Goal: Transaction & Acquisition: Purchase product/service

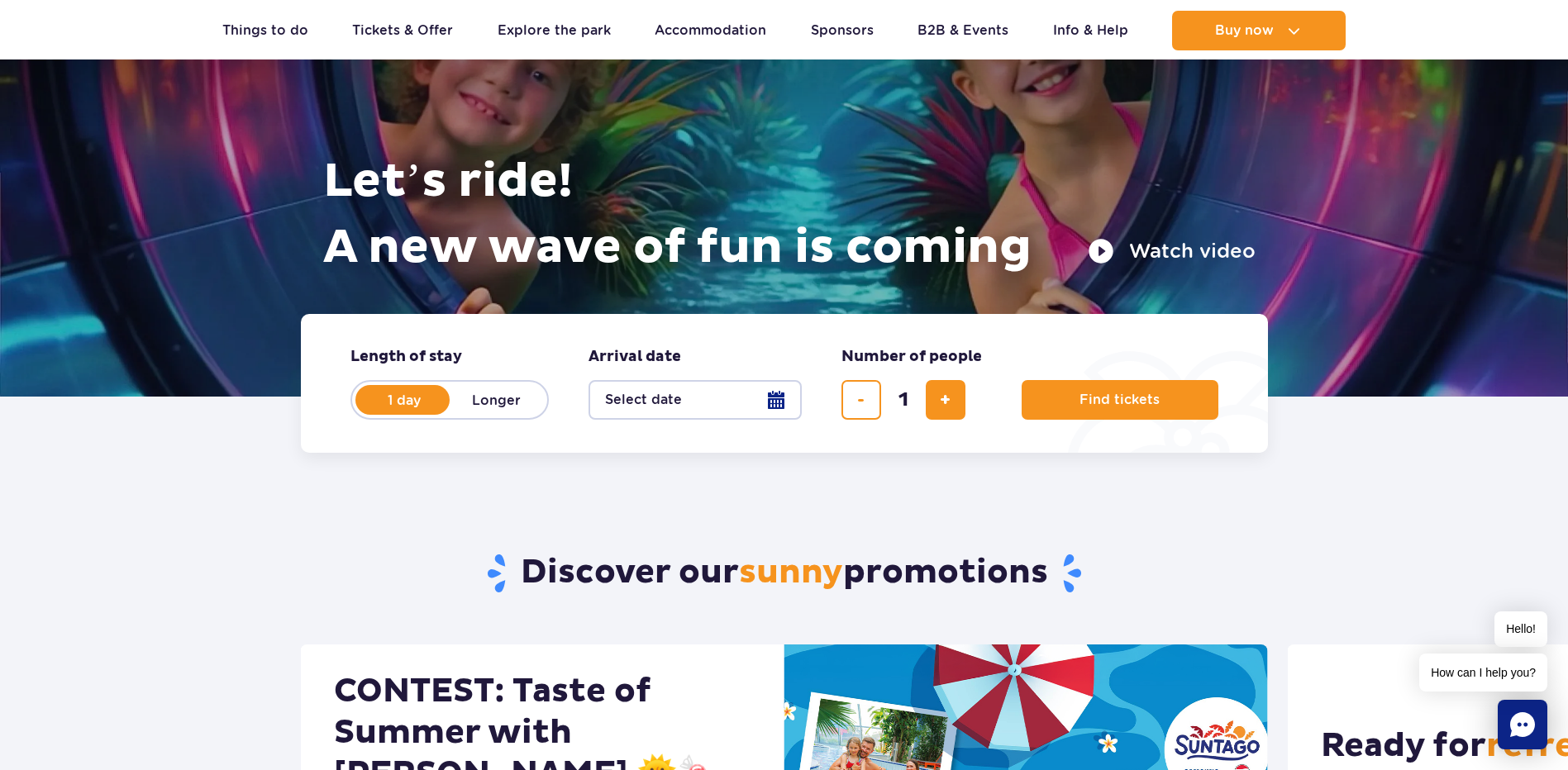
scroll to position [248, 0]
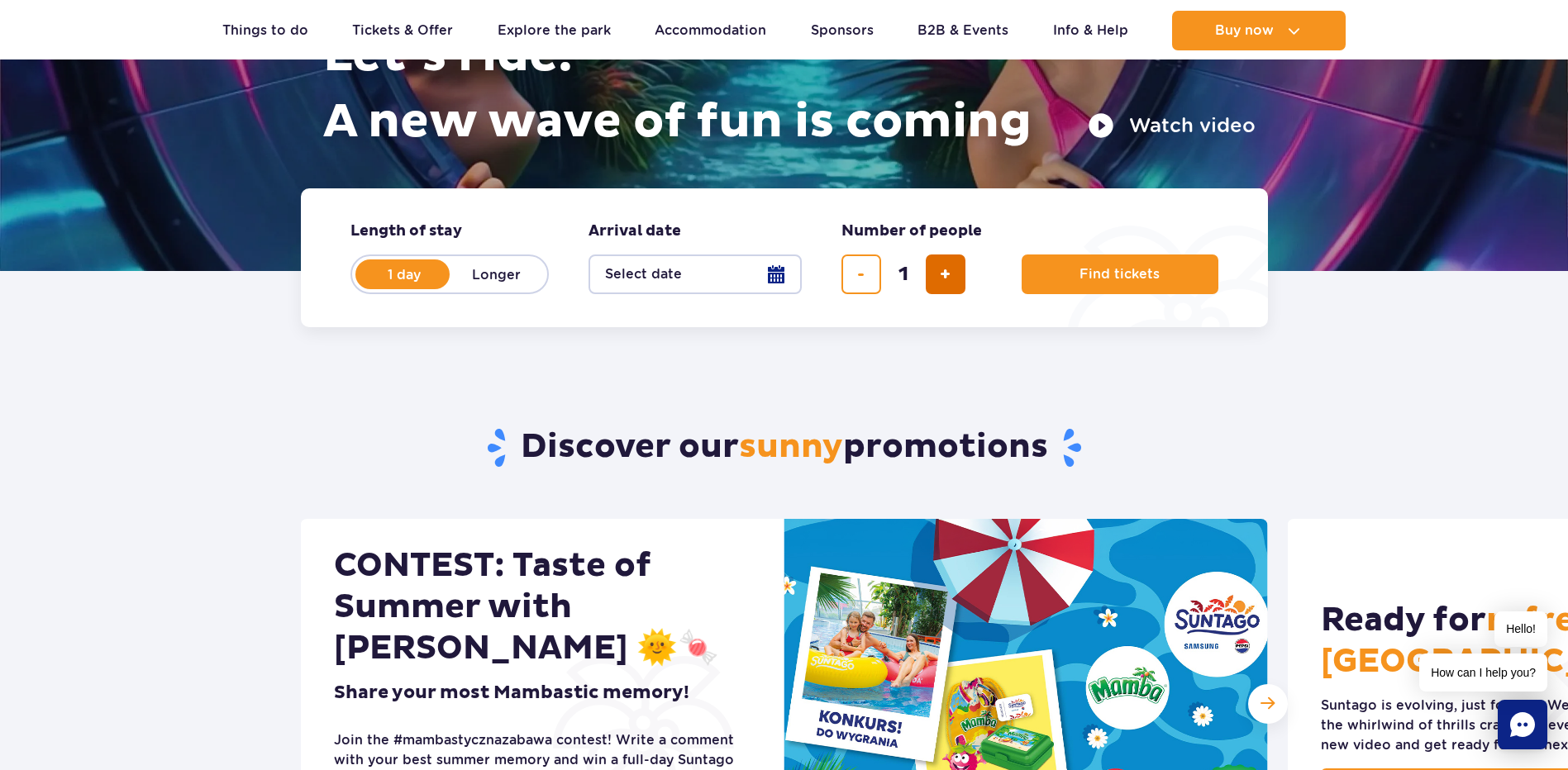
click at [947, 275] on span "add ticket" at bounding box center [945, 275] width 11 height 0
type input "2"
click at [1104, 278] on span "Find tickets" at bounding box center [1113, 274] width 80 height 15
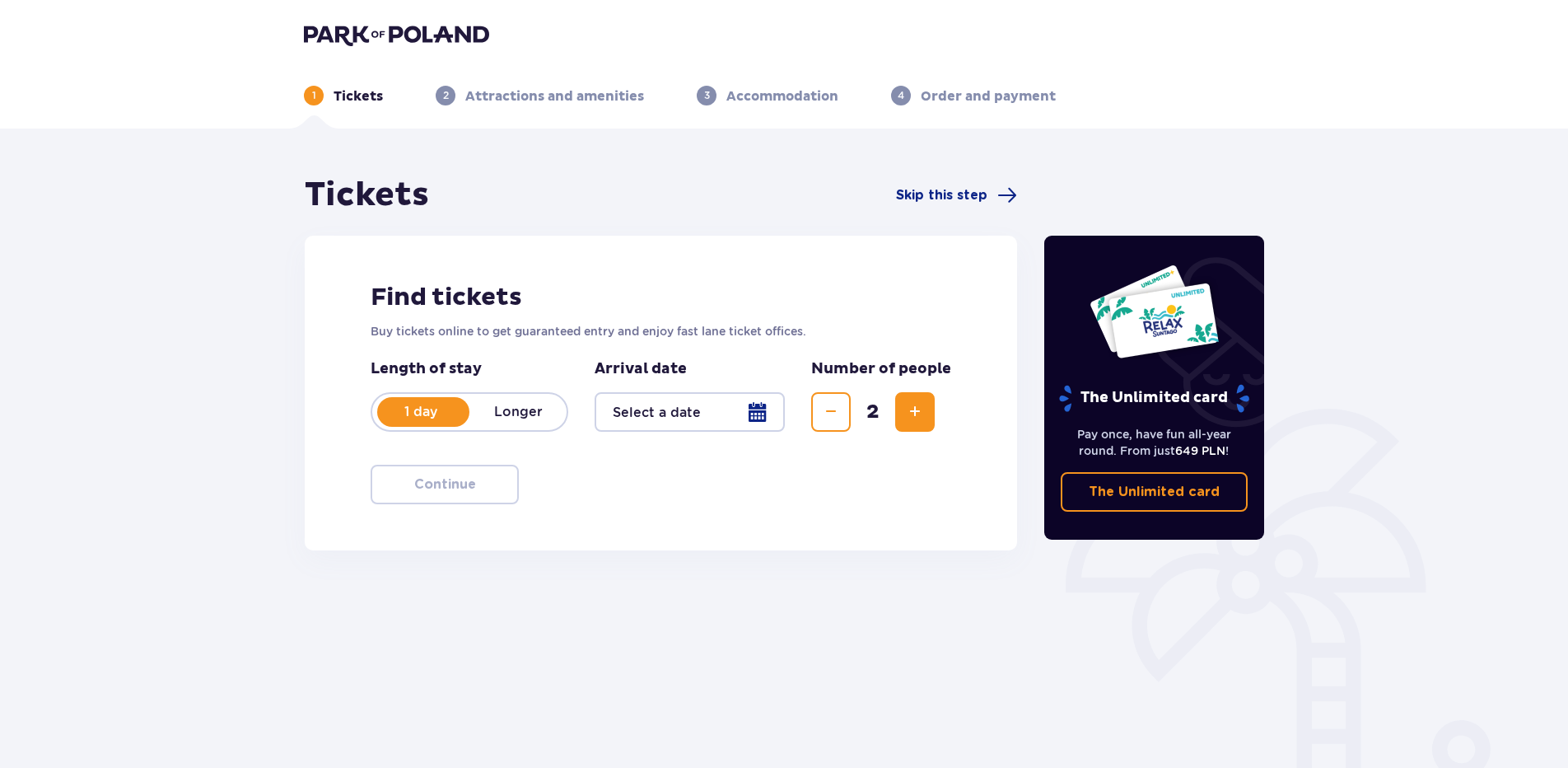
click at [654, 423] on div at bounding box center [689, 411] width 190 height 39
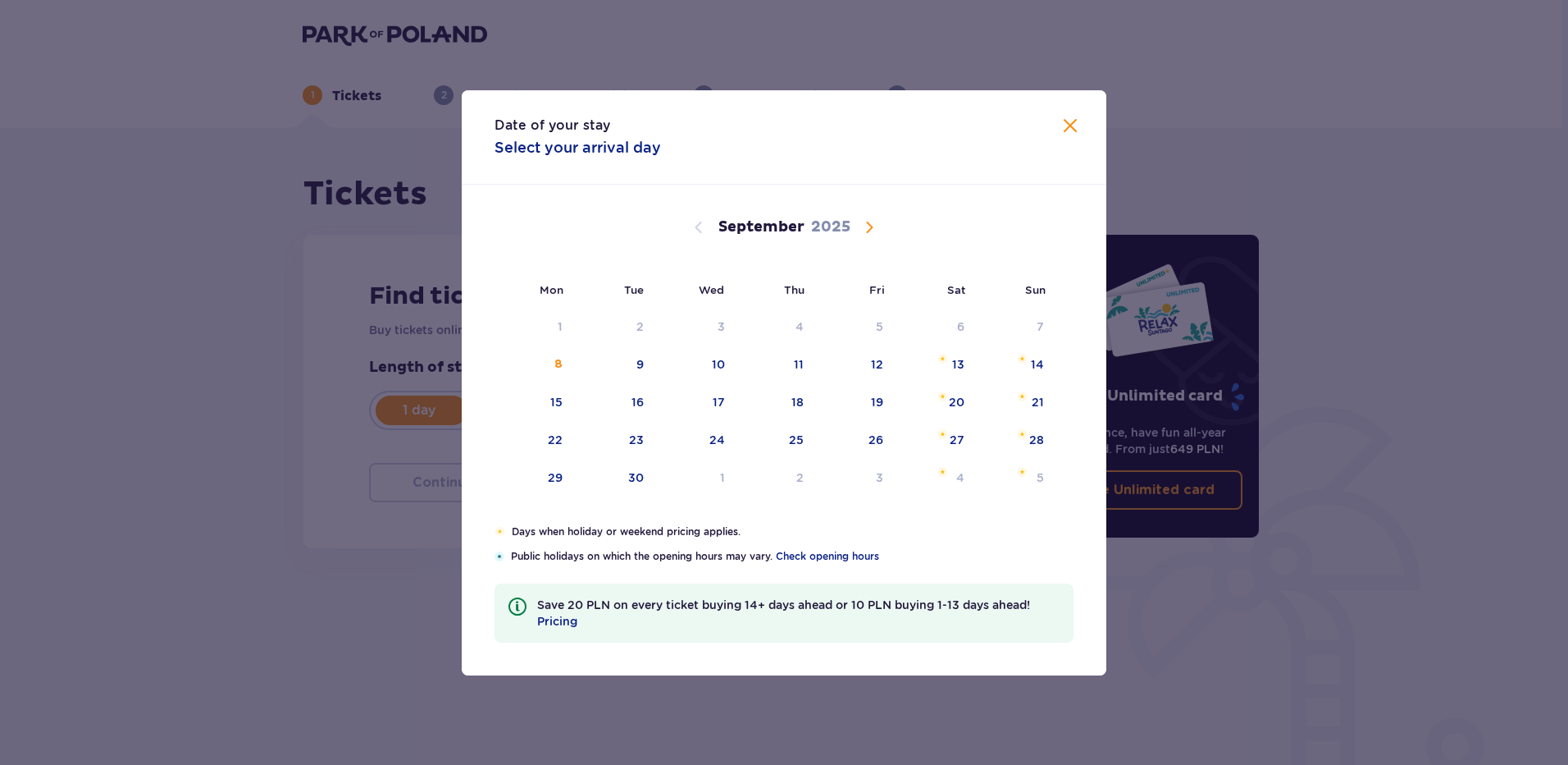
click at [871, 228] on span "Calendar" at bounding box center [870, 228] width 20 height 20
click at [871, 226] on span "Calendar" at bounding box center [870, 228] width 20 height 20
click at [868, 227] on span "Calendar" at bounding box center [870, 228] width 20 height 20
click at [872, 221] on span "Calendar" at bounding box center [870, 228] width 20 height 20
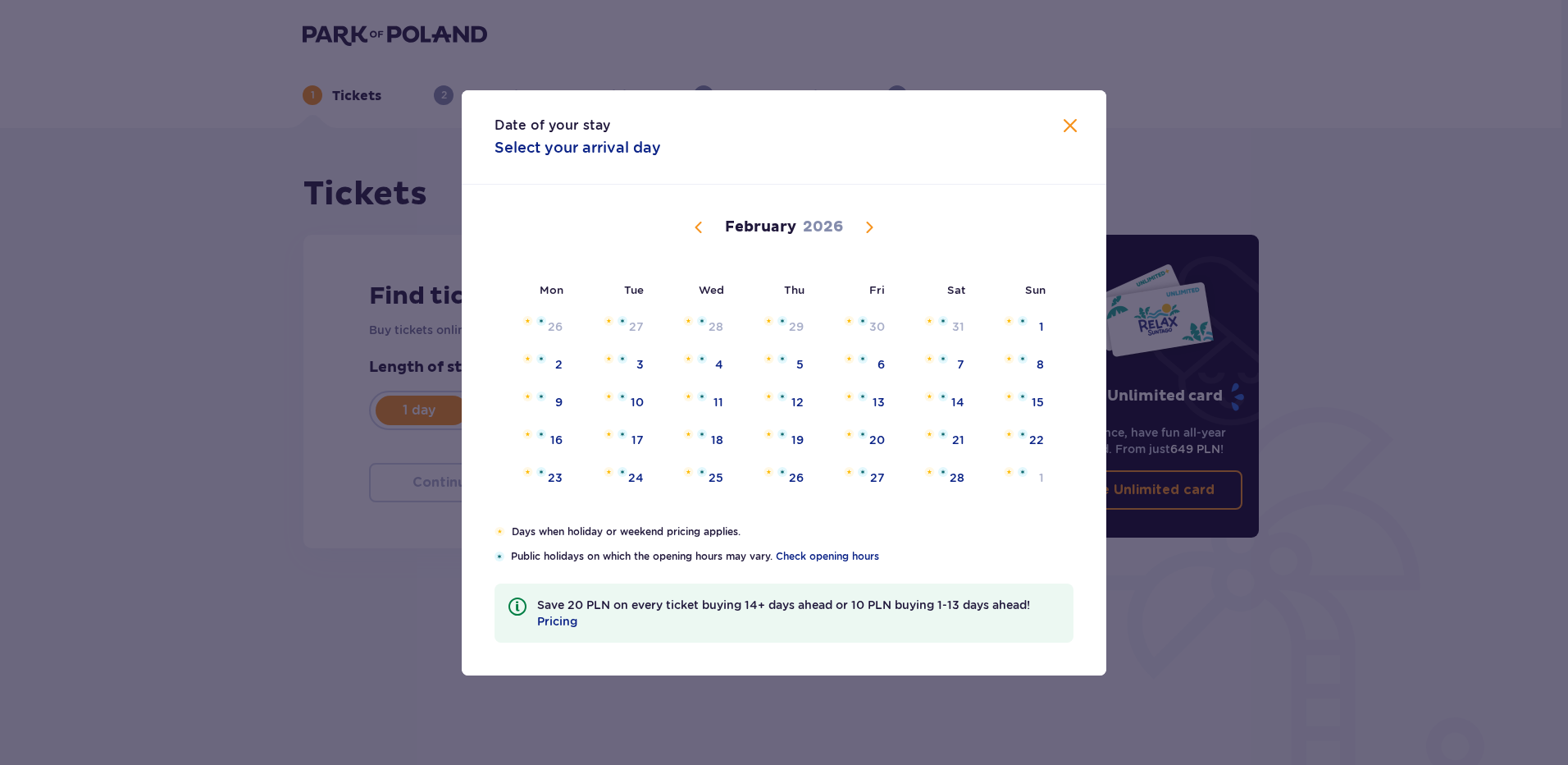
click at [872, 221] on span "Calendar" at bounding box center [870, 228] width 20 height 20
click at [870, 225] on span "Calendar" at bounding box center [870, 228] width 20 height 20
click at [886, 223] on div "January 2026 29 30 31 1 2 3 4 5 6 7 8 9 10 11 12 13 14 15 16 17 18 19 20 21 22 …" at bounding box center [784, 354] width 645 height 340
click at [1070, 121] on span at bounding box center [1071, 127] width 20 height 20
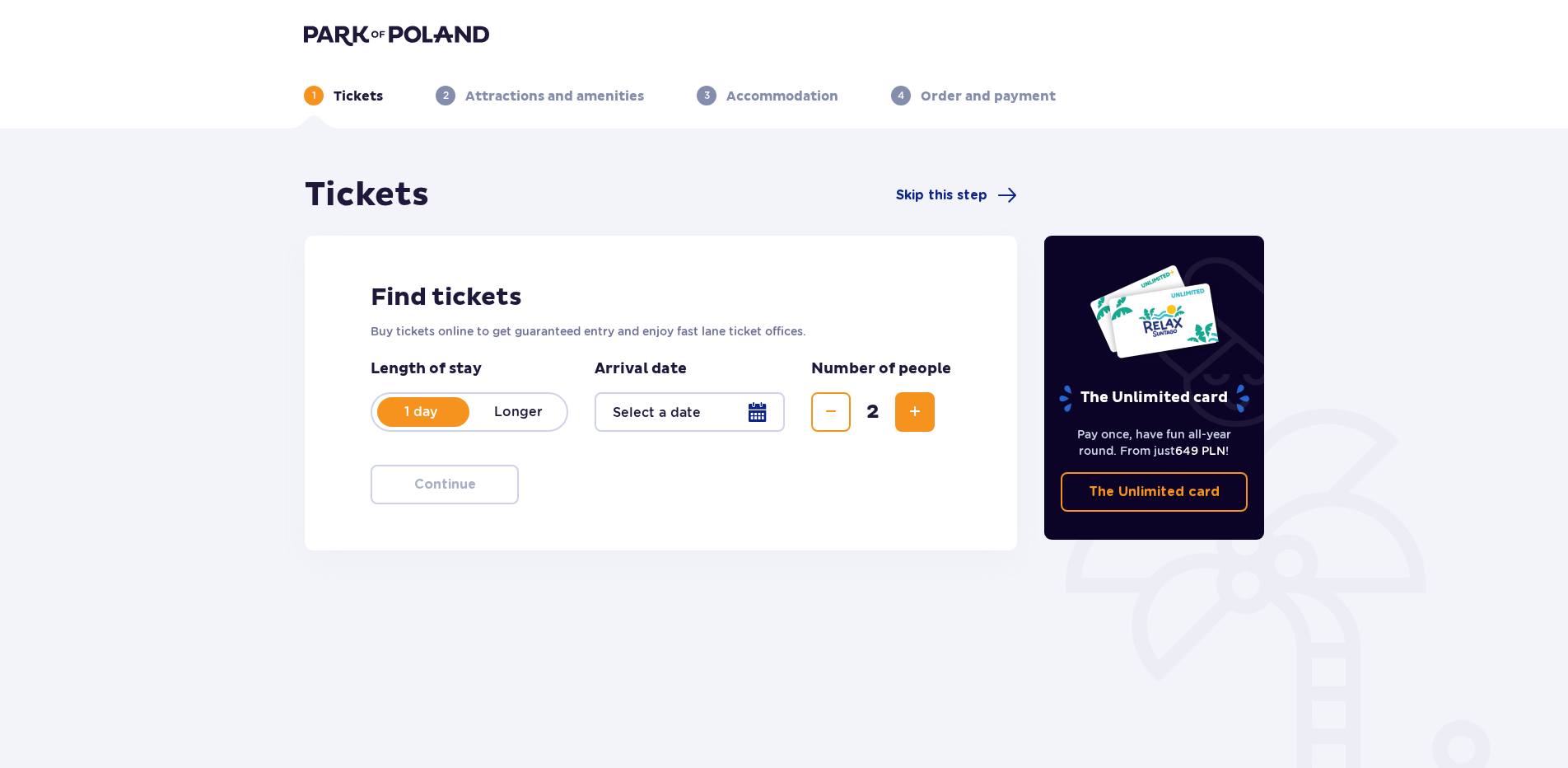
click at [675, 411] on div at bounding box center [689, 411] width 190 height 39
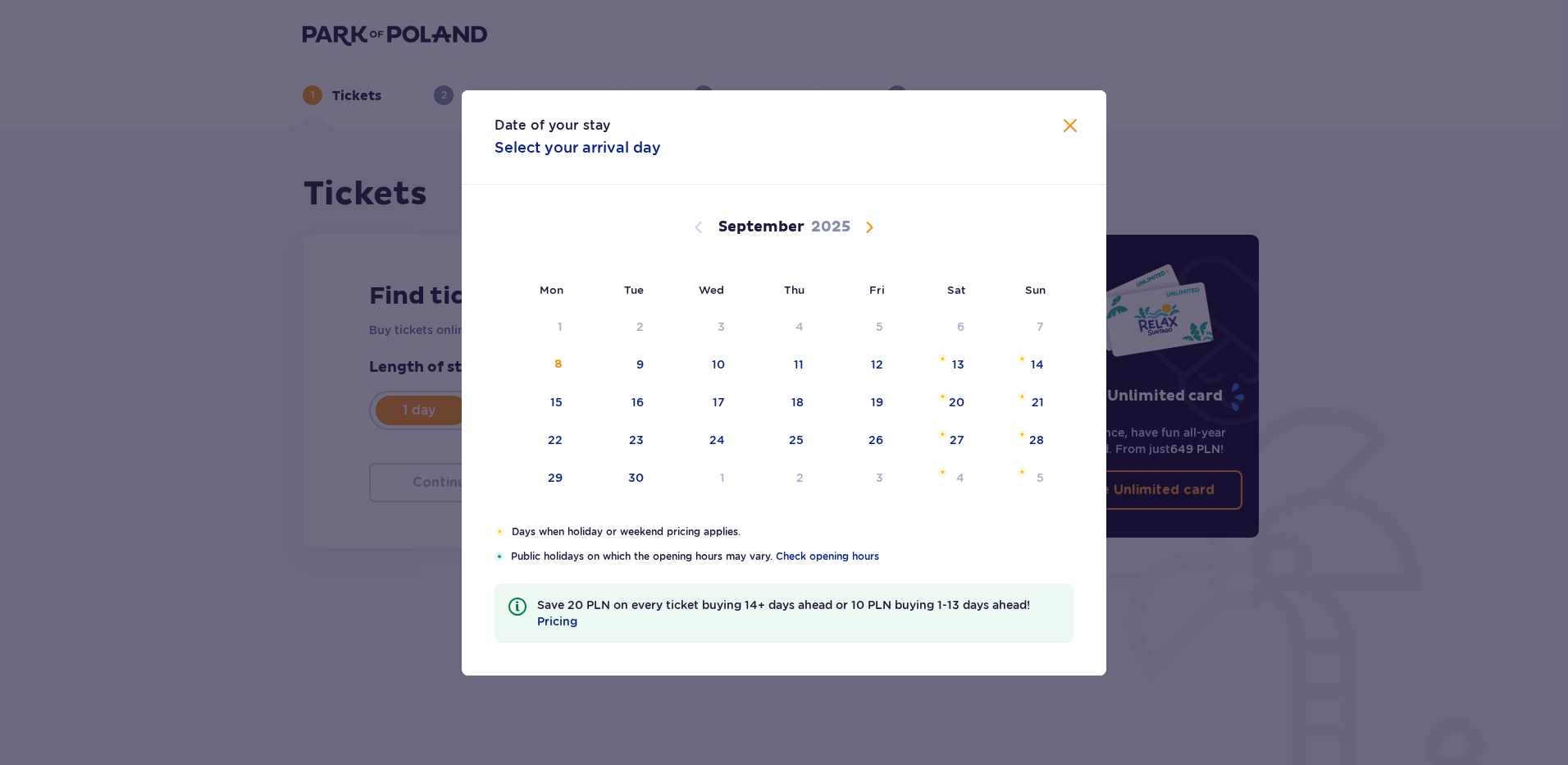
click at [870, 228] on span "Calendar" at bounding box center [870, 228] width 20 height 20
click at [636, 359] on div "4" at bounding box center [640, 364] width 8 height 16
type input "04.11.25"
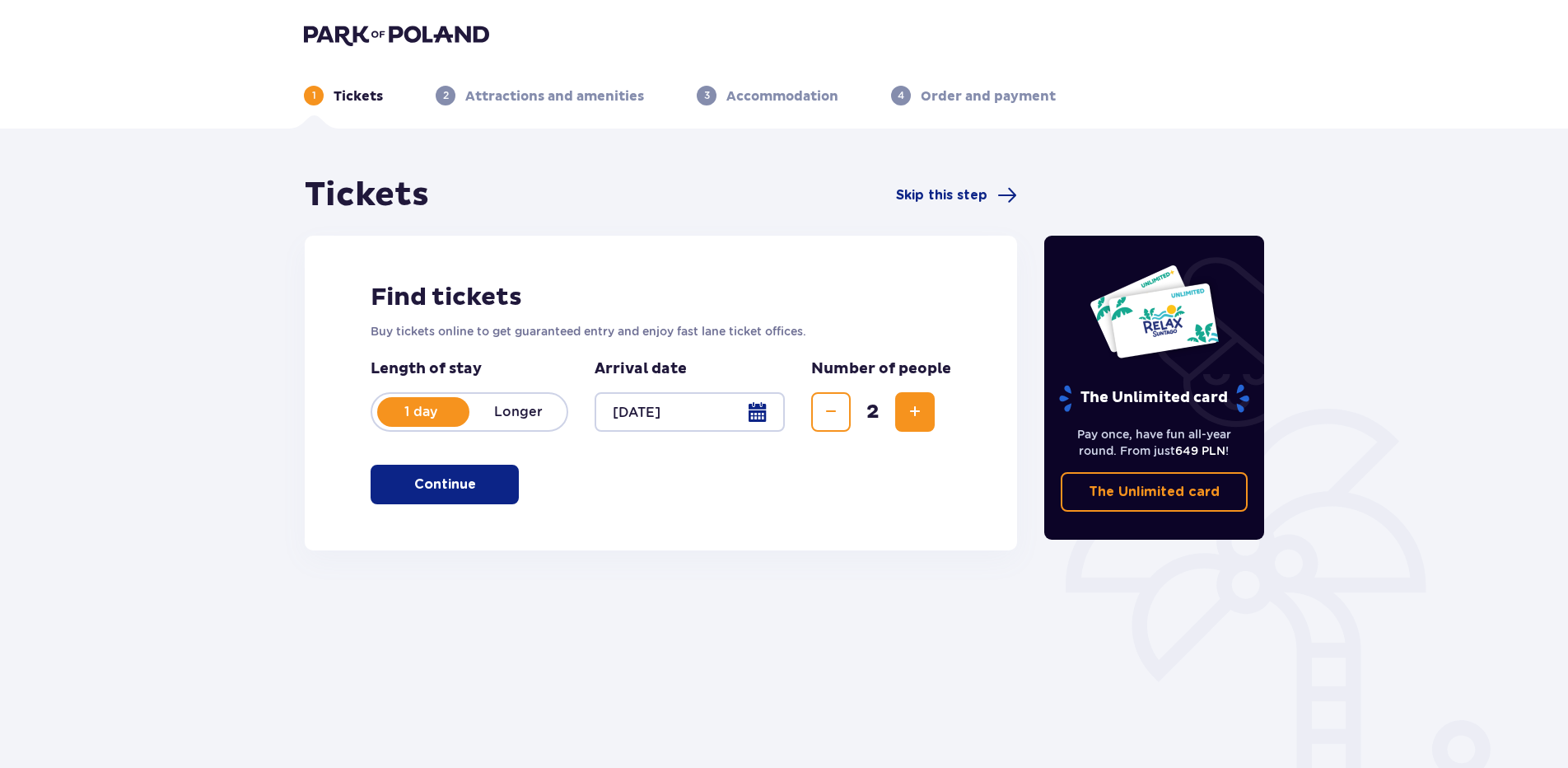
click at [456, 483] on p "Continue" at bounding box center [445, 484] width 62 height 18
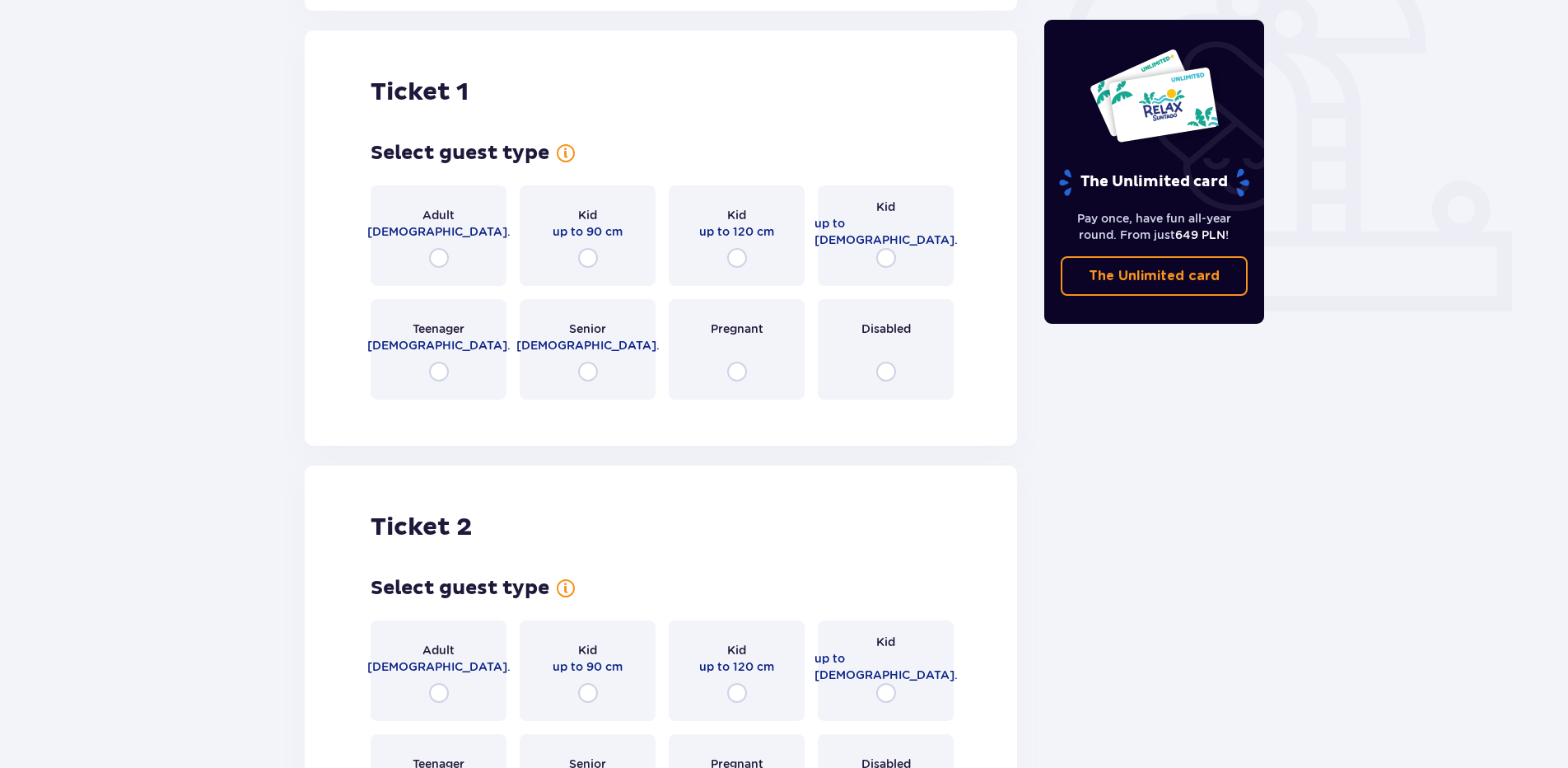
scroll to position [551, 0]
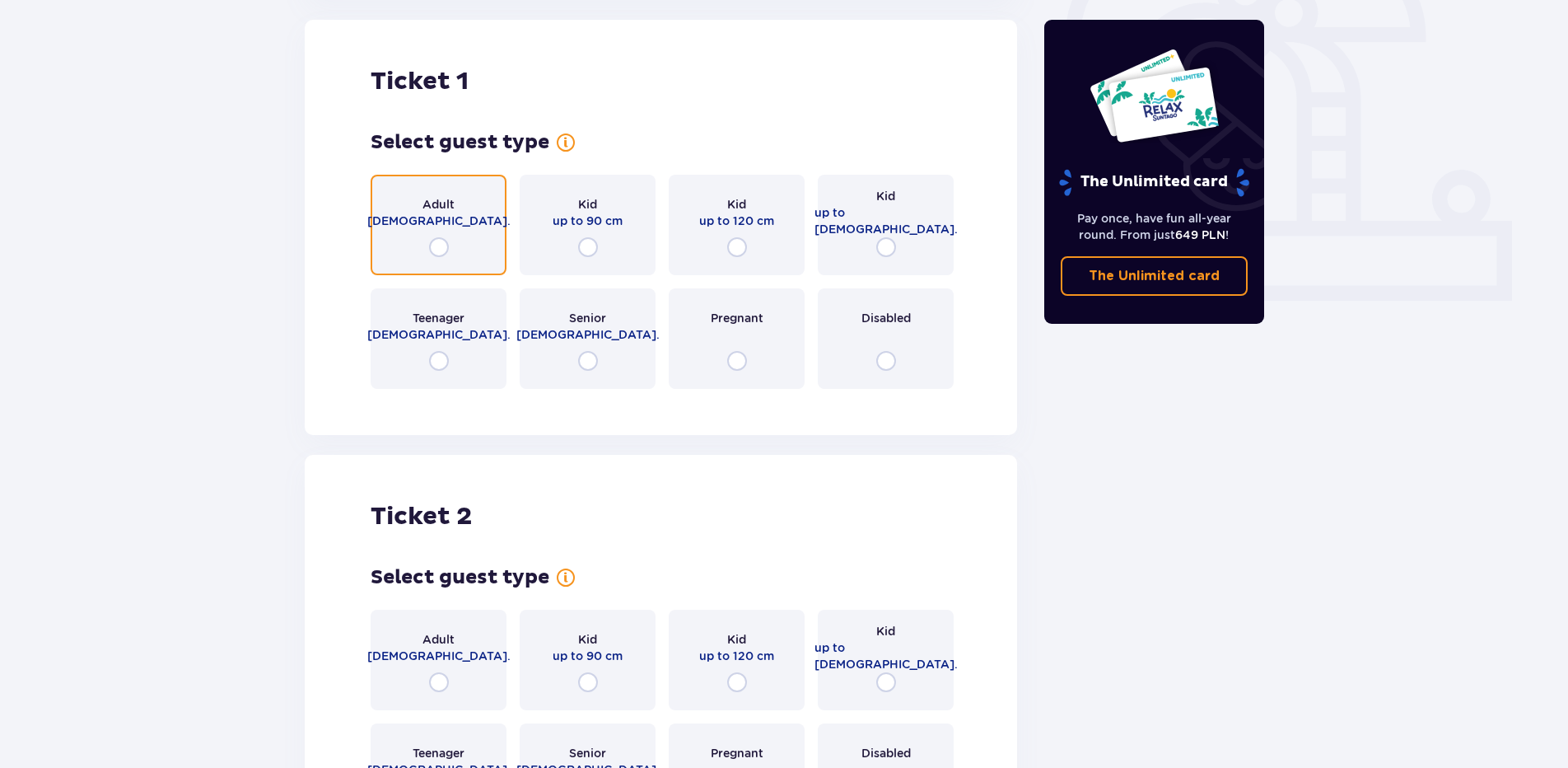
click at [437, 240] on input "radio" at bounding box center [439, 248] width 20 height 20
radio input "true"
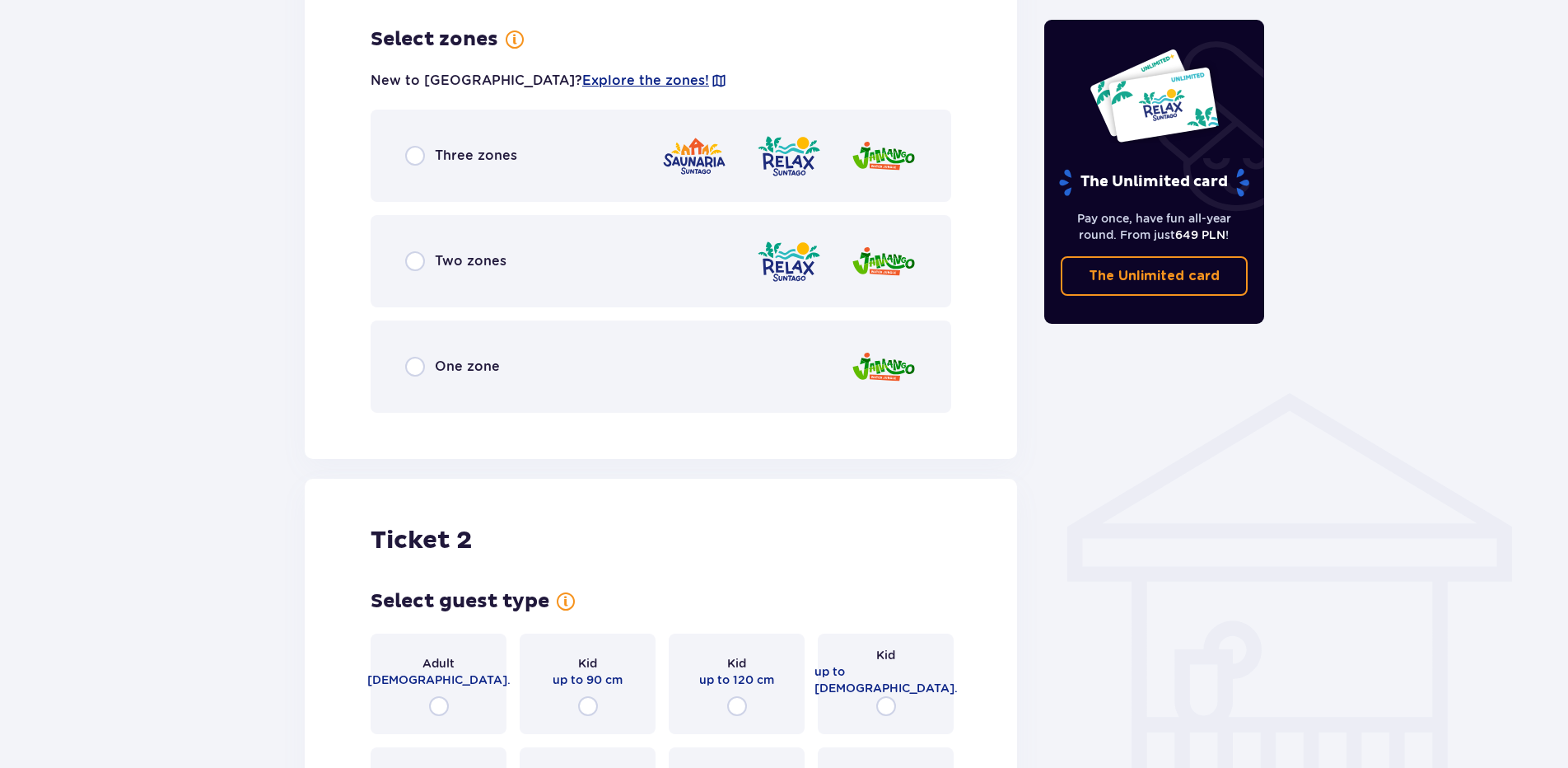
scroll to position [953, 0]
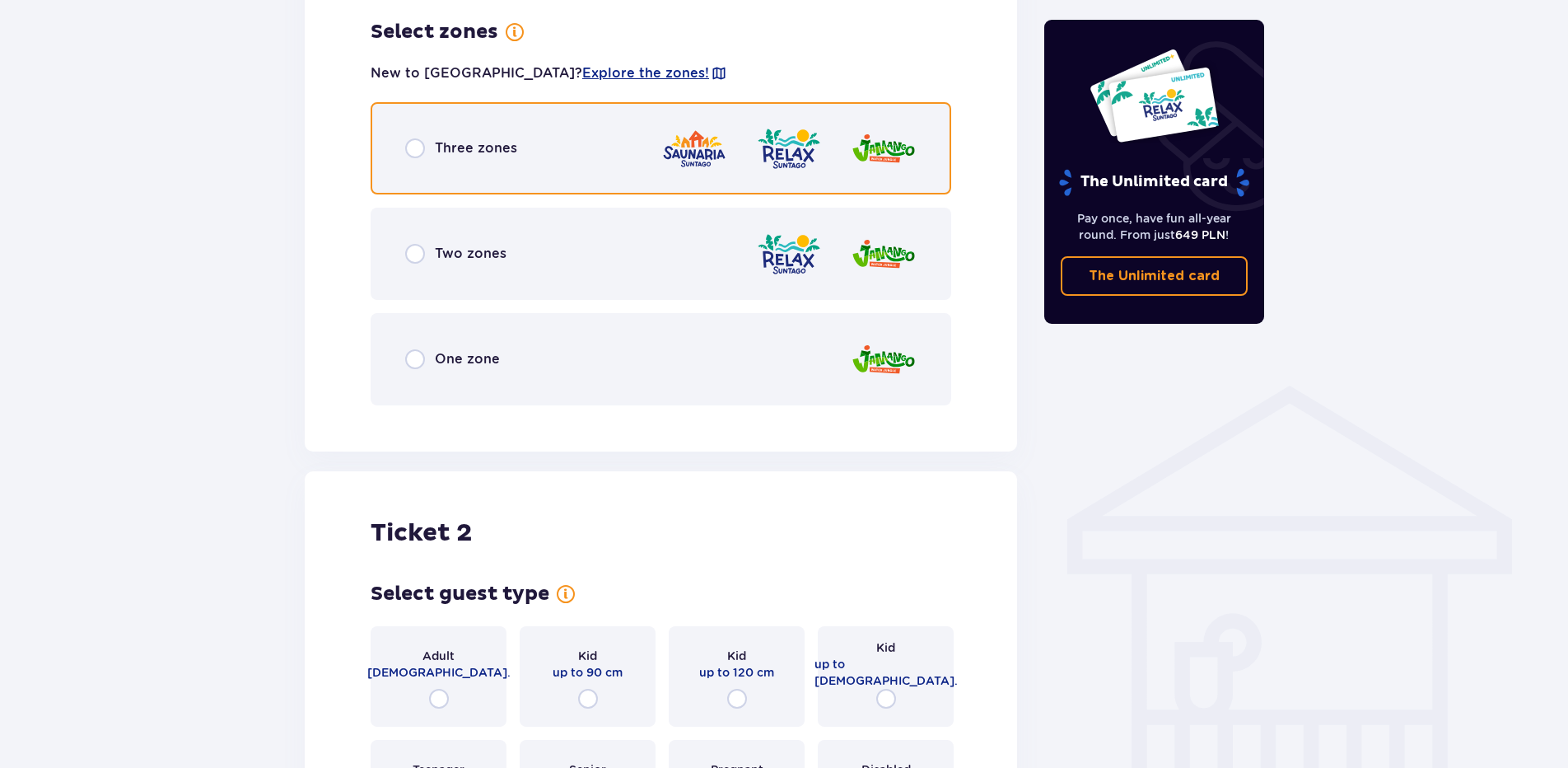
click at [417, 147] on input "radio" at bounding box center [415, 148] width 20 height 20
radio input "true"
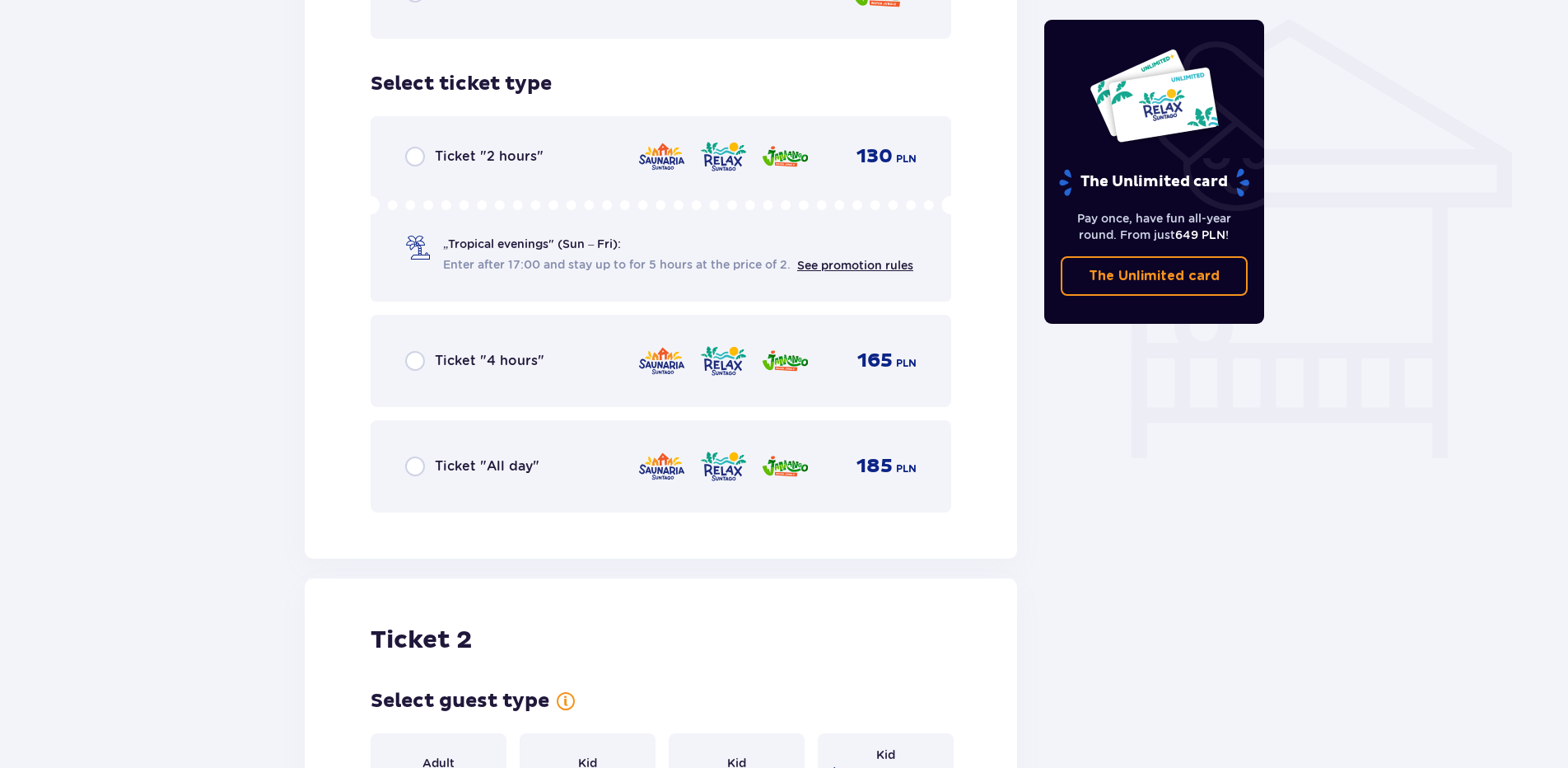
scroll to position [1371, 0]
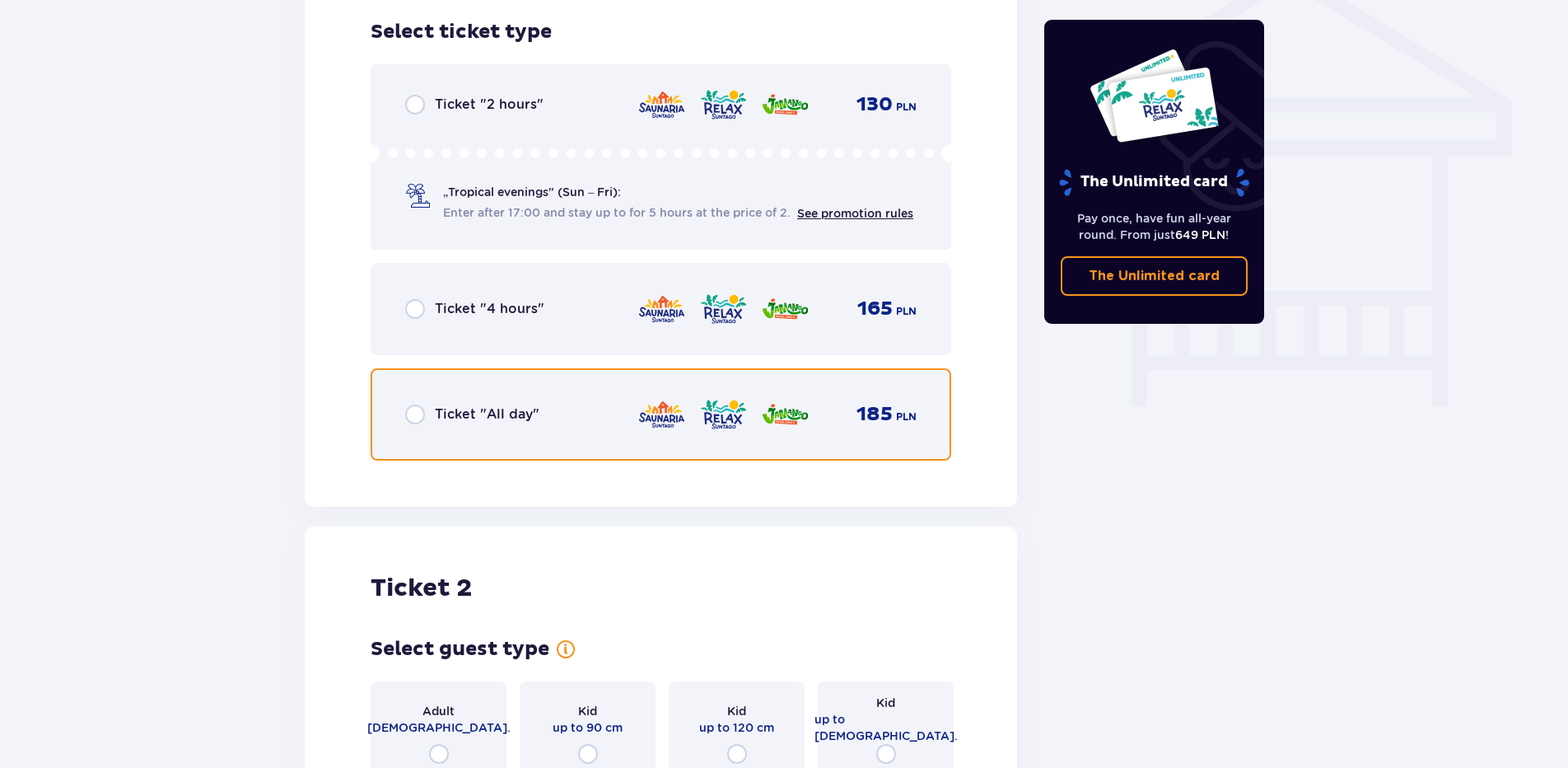
click at [417, 419] on input "radio" at bounding box center [415, 415] width 20 height 20
radio input "true"
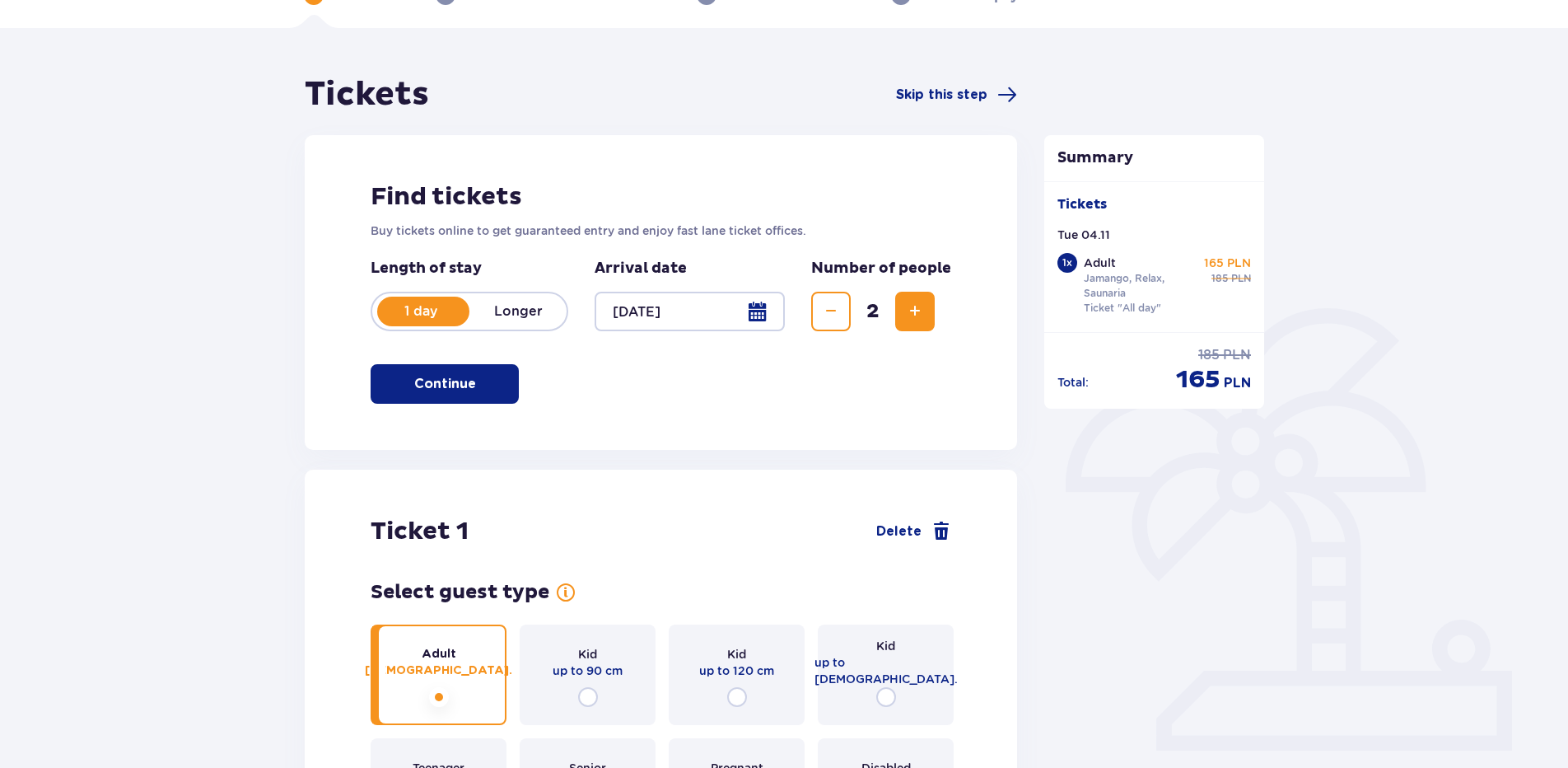
scroll to position [0, 0]
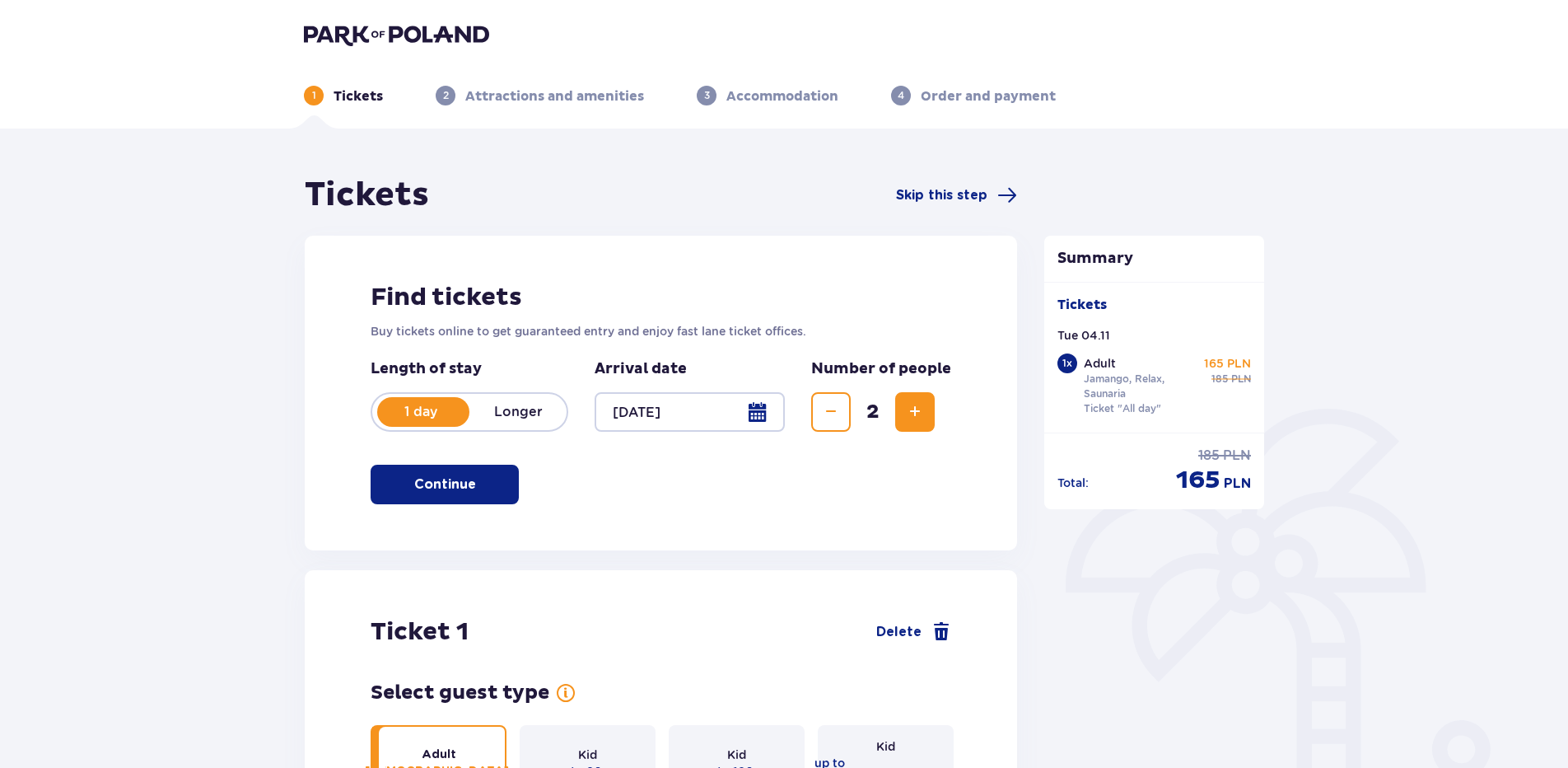
click at [658, 430] on div at bounding box center [689, 411] width 190 height 39
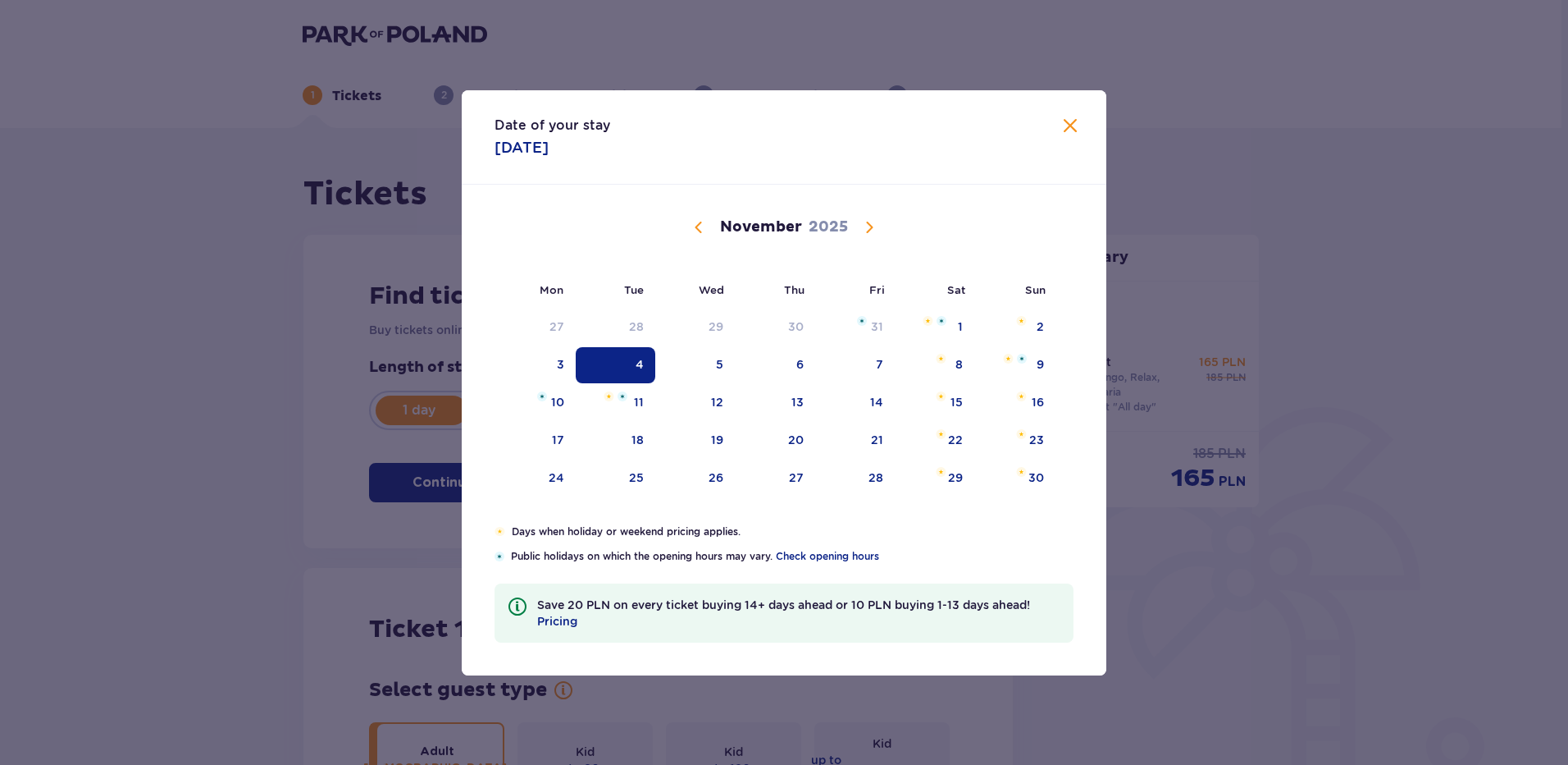
click at [697, 227] on span "Calendar" at bounding box center [699, 228] width 20 height 20
click at [568, 368] on div "8" at bounding box center [534, 365] width 80 height 36
type input "08.09.25"
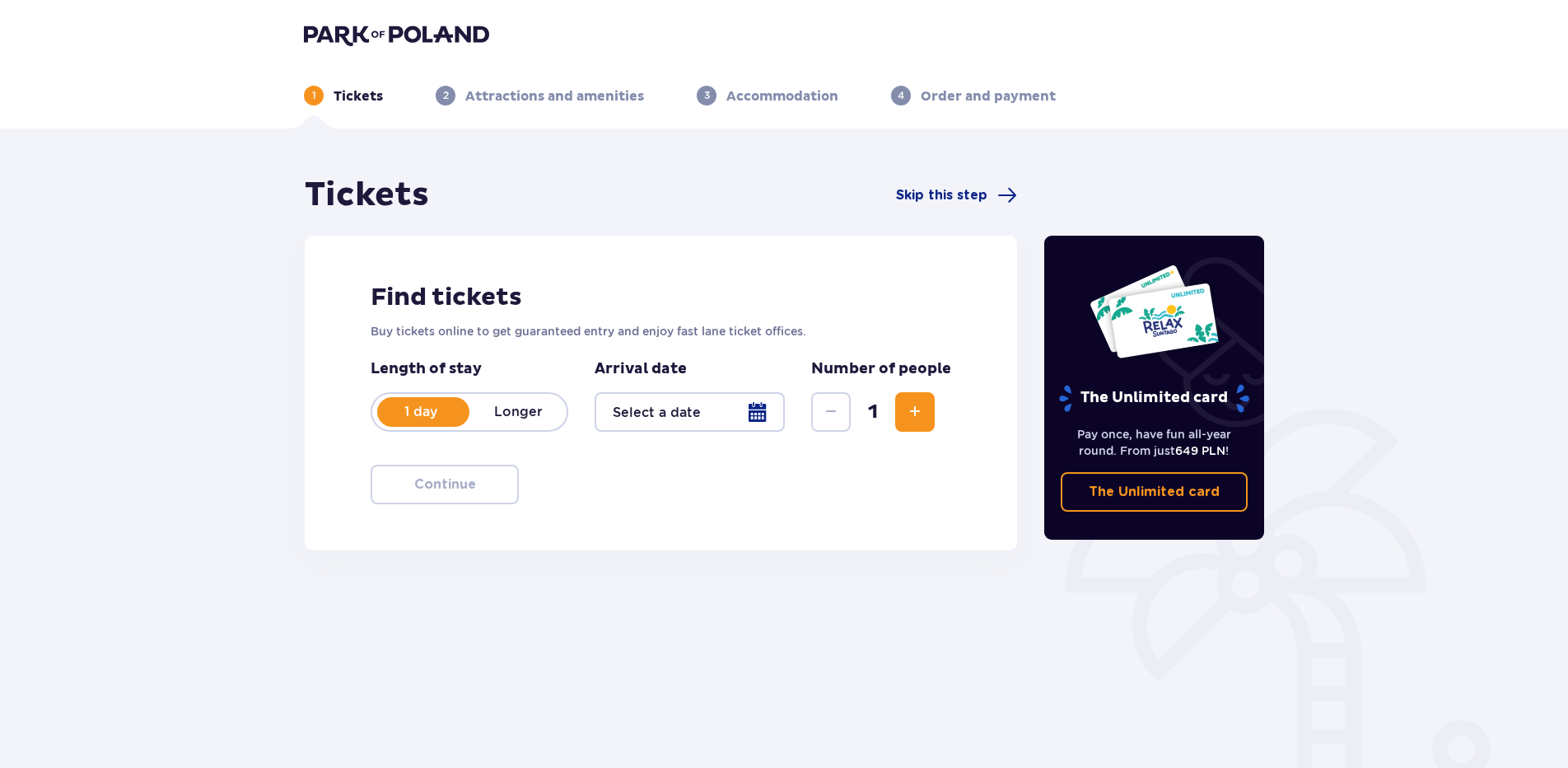
click at [892, 423] on div "1" at bounding box center [873, 411] width 124 height 39
click at [916, 410] on span "Increase" at bounding box center [915, 412] width 20 height 20
click at [749, 407] on div at bounding box center [689, 411] width 190 height 39
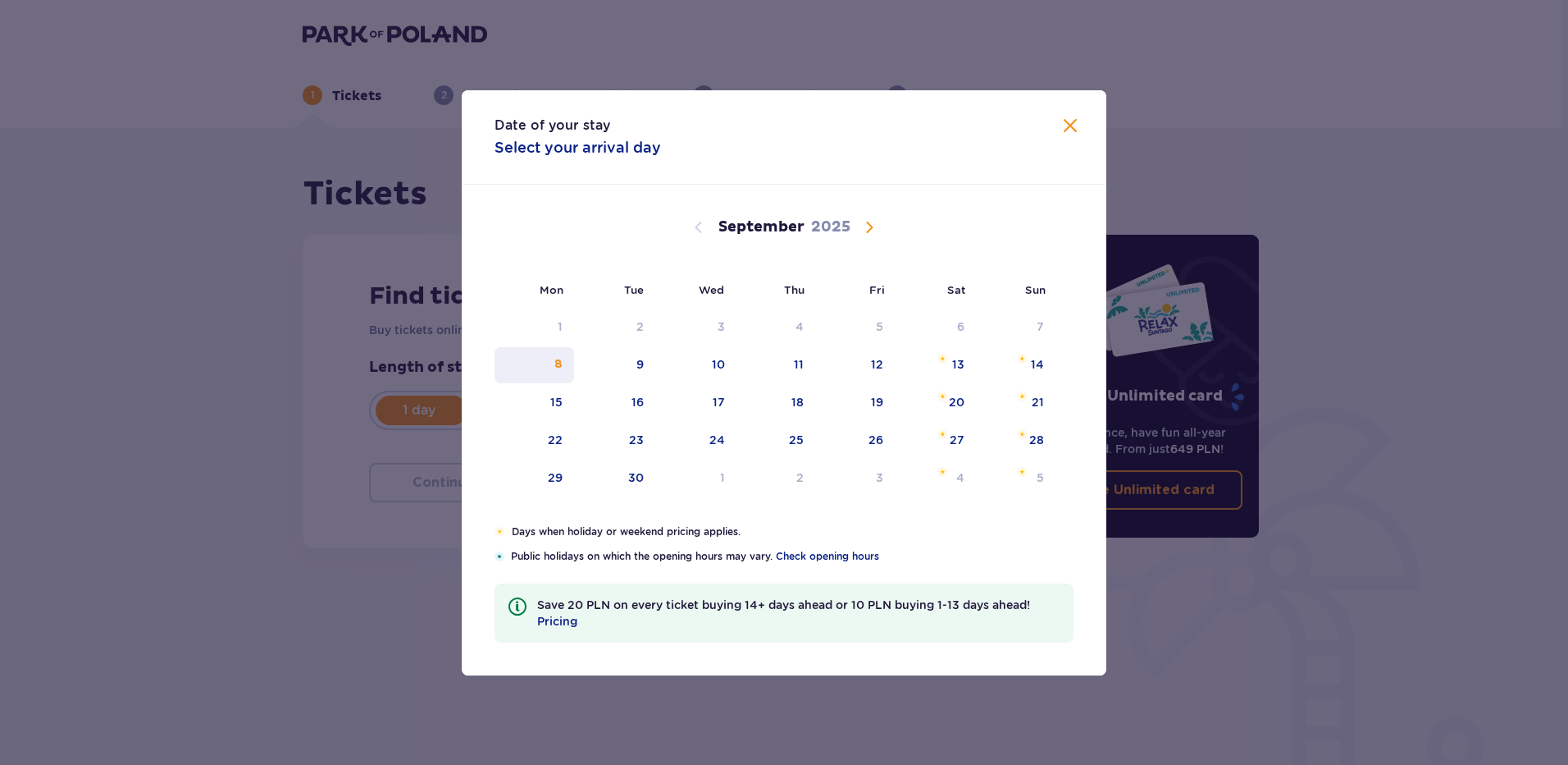
click at [565, 364] on div "8" at bounding box center [534, 365] width 80 height 36
type input "08.09.25"
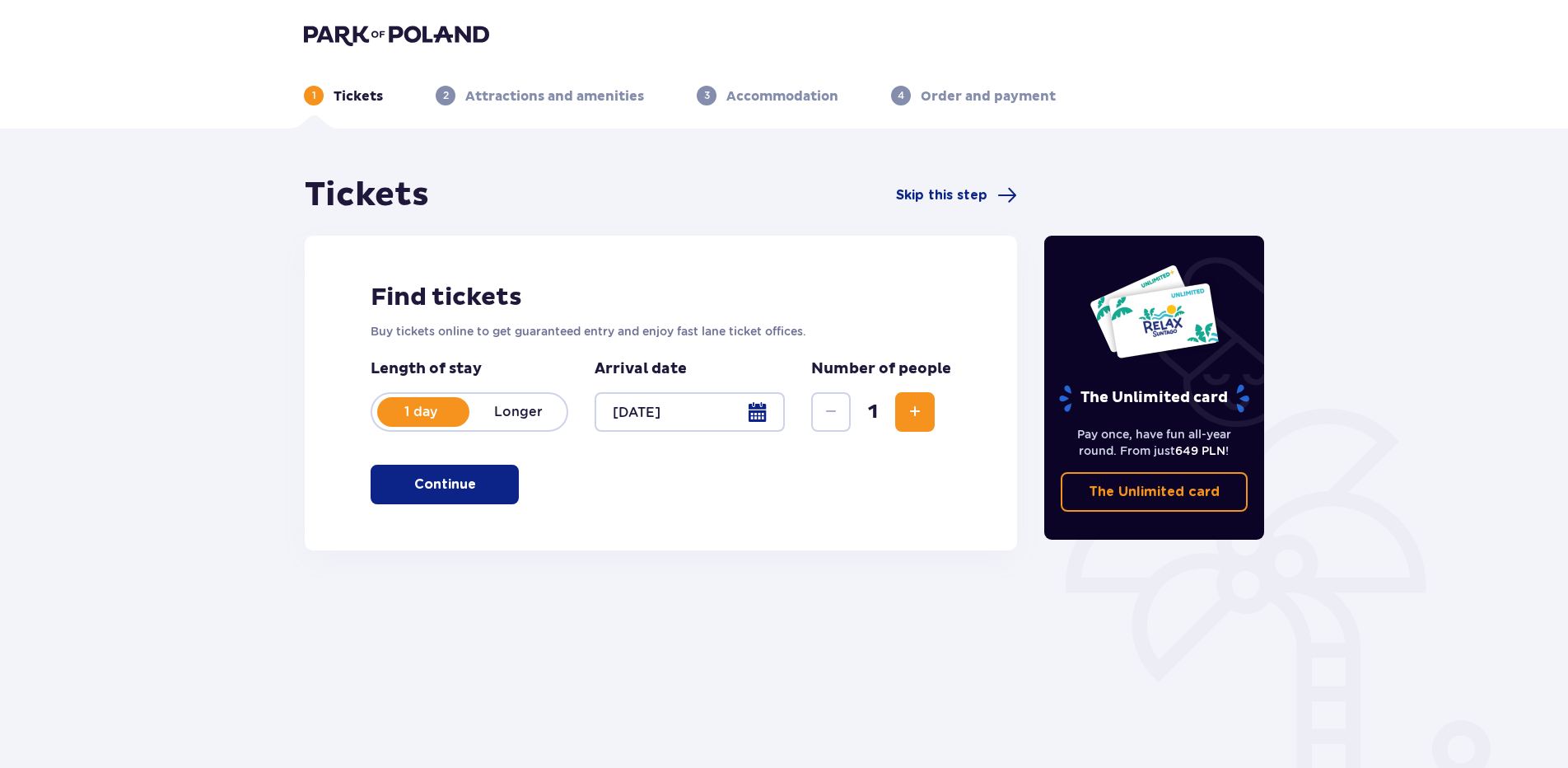
click at [469, 480] on span "button" at bounding box center [479, 485] width 20 height 20
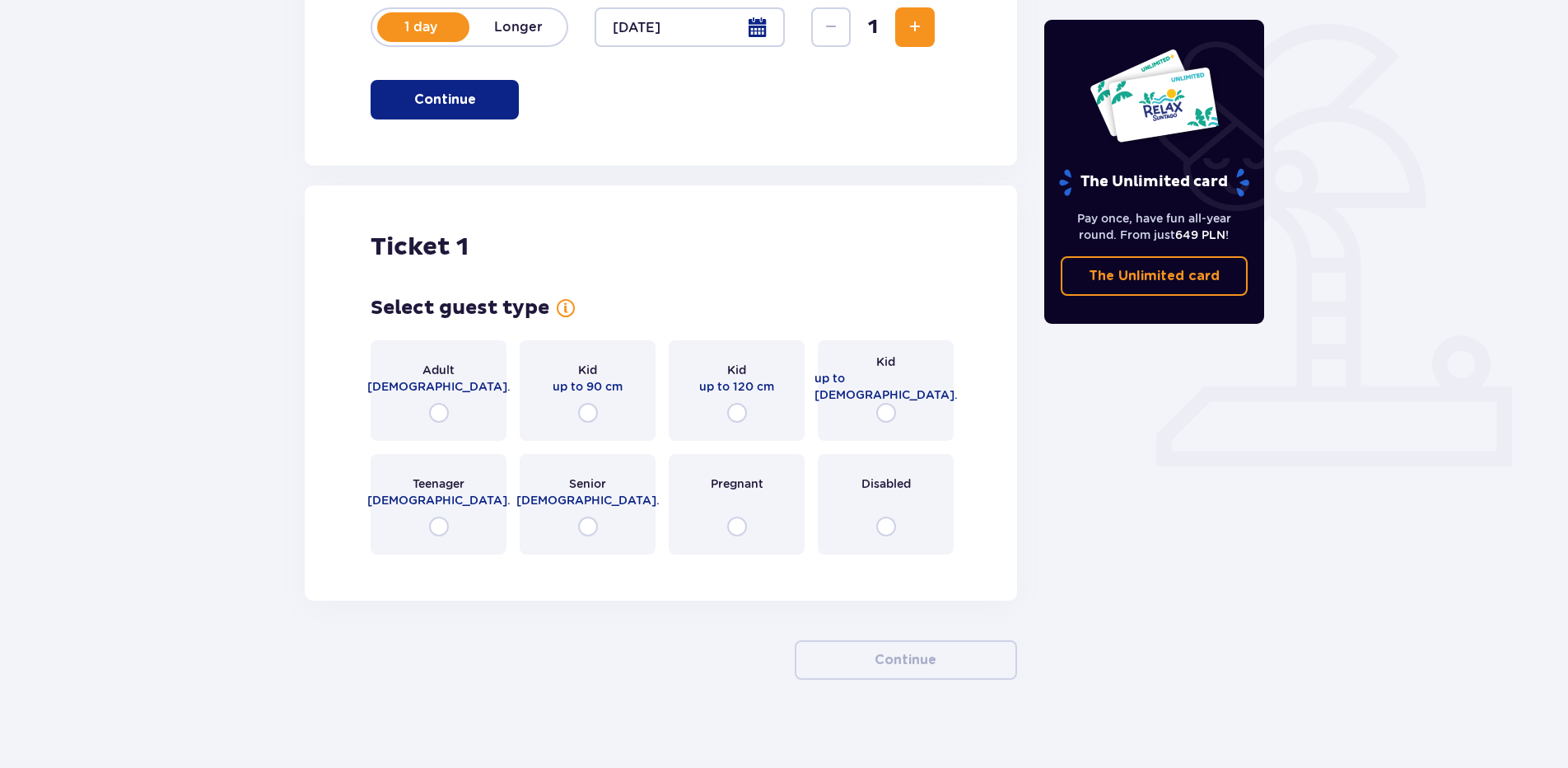
scroll to position [396, 0]
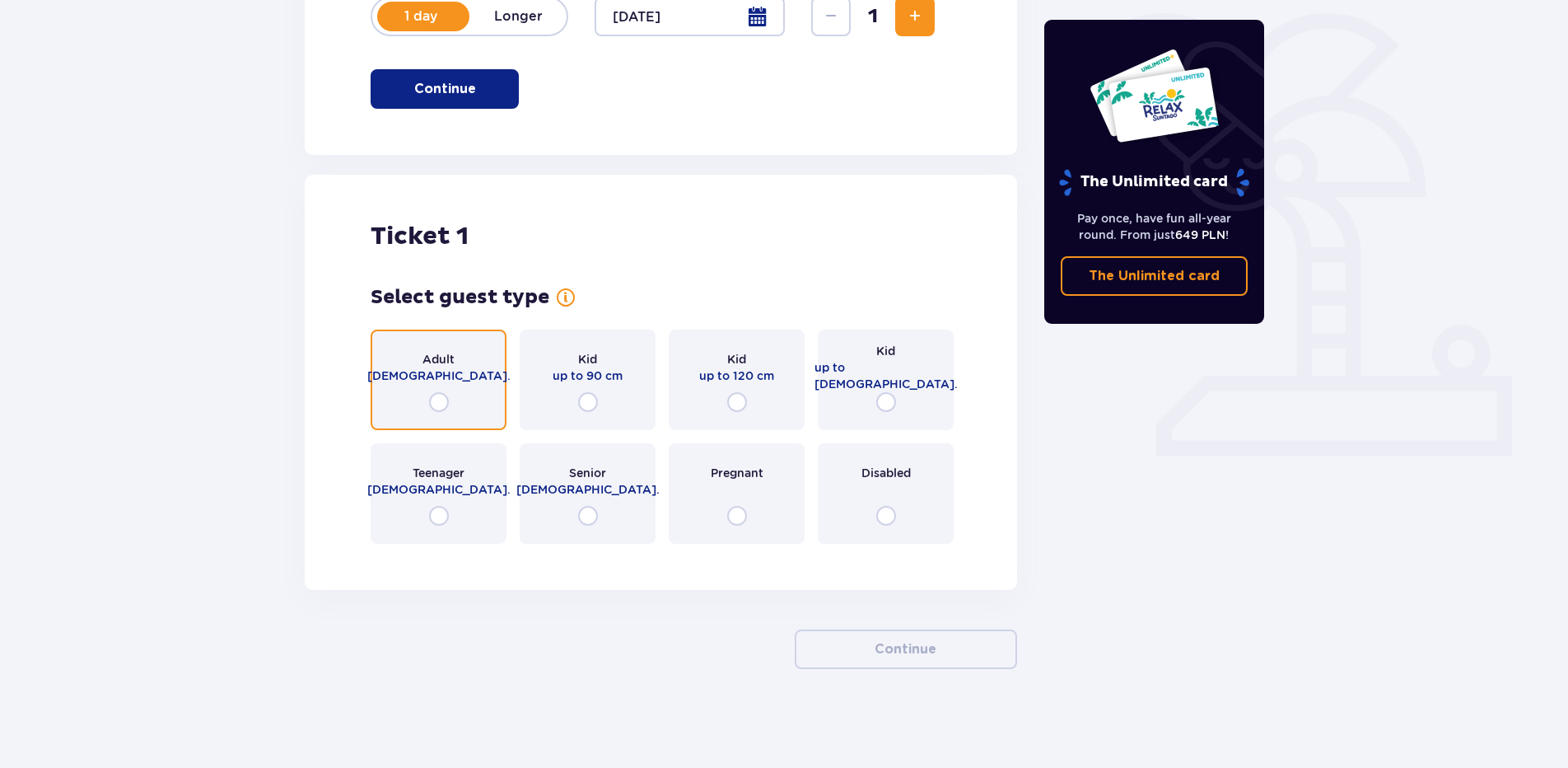
click at [438, 397] on input "radio" at bounding box center [439, 402] width 20 height 20
radio input "true"
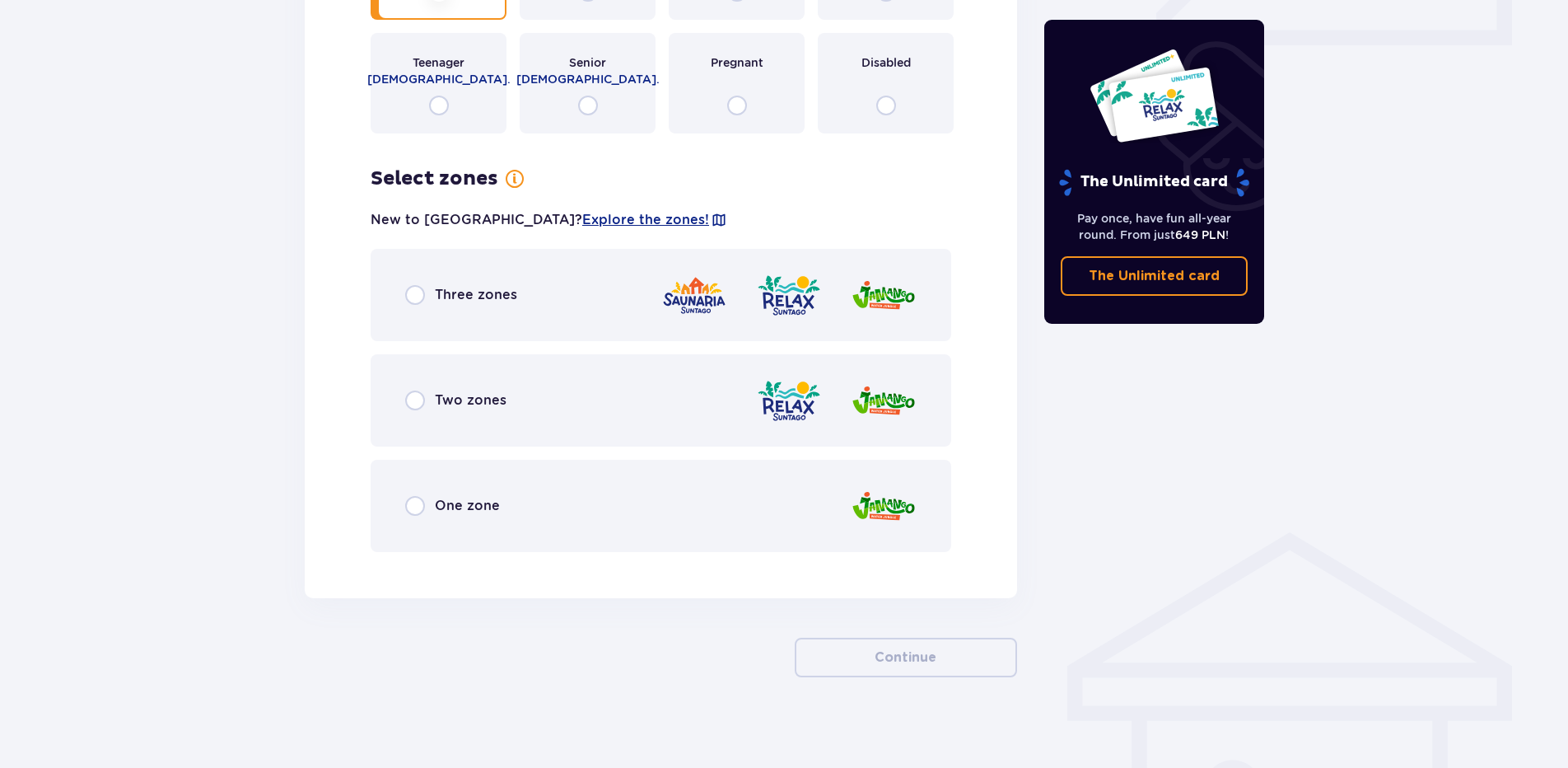
scroll to position [814, 0]
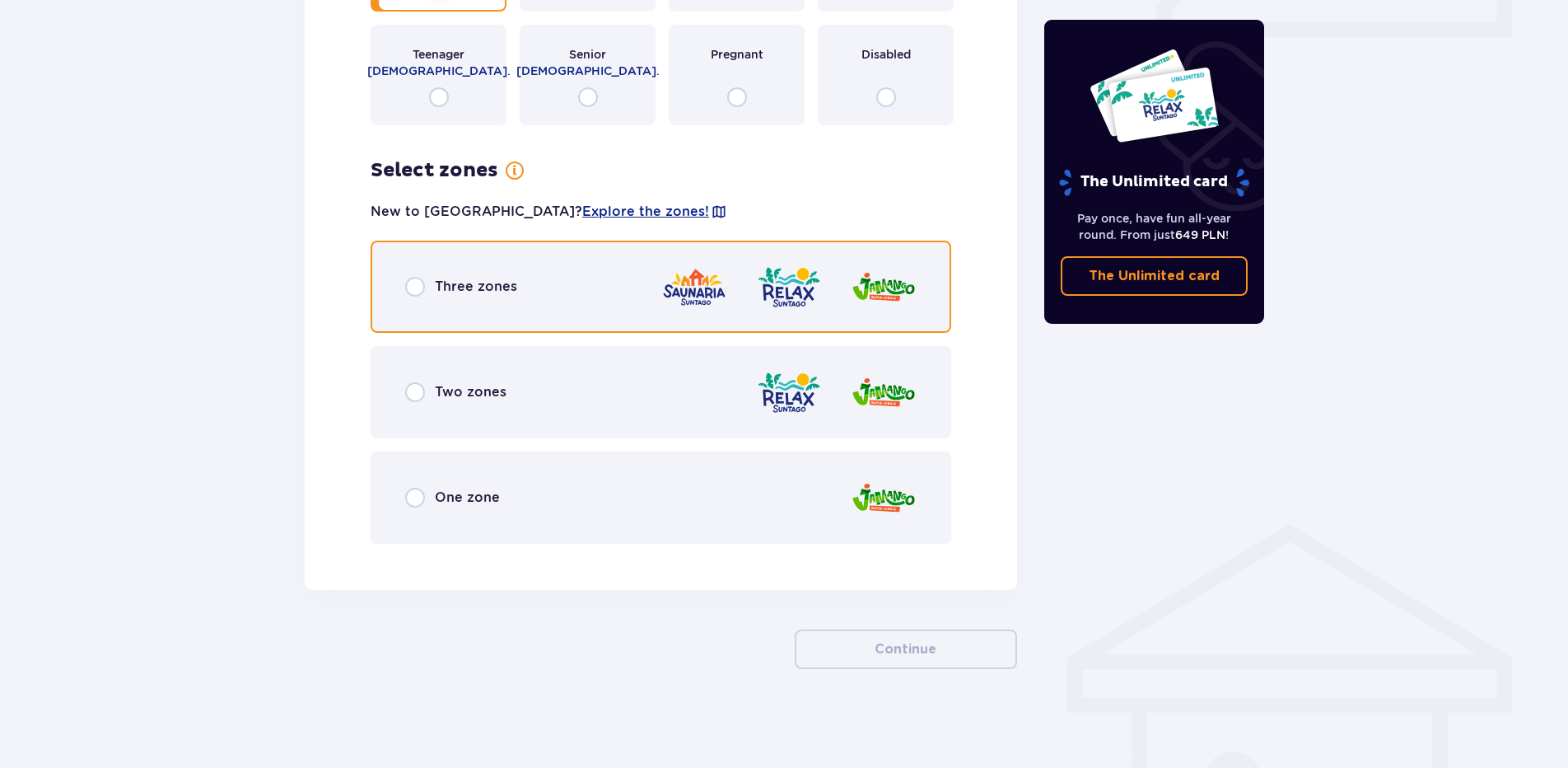
click at [417, 290] on input "radio" at bounding box center [415, 287] width 20 height 20
radio input "true"
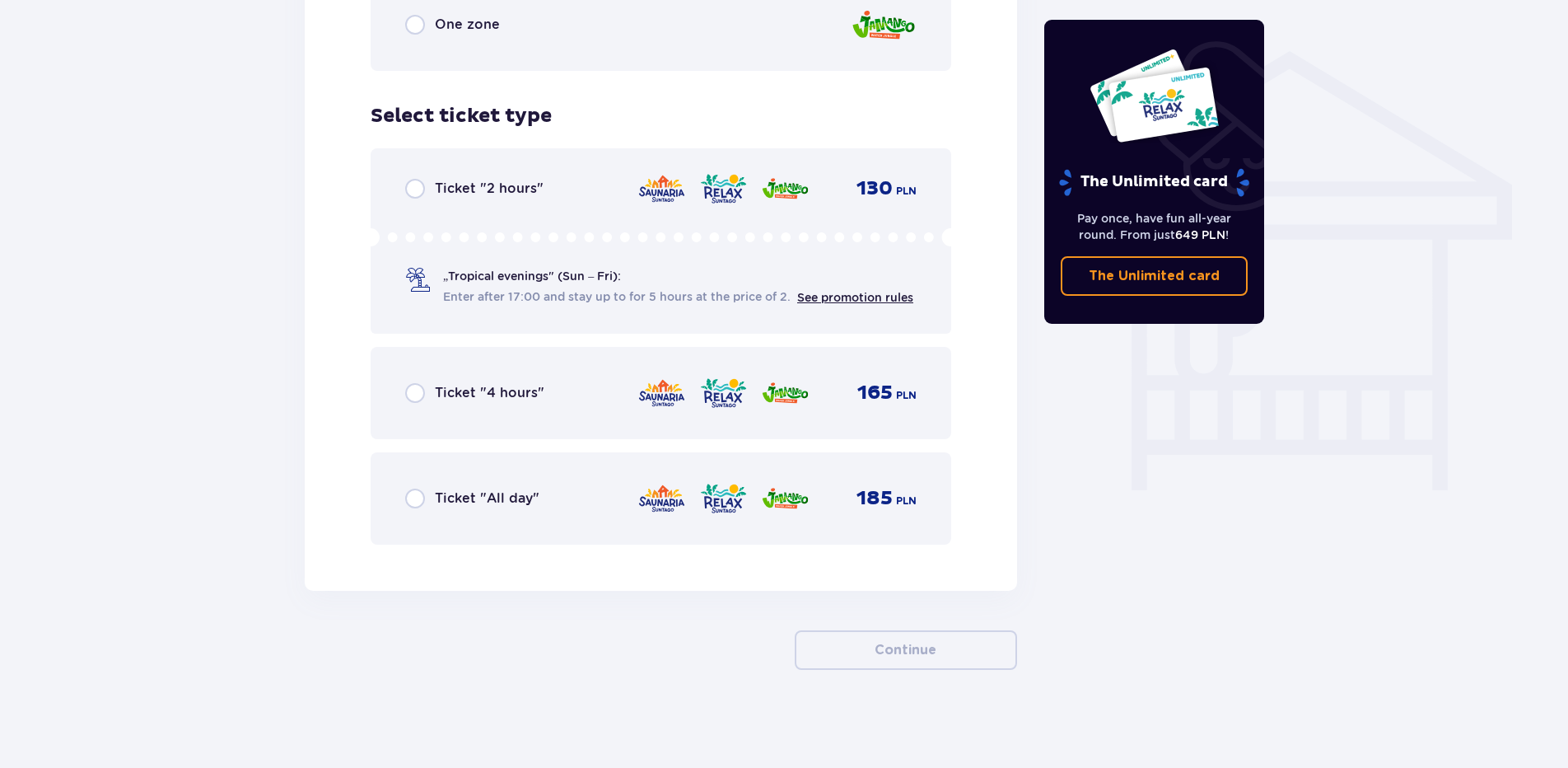
scroll to position [1288, 0]
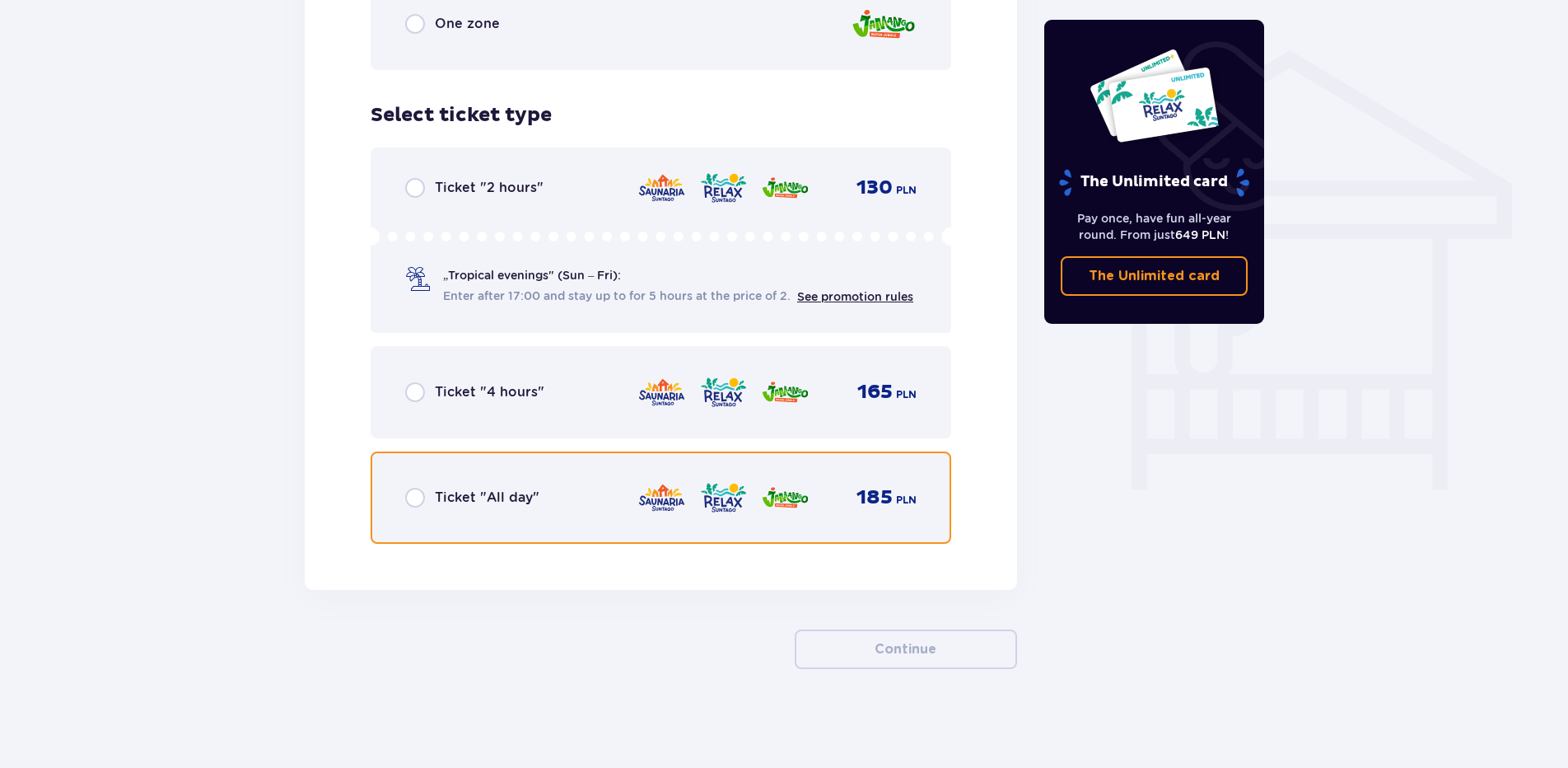
click at [414, 500] on input "radio" at bounding box center [415, 498] width 20 height 20
radio input "true"
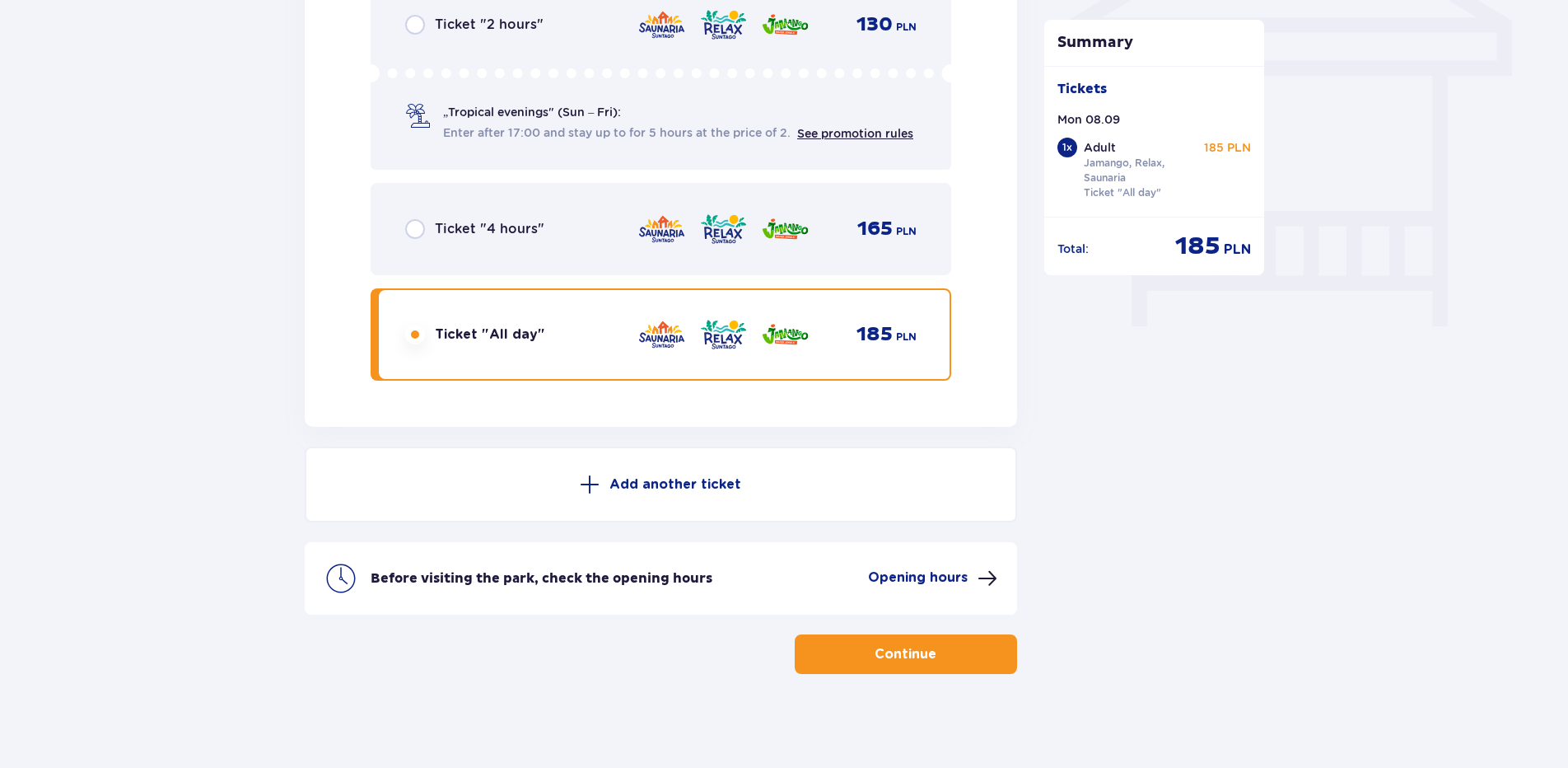
scroll to position [1456, 0]
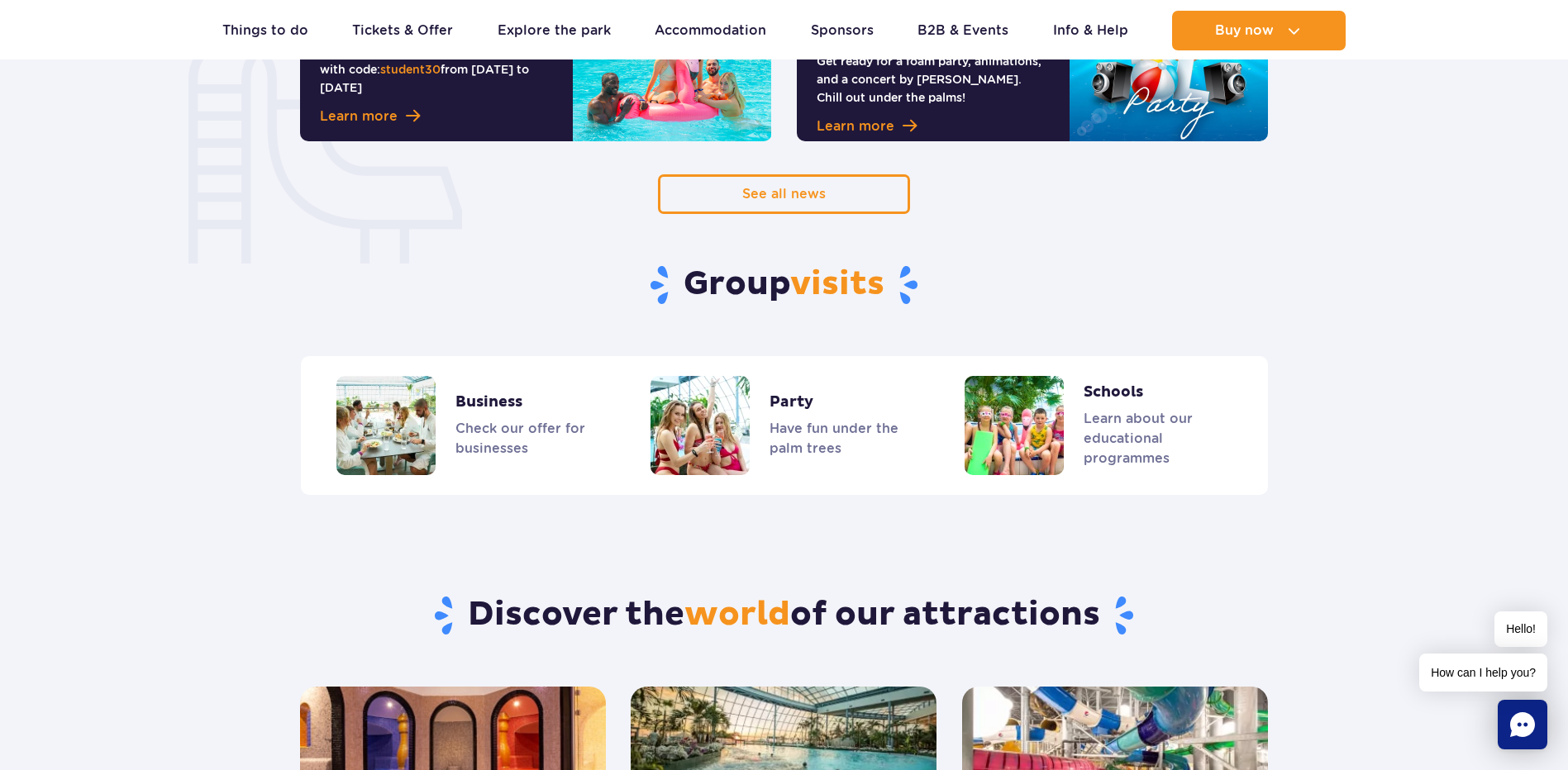
scroll to position [1239, 0]
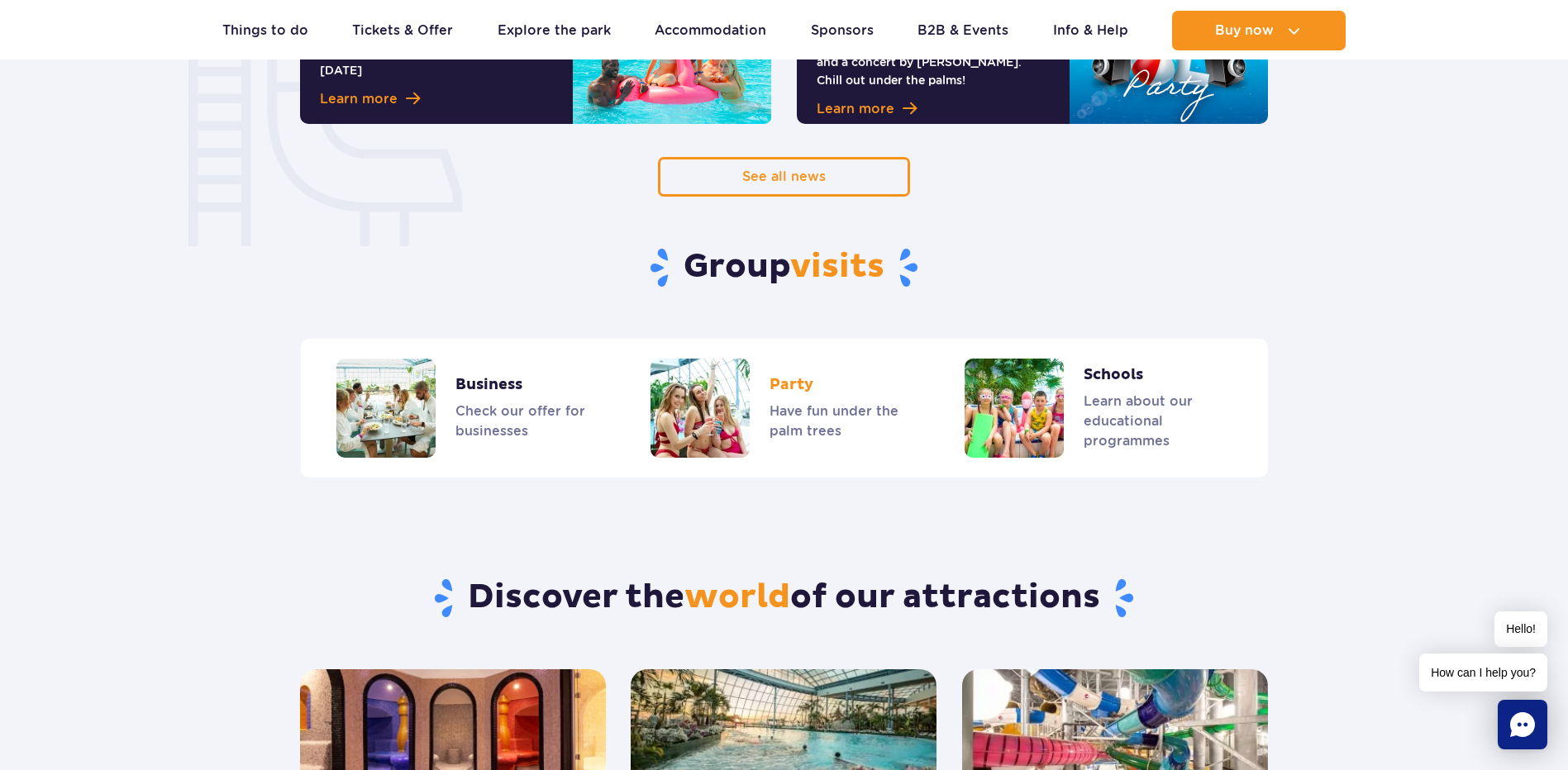
click at [695, 434] on link "Party" at bounding box center [784, 408] width 267 height 99
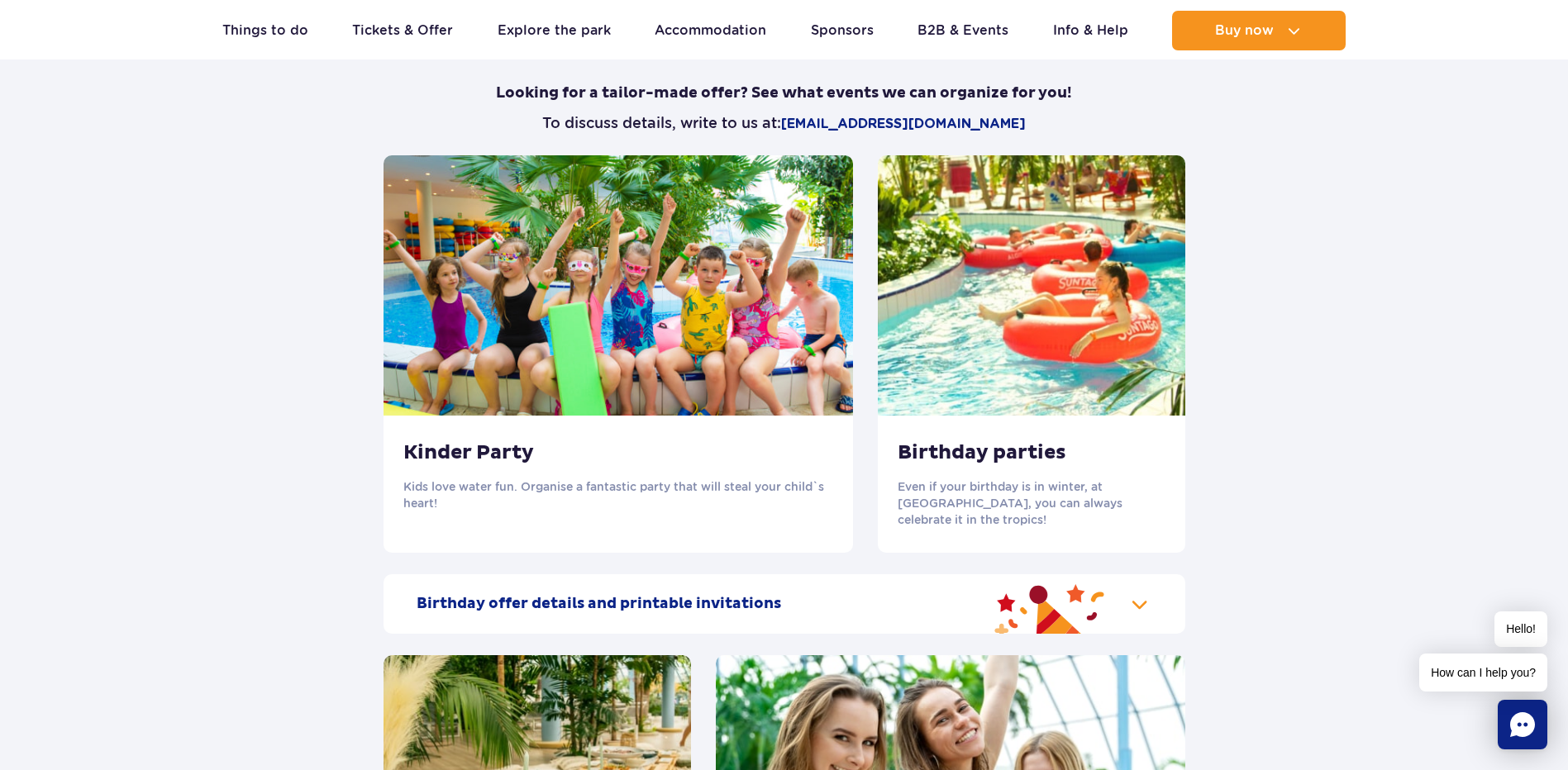
scroll to position [1404, 0]
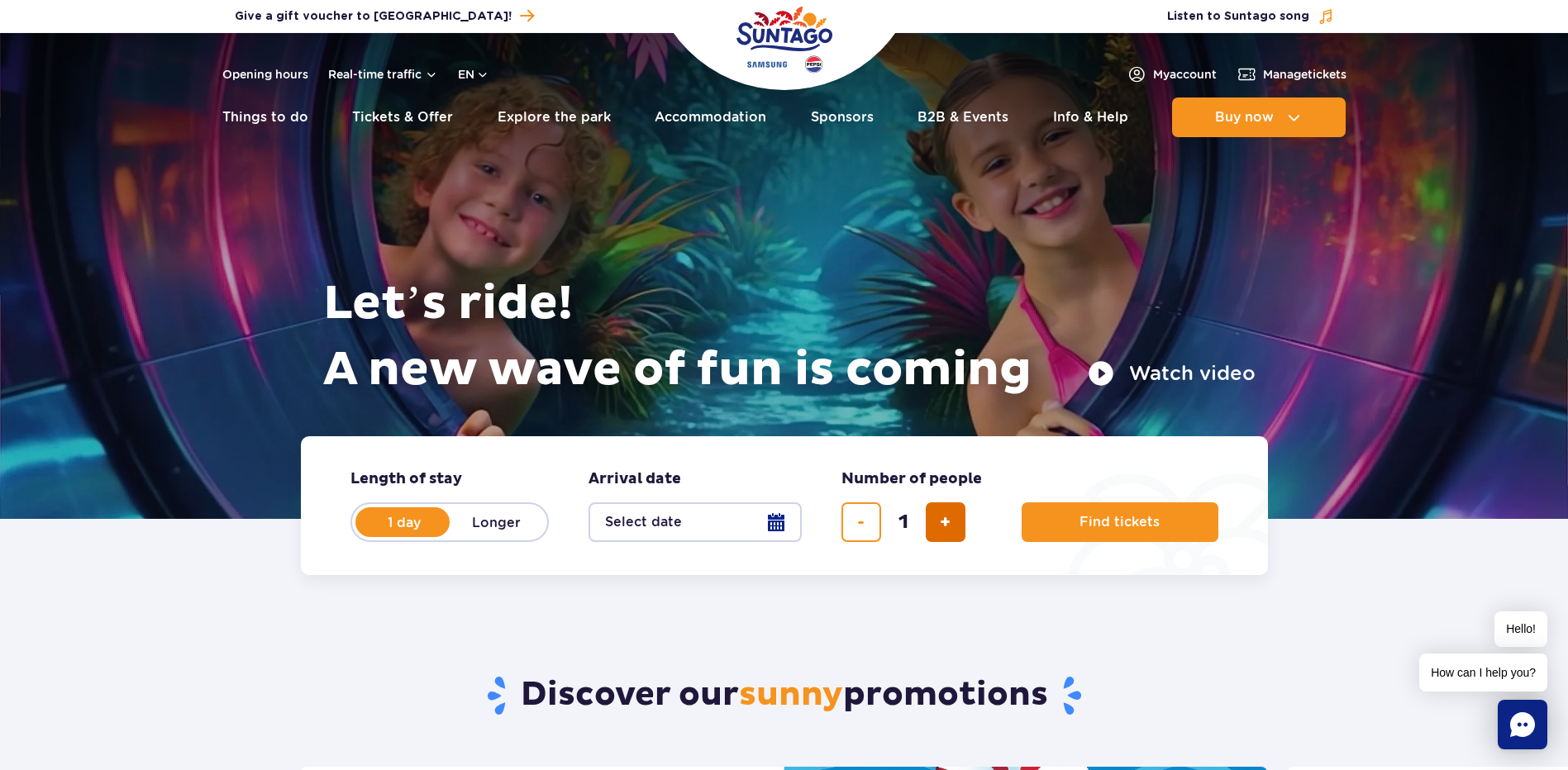
click at [938, 521] on button "add ticket" at bounding box center [945, 521] width 39 height 39
type input "2"
click at [730, 519] on button "Select date" at bounding box center [695, 521] width 214 height 39
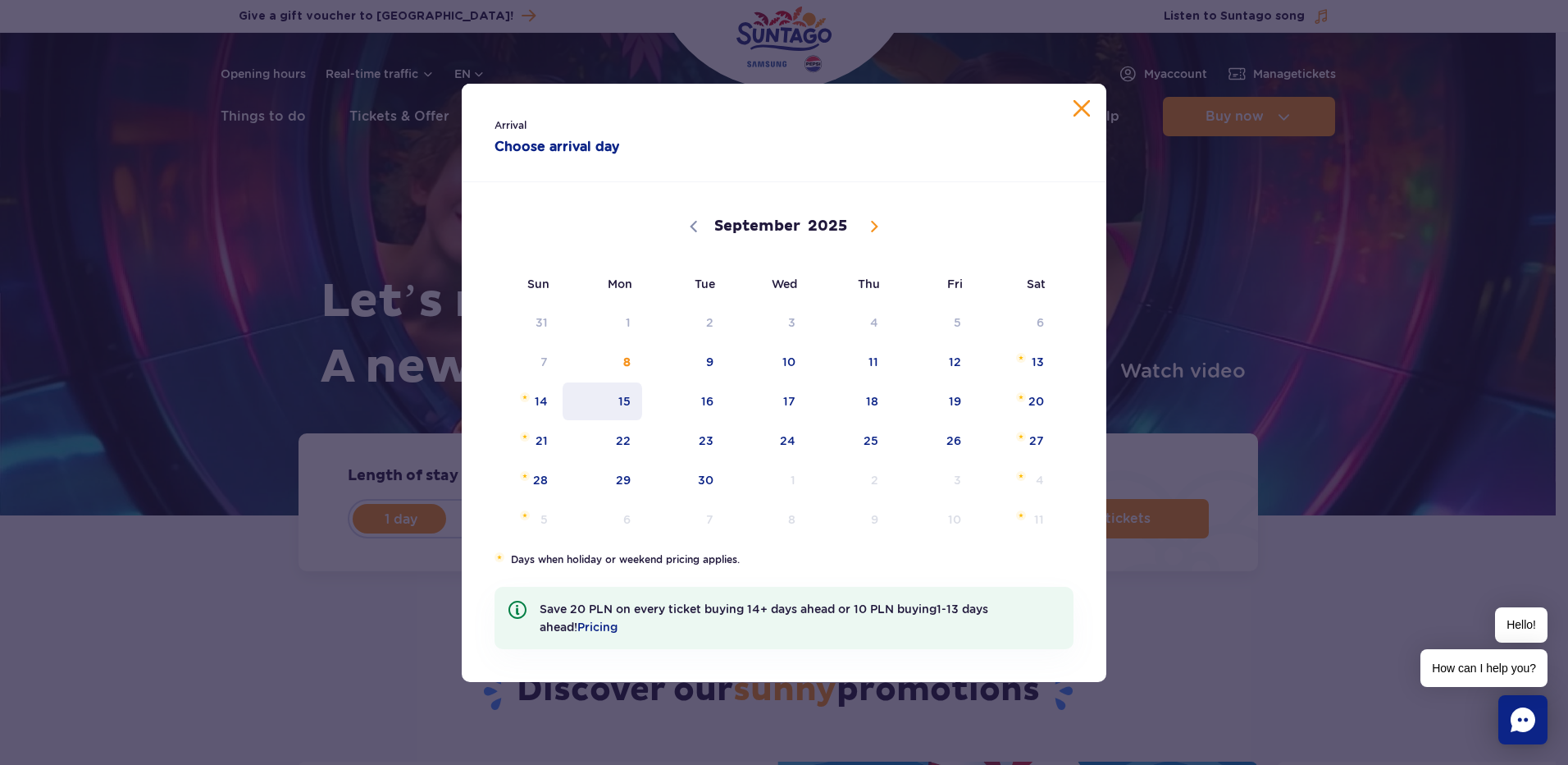
click at [620, 400] on span "15" at bounding box center [601, 402] width 82 height 38
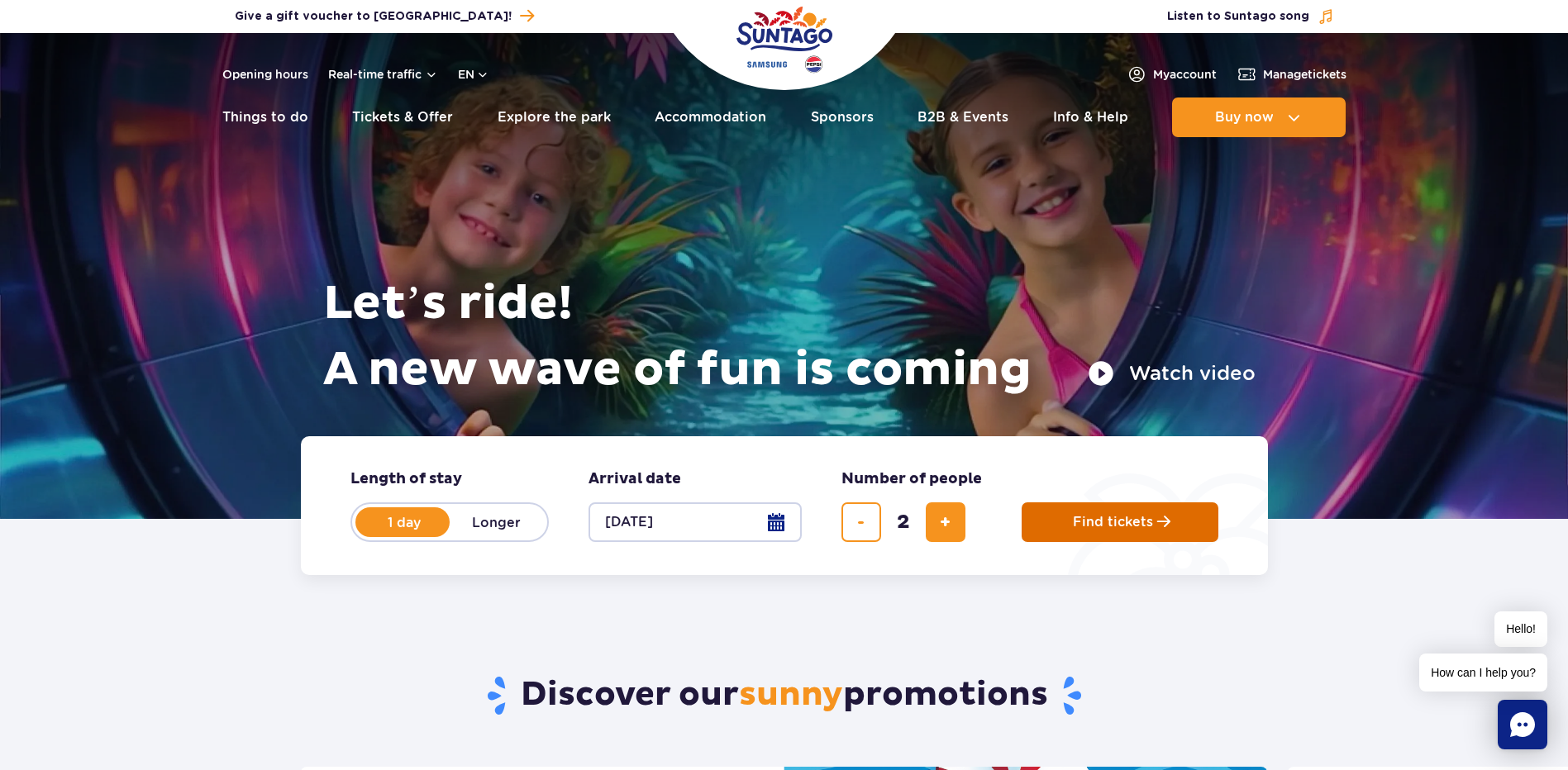
click at [1111, 524] on span "Find tickets" at bounding box center [1113, 522] width 80 height 15
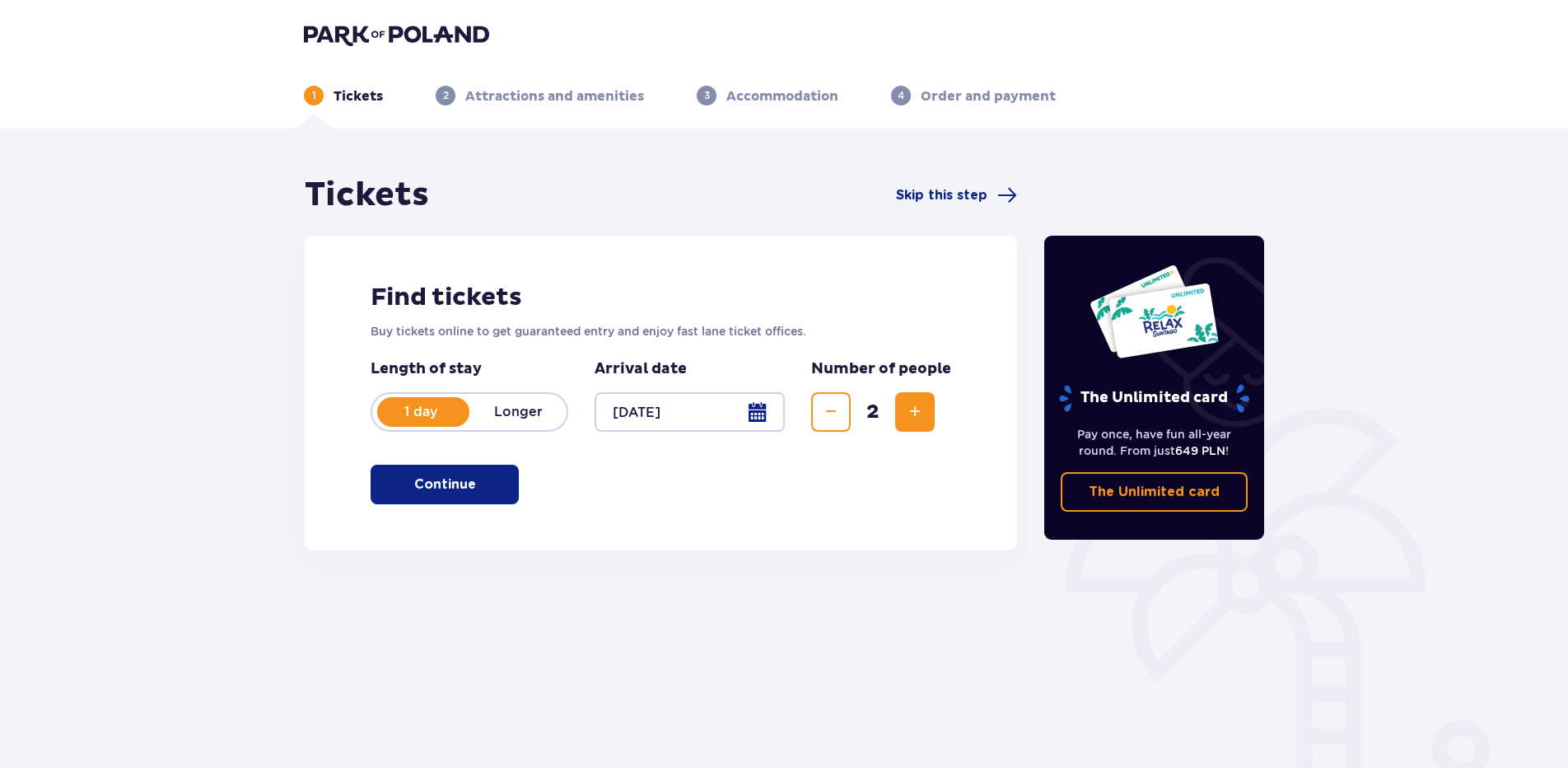
click at [421, 488] on p "Continue" at bounding box center [445, 484] width 62 height 18
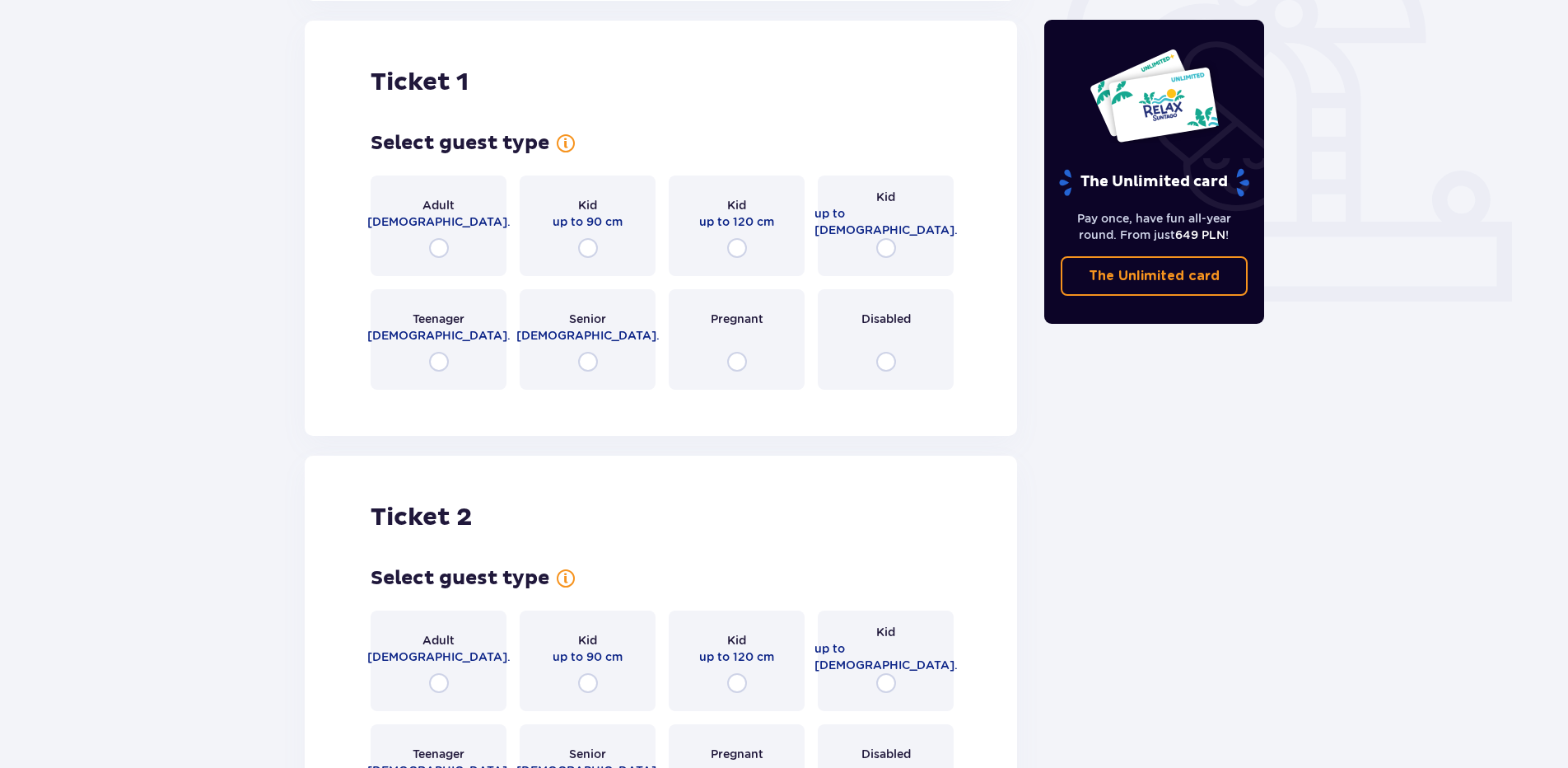
scroll to position [551, 0]
click at [440, 240] on input "radio" at bounding box center [439, 248] width 20 height 20
radio input "true"
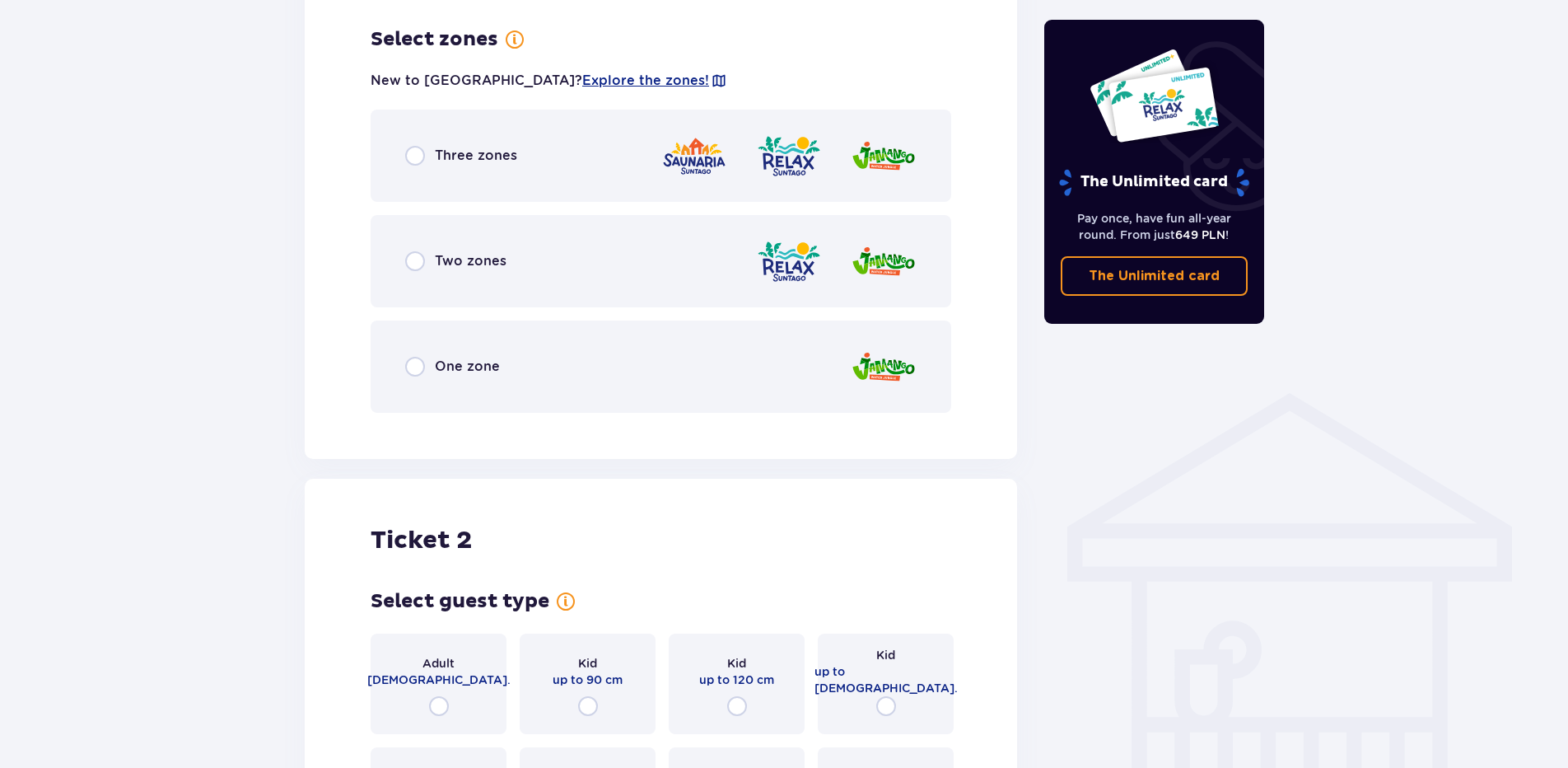
scroll to position [953, 0]
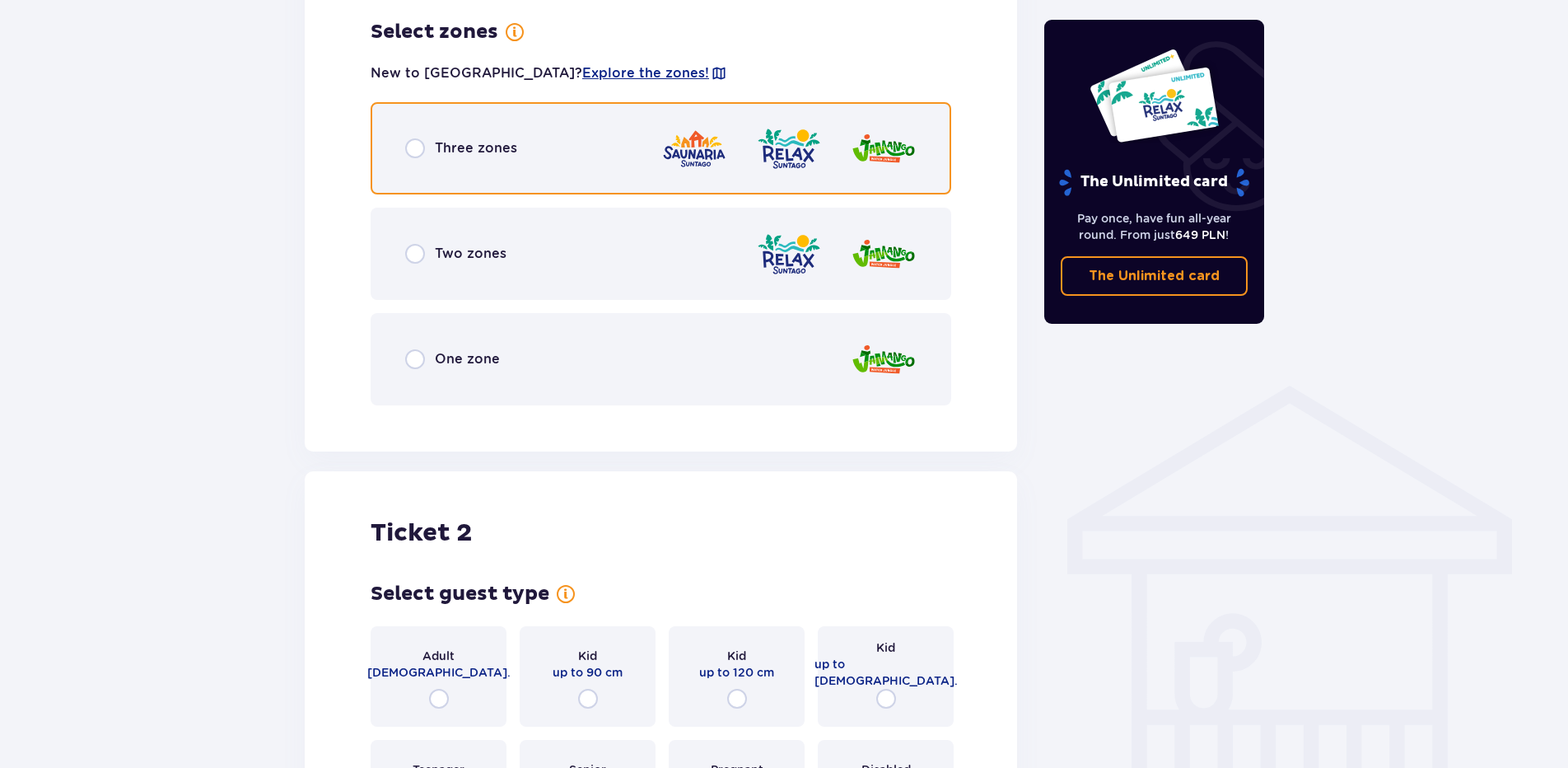
click at [422, 146] on input "radio" at bounding box center [415, 148] width 20 height 20
radio input "true"
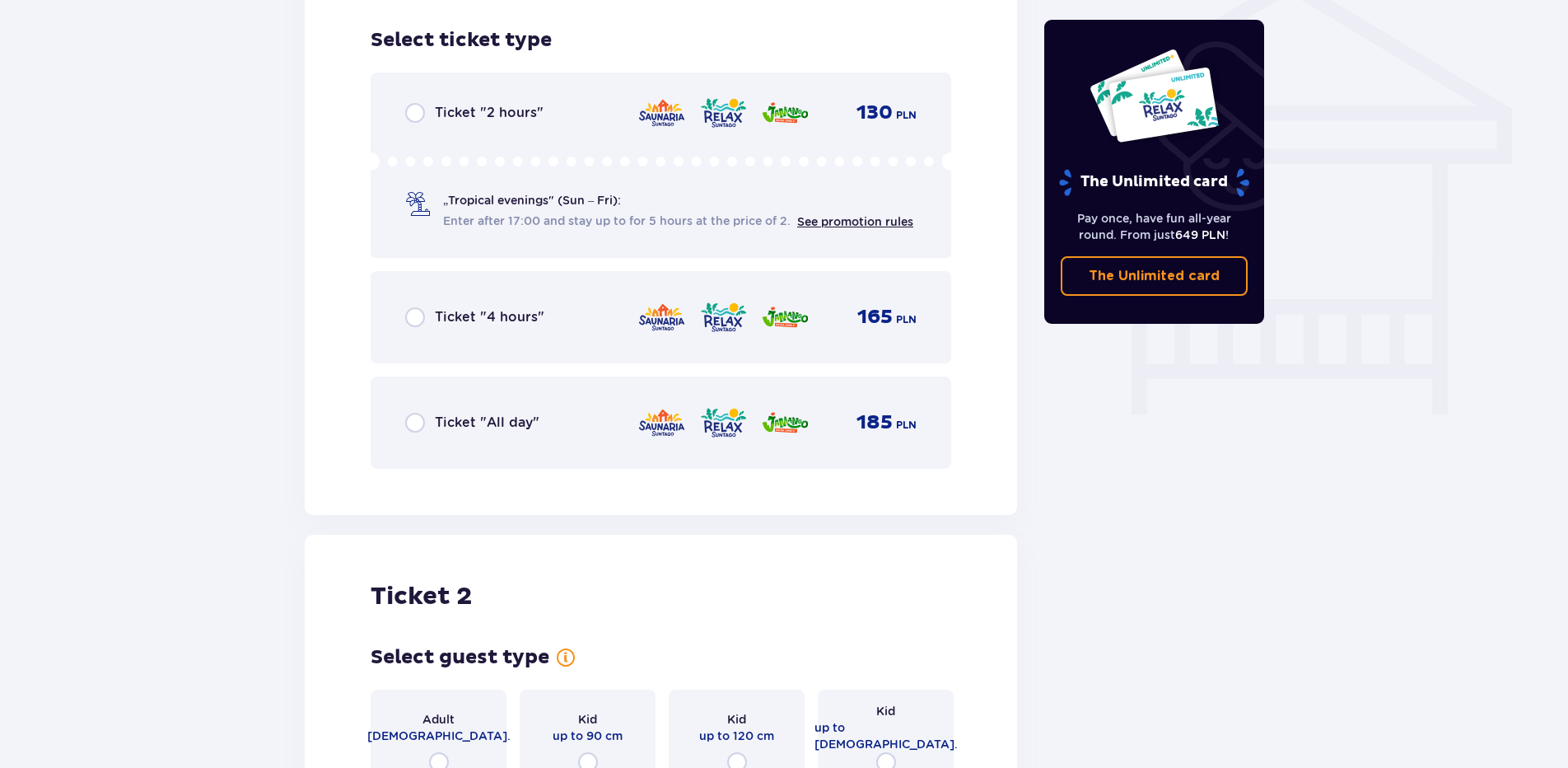
scroll to position [1371, 0]
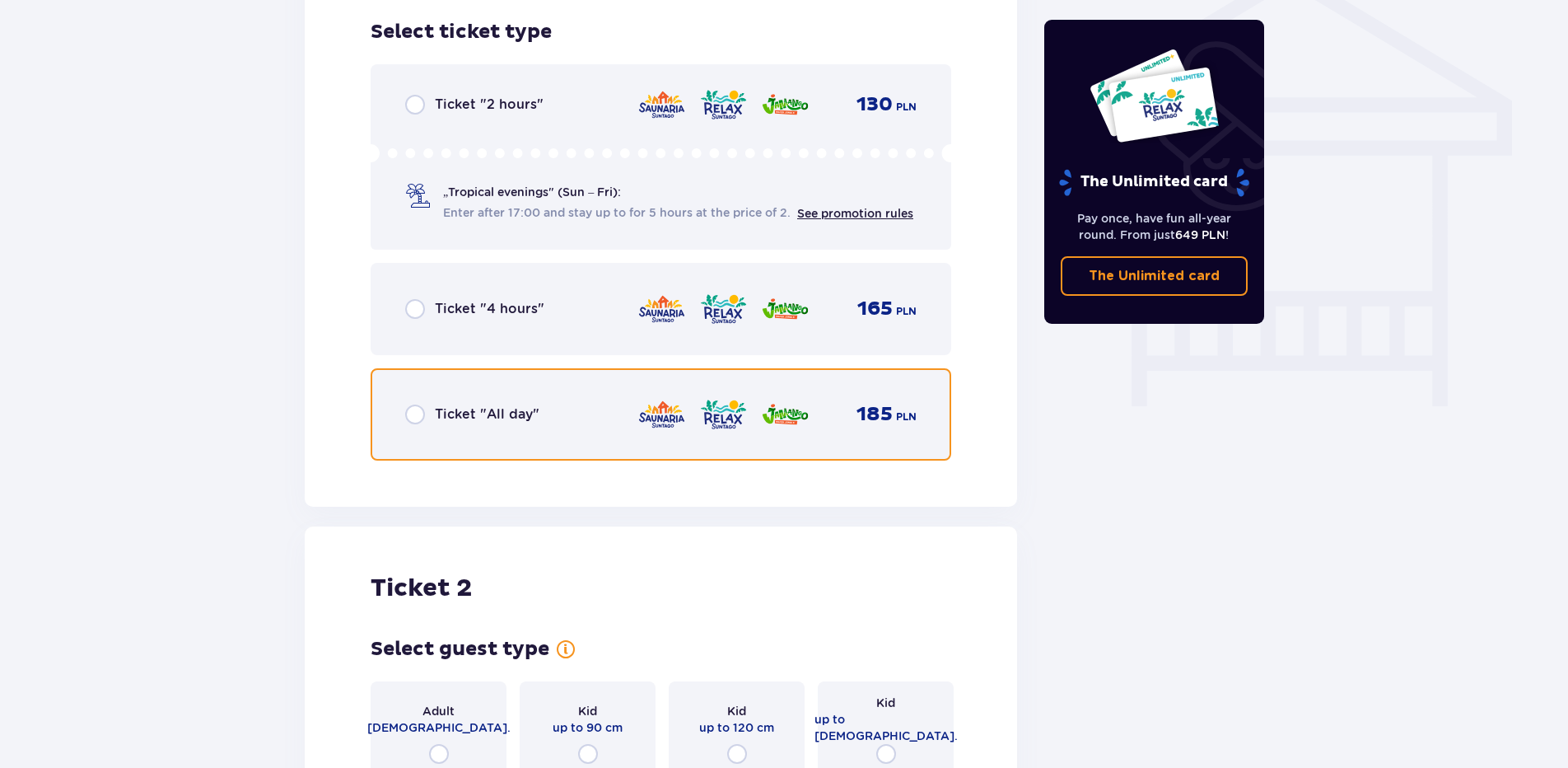
click at [410, 414] on input "radio" at bounding box center [415, 415] width 20 height 20
radio input "true"
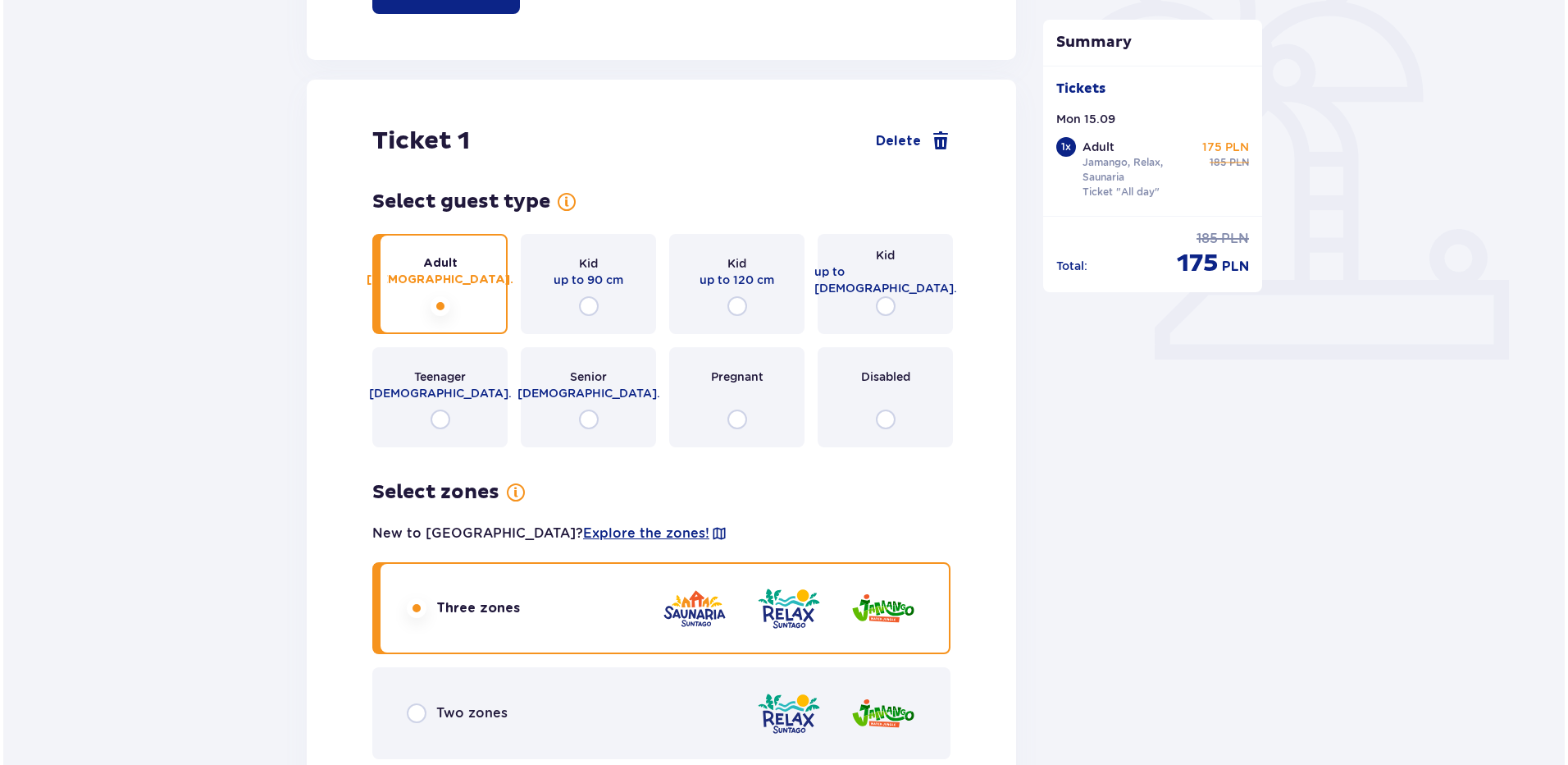
scroll to position [157, 0]
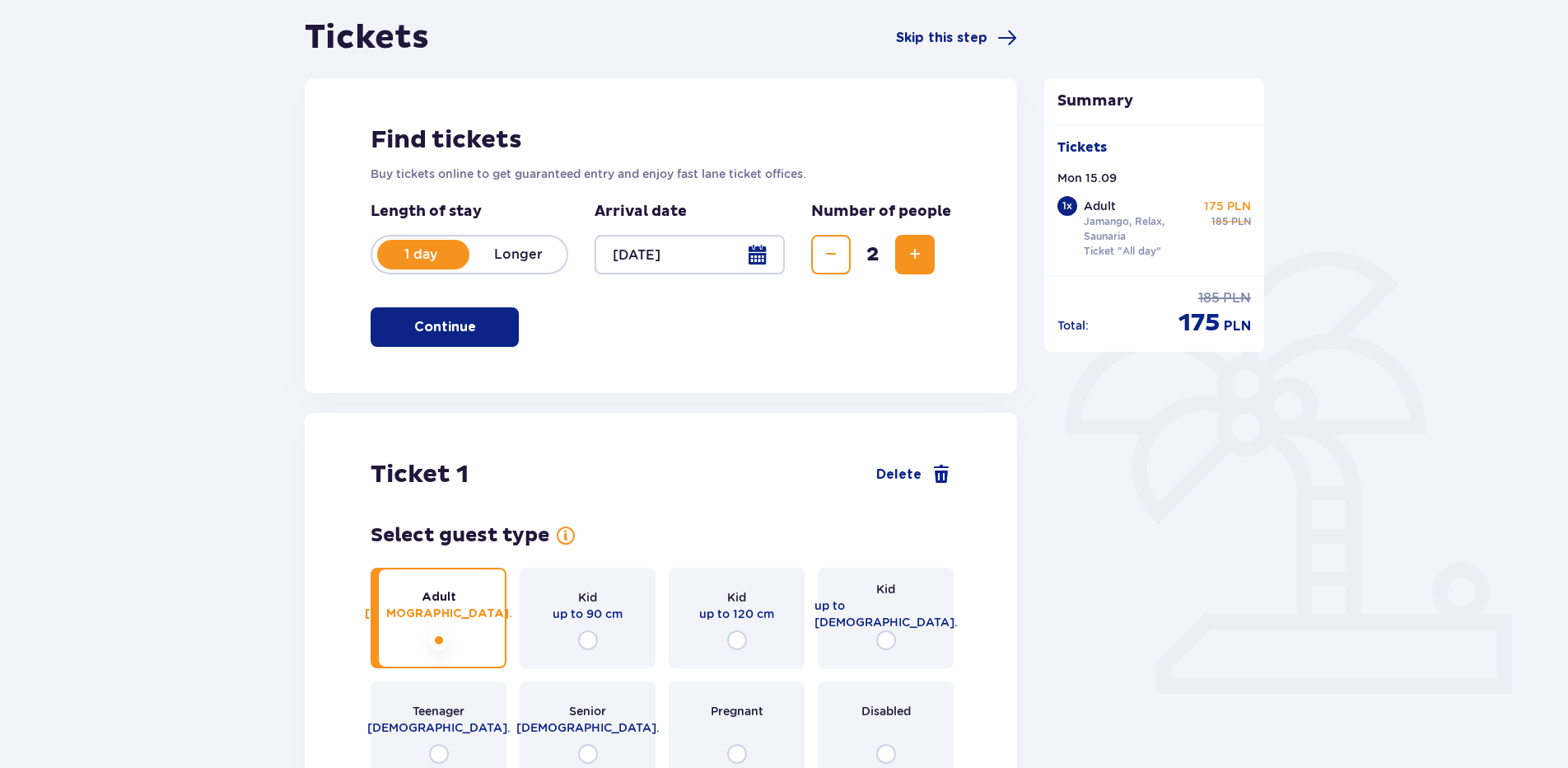
click at [763, 257] on div at bounding box center [689, 254] width 190 height 39
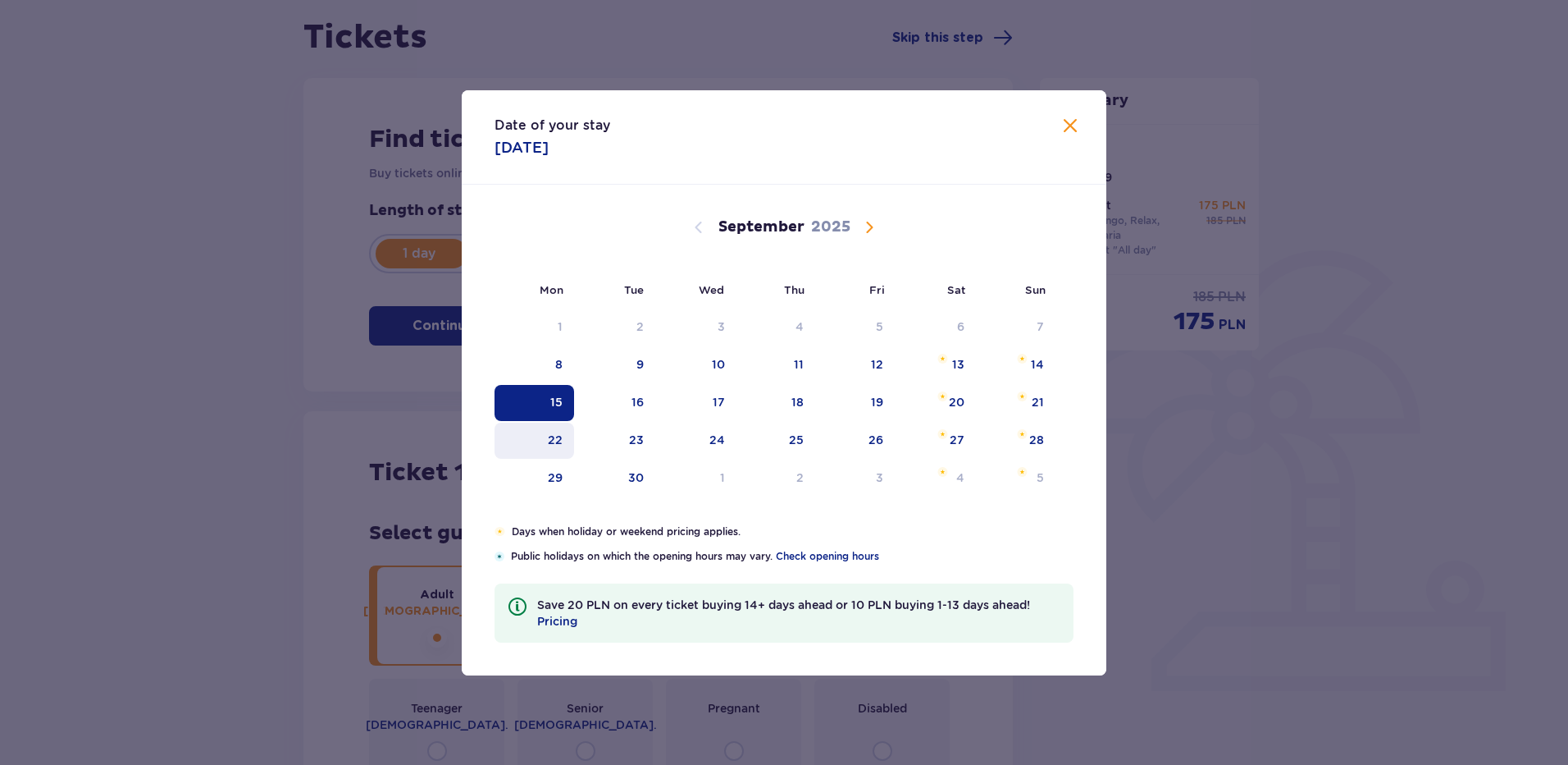
click at [562, 438] on div "22" at bounding box center [555, 440] width 14 height 16
type input "[DATE]"
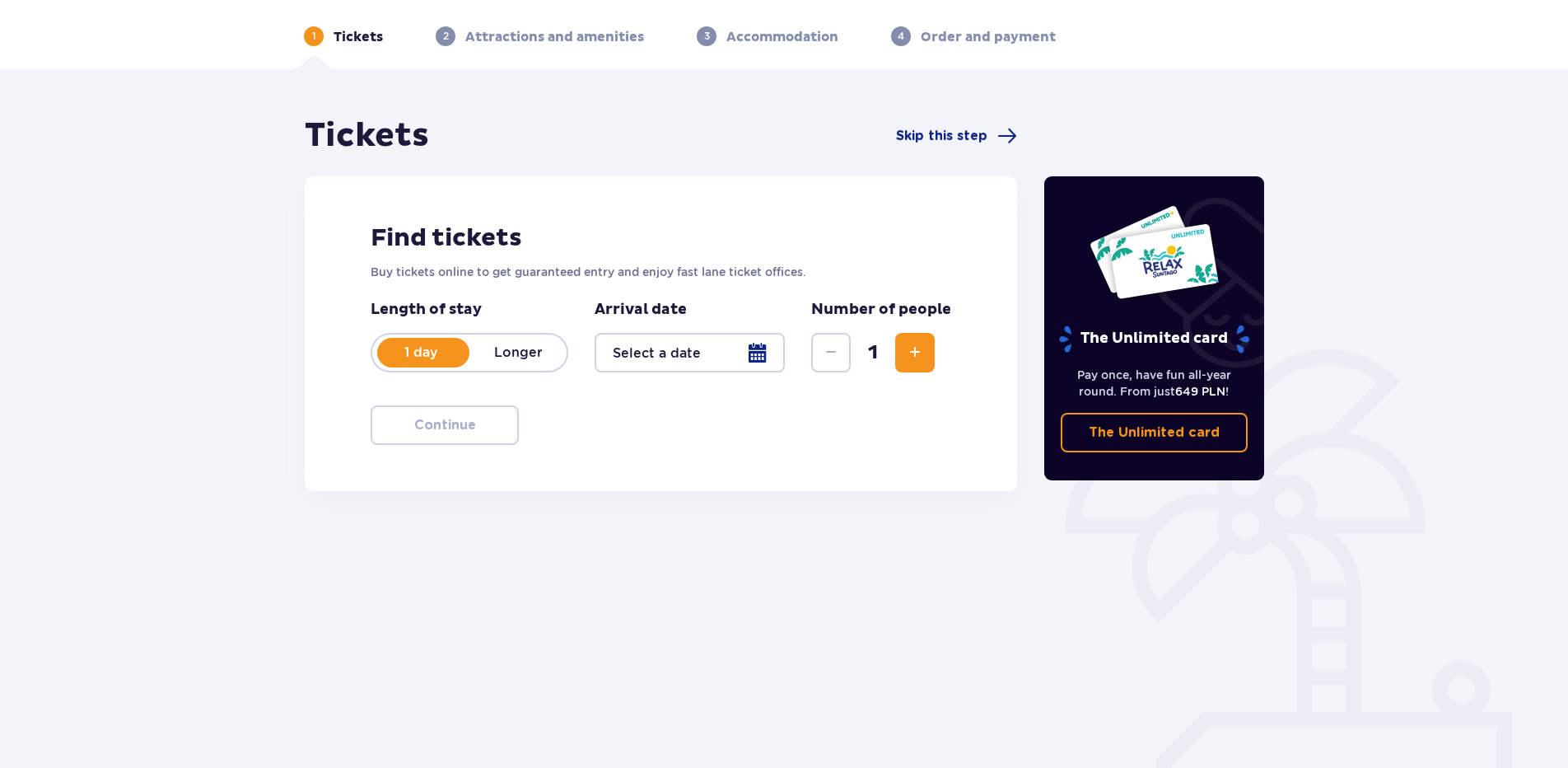
scroll to position [72, 0]
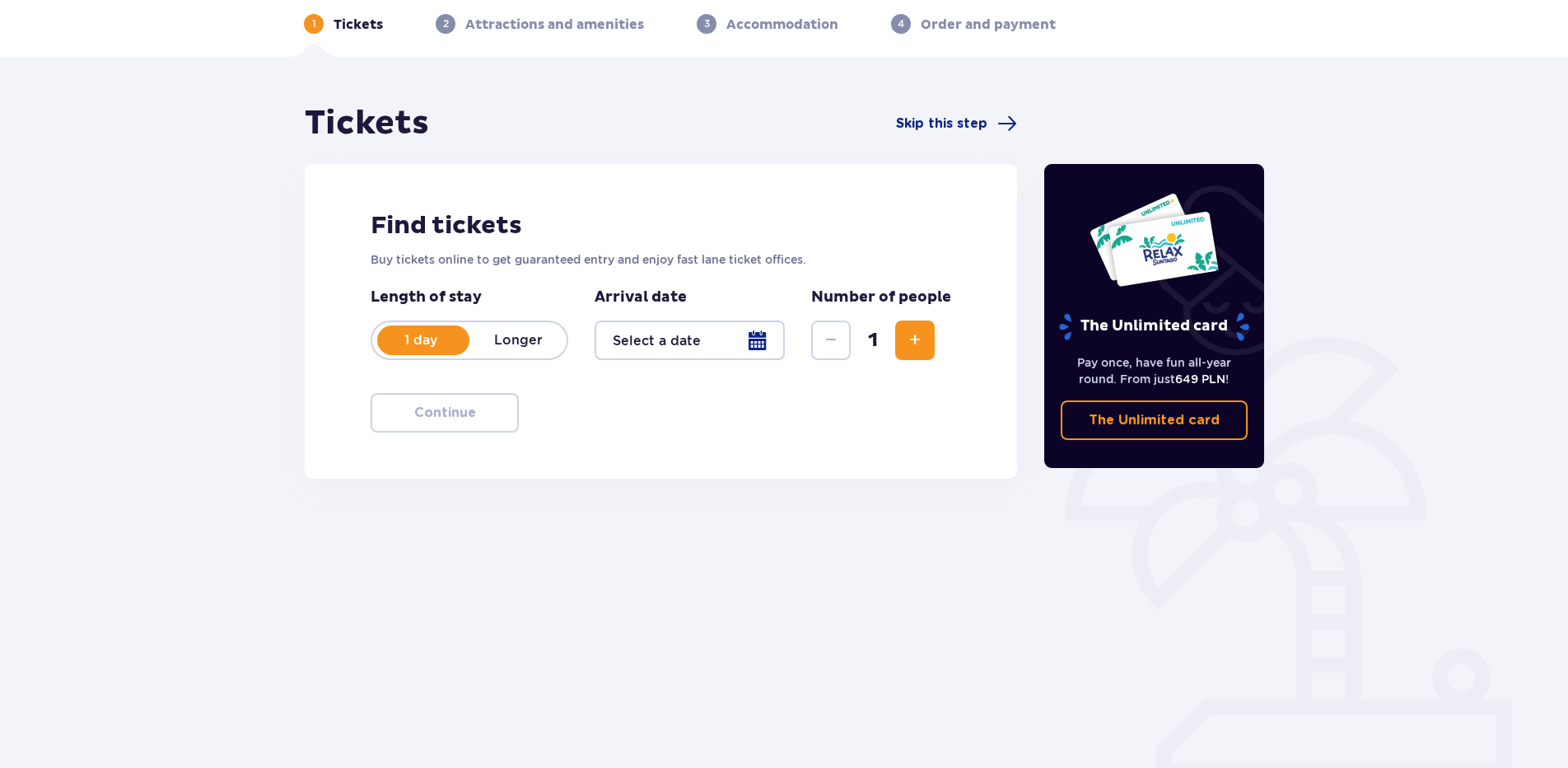
drag, startPoint x: 919, startPoint y: 335, endPoint x: 890, endPoint y: 353, distance: 34.1
click at [920, 335] on span "Increase" at bounding box center [915, 340] width 20 height 20
click at [656, 344] on div at bounding box center [689, 339] width 190 height 39
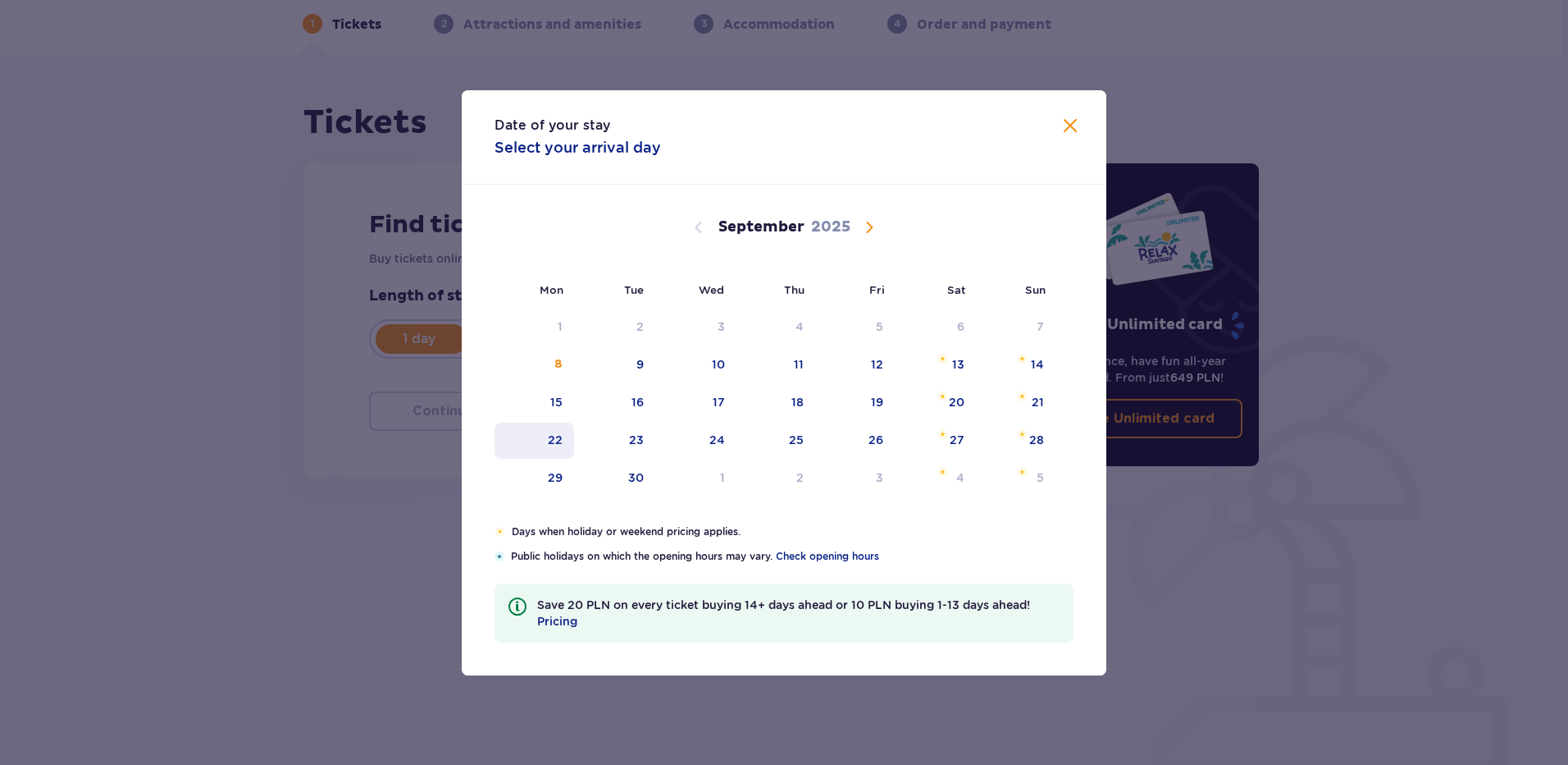
click at [555, 440] on div "22" at bounding box center [555, 440] width 14 height 16
type input "[DATE]"
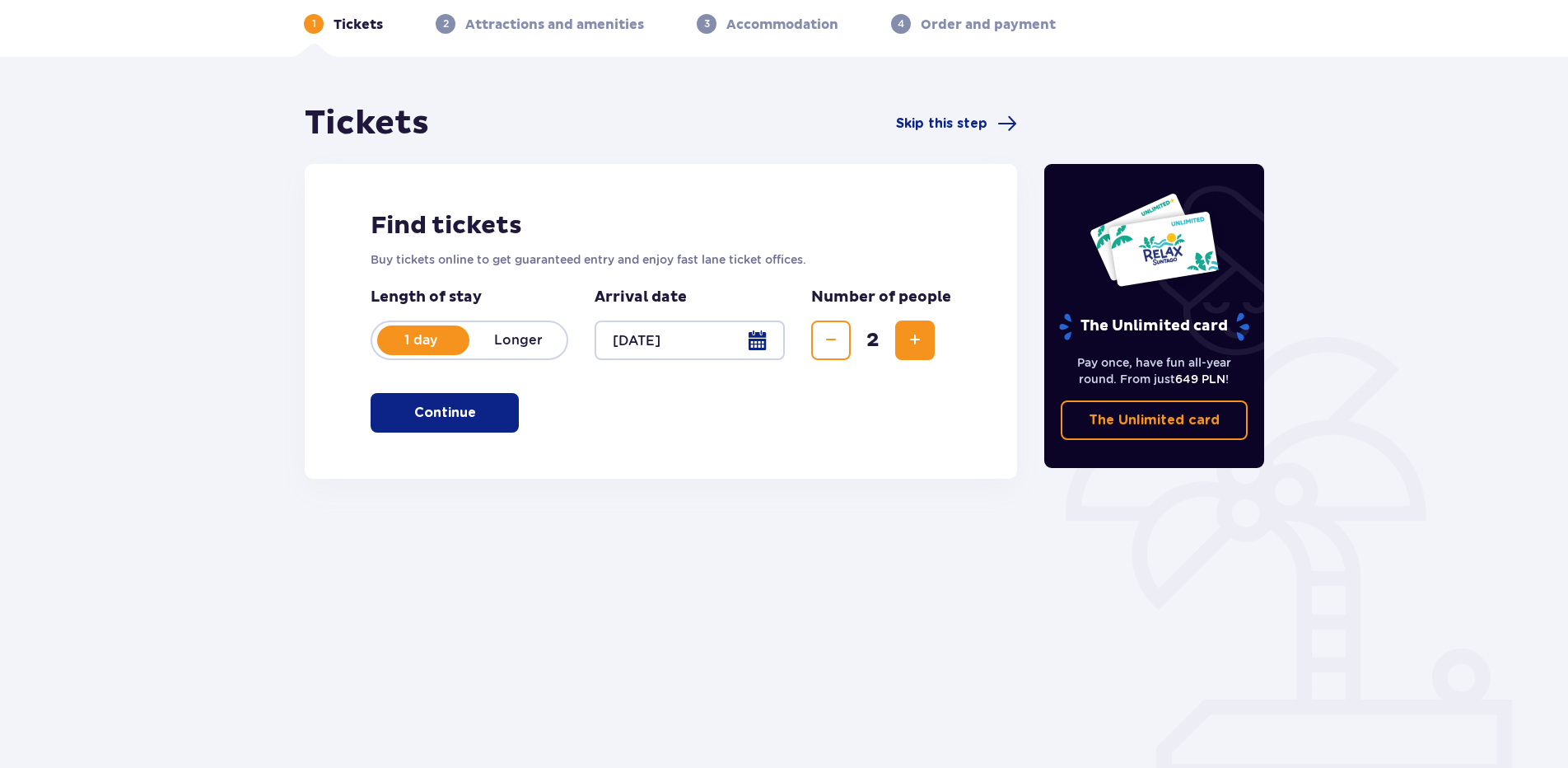
click at [439, 410] on p "Continue" at bounding box center [445, 413] width 62 height 18
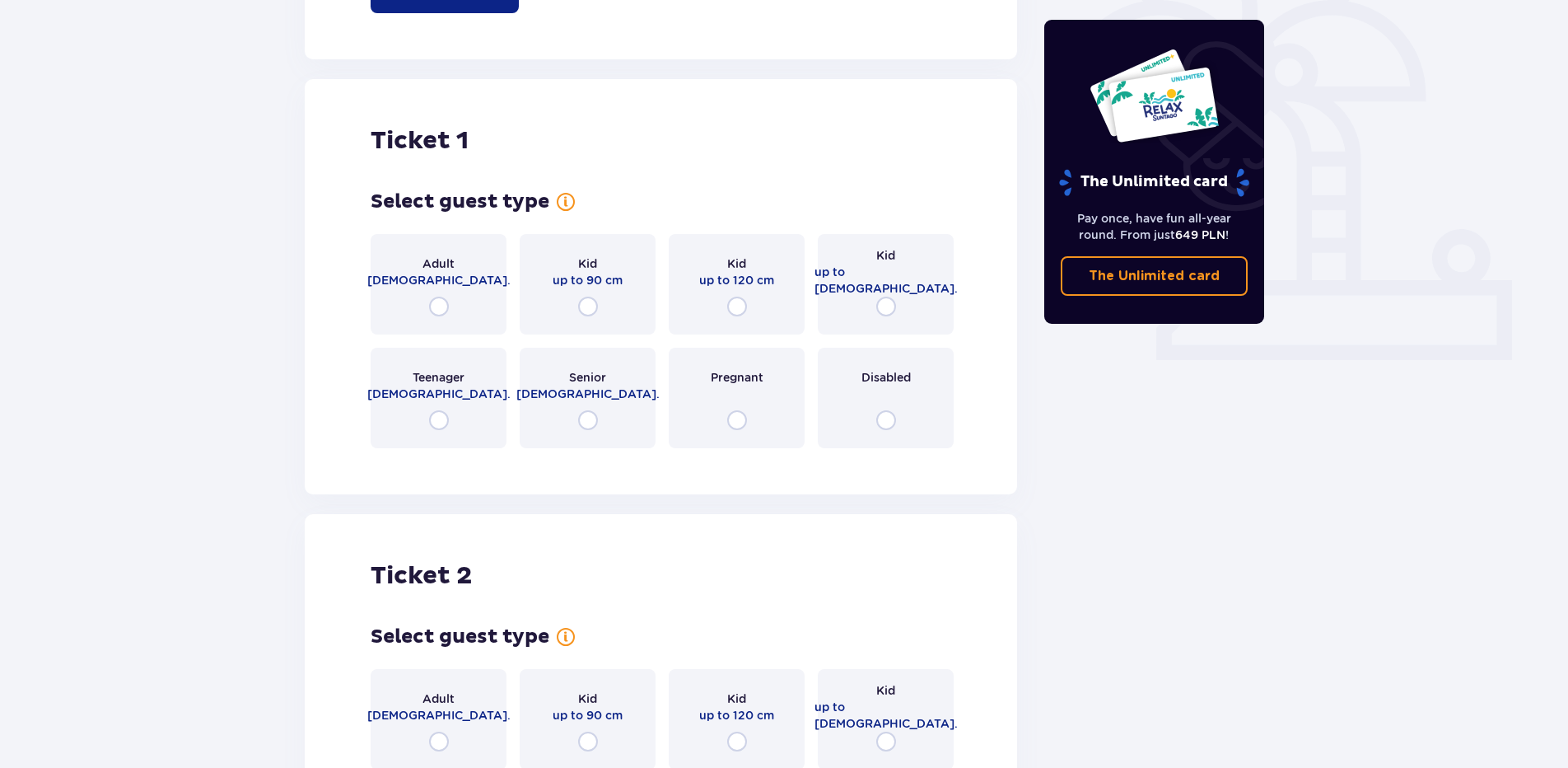
scroll to position [551, 0]
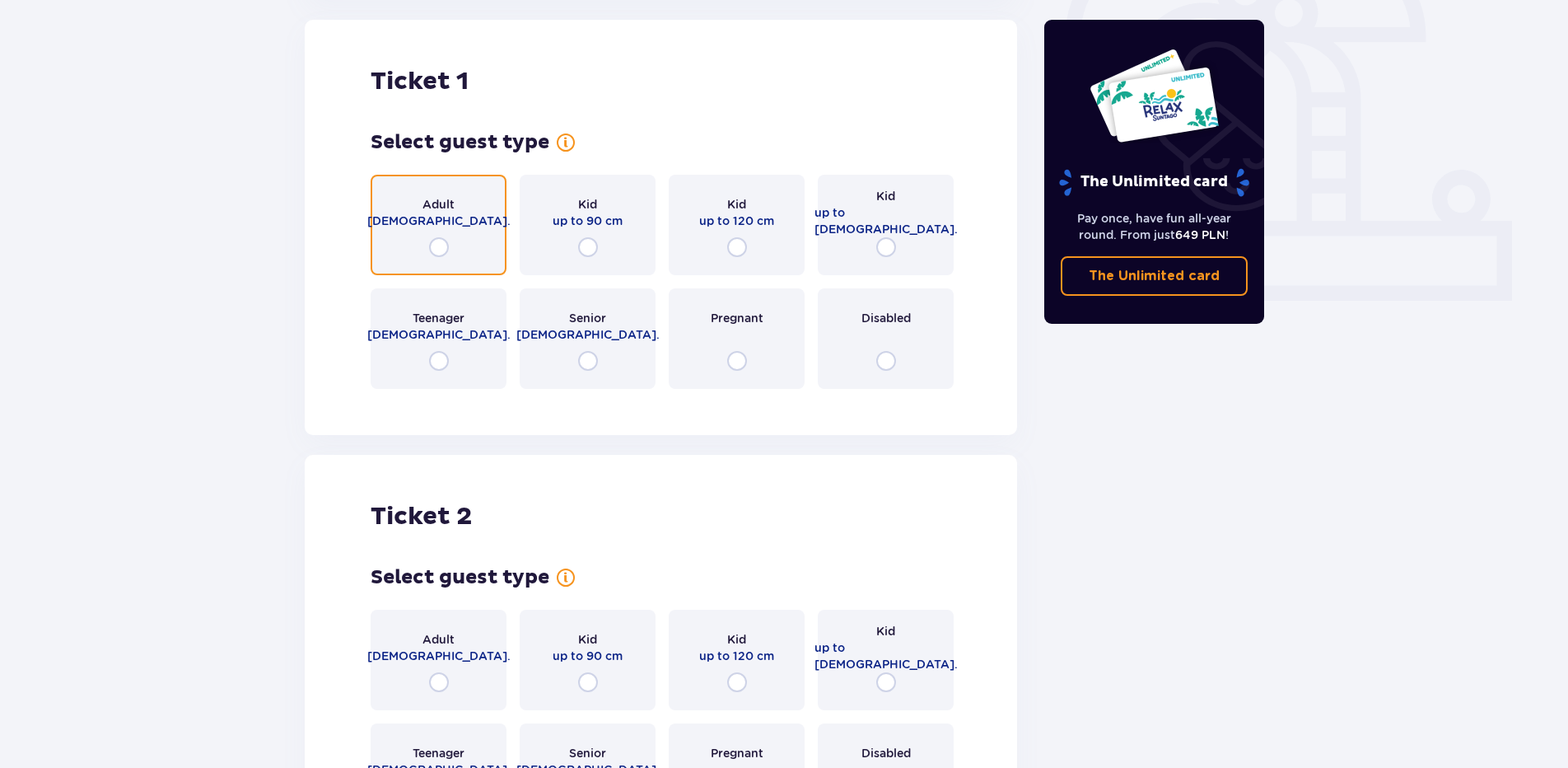
click at [439, 240] on input "radio" at bounding box center [439, 248] width 20 height 20
radio input "true"
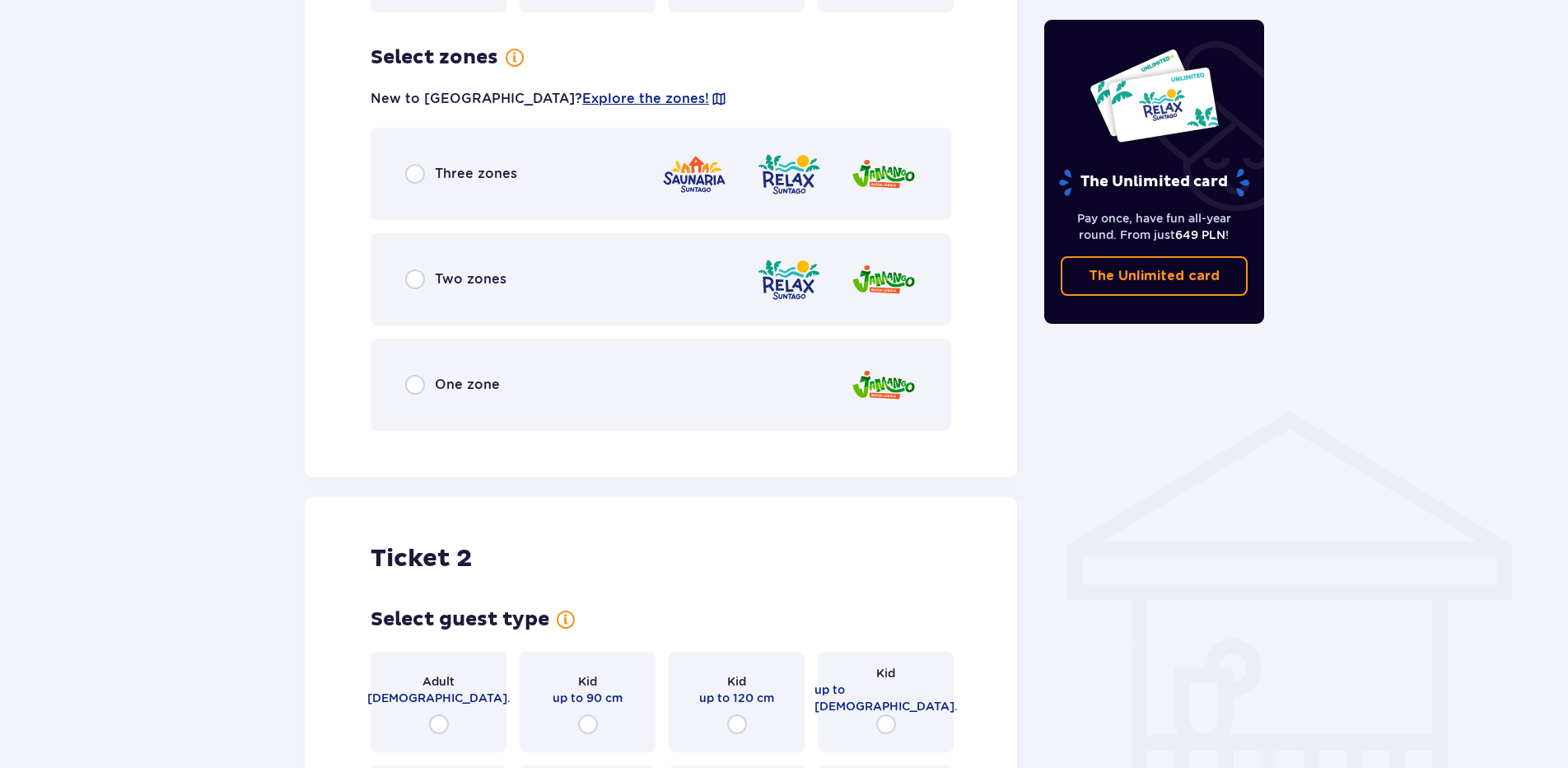
scroll to position [953, 0]
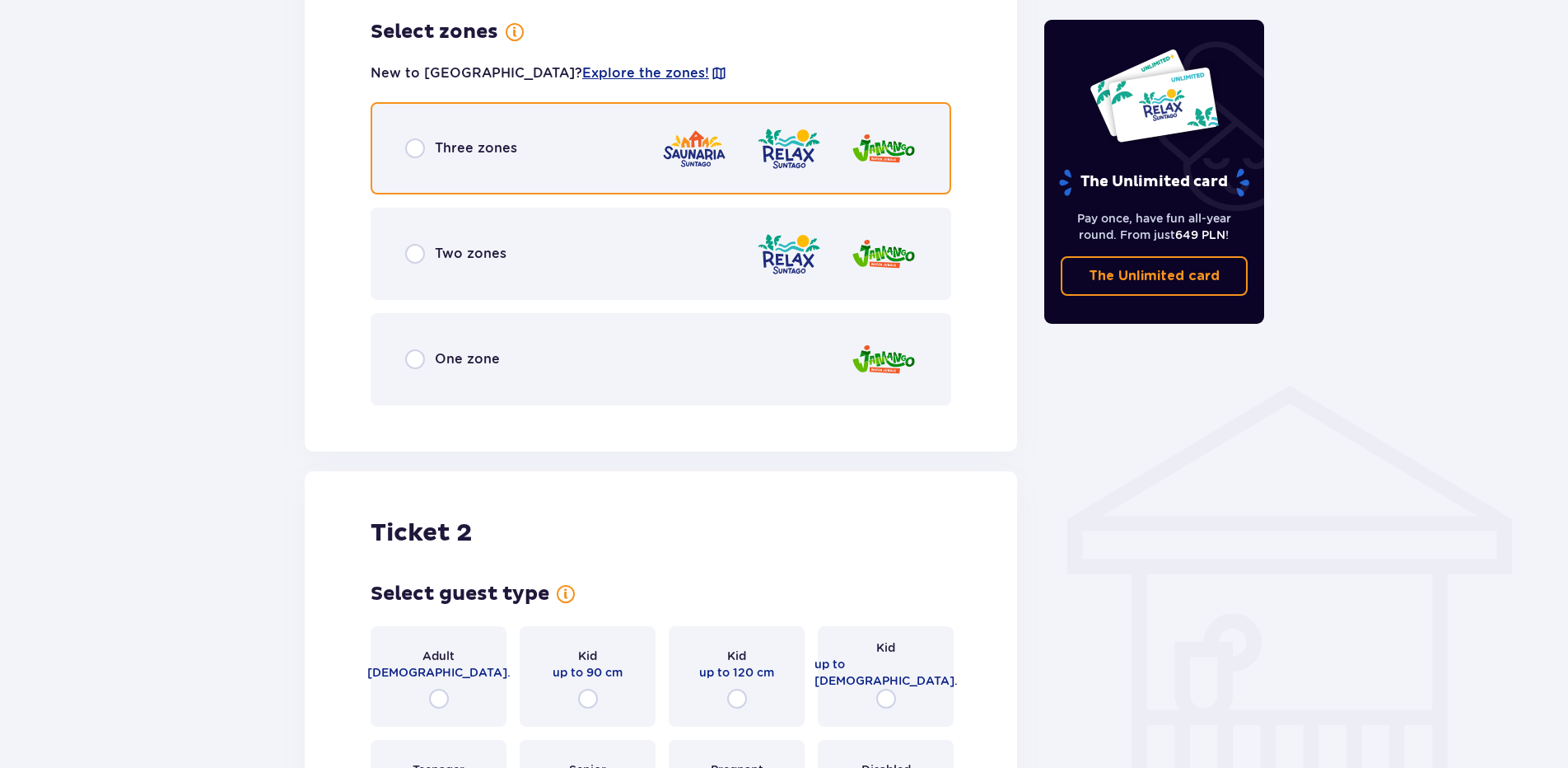
click at [412, 144] on input "radio" at bounding box center [415, 148] width 20 height 20
radio input "true"
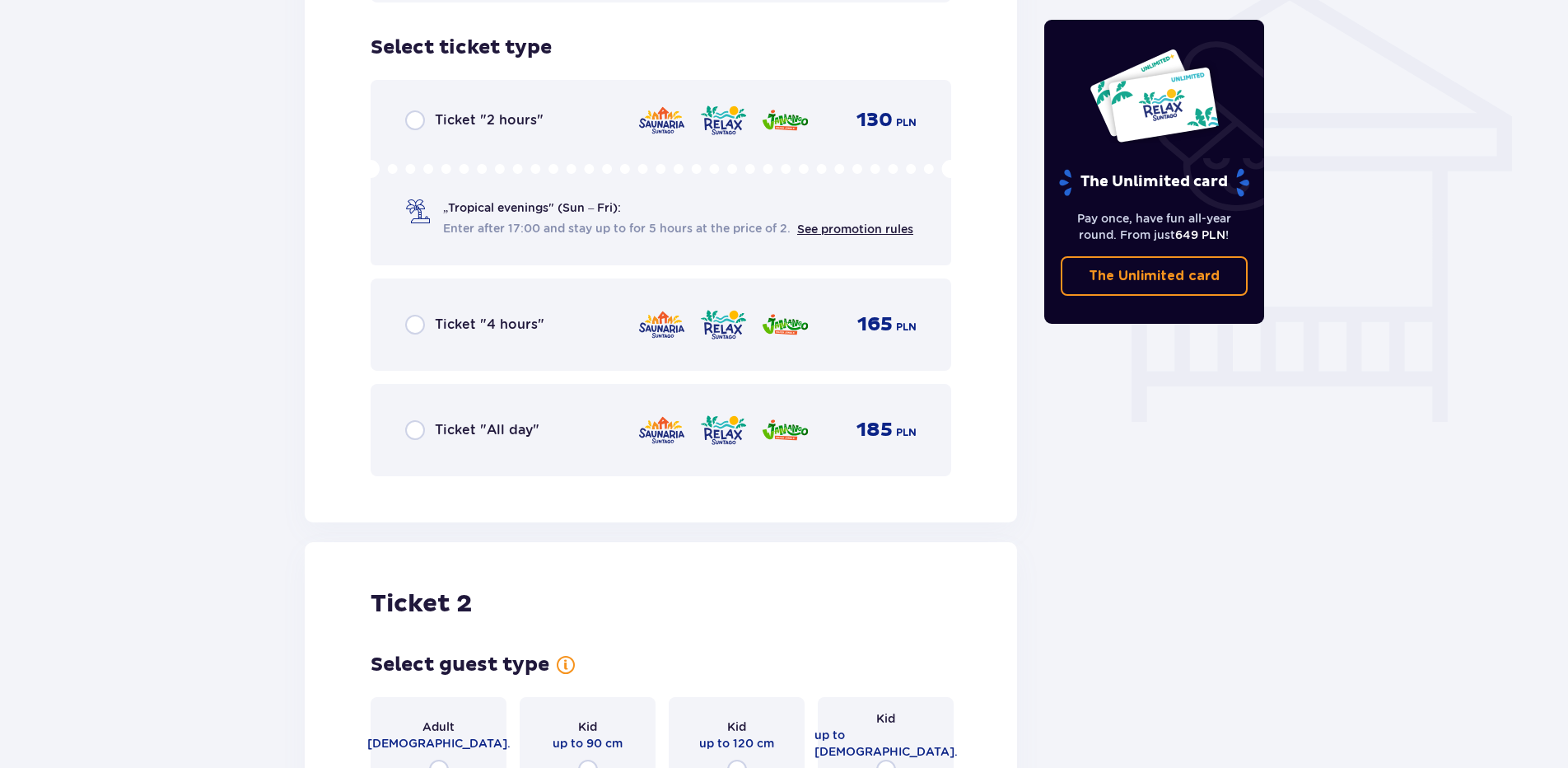
scroll to position [1371, 0]
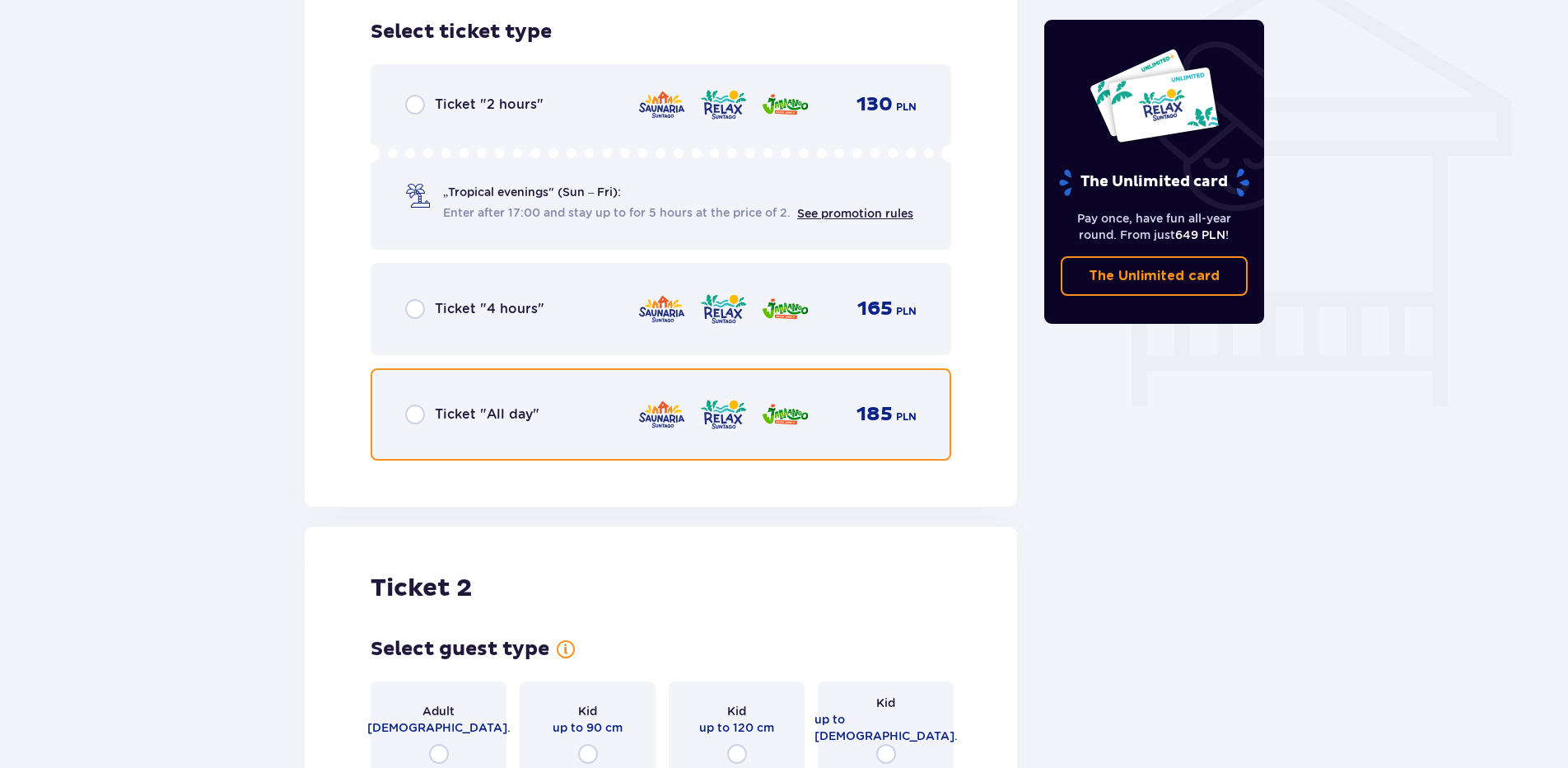
click at [418, 419] on input "radio" at bounding box center [415, 415] width 20 height 20
radio input "true"
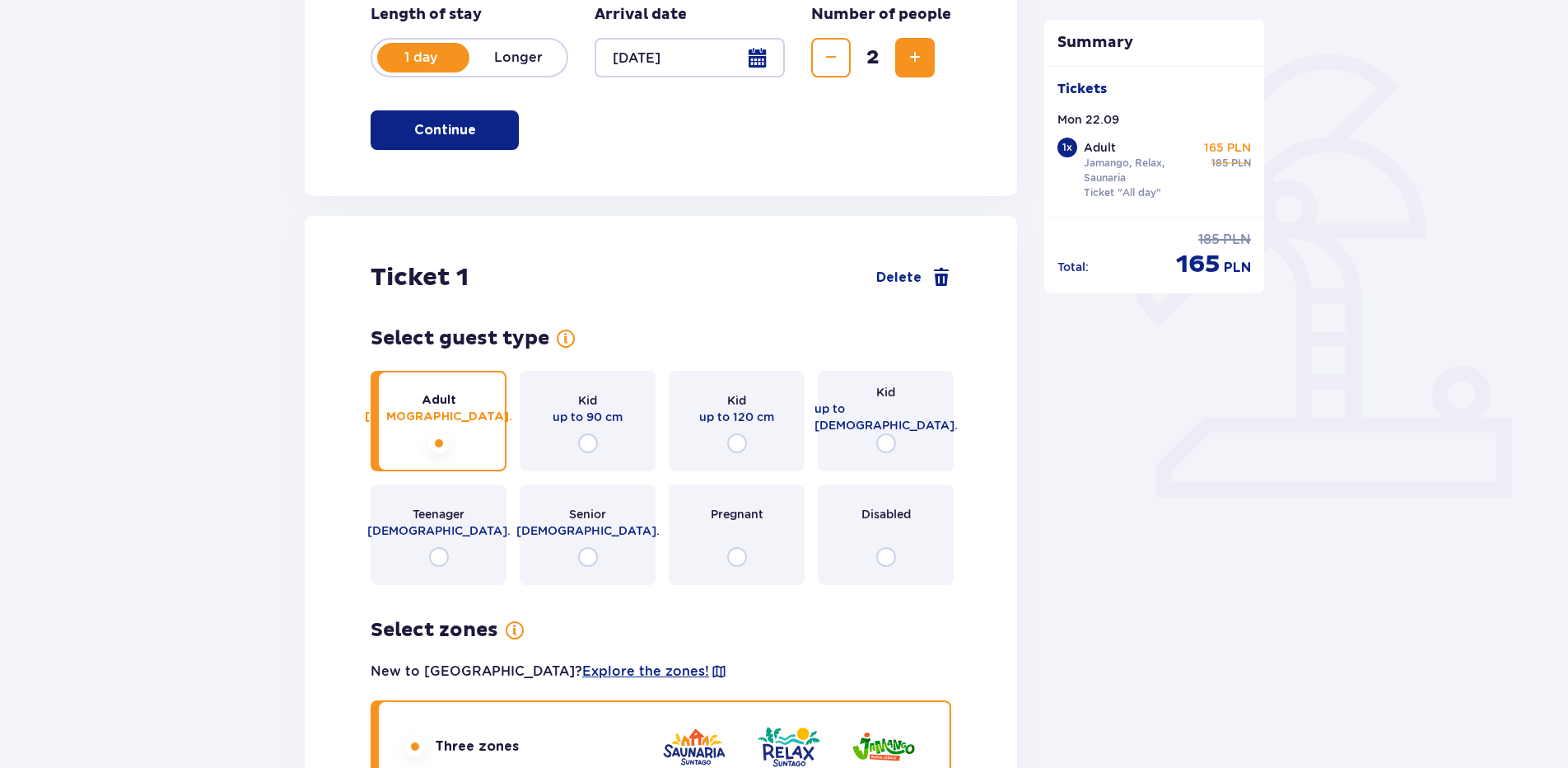
scroll to position [0, 0]
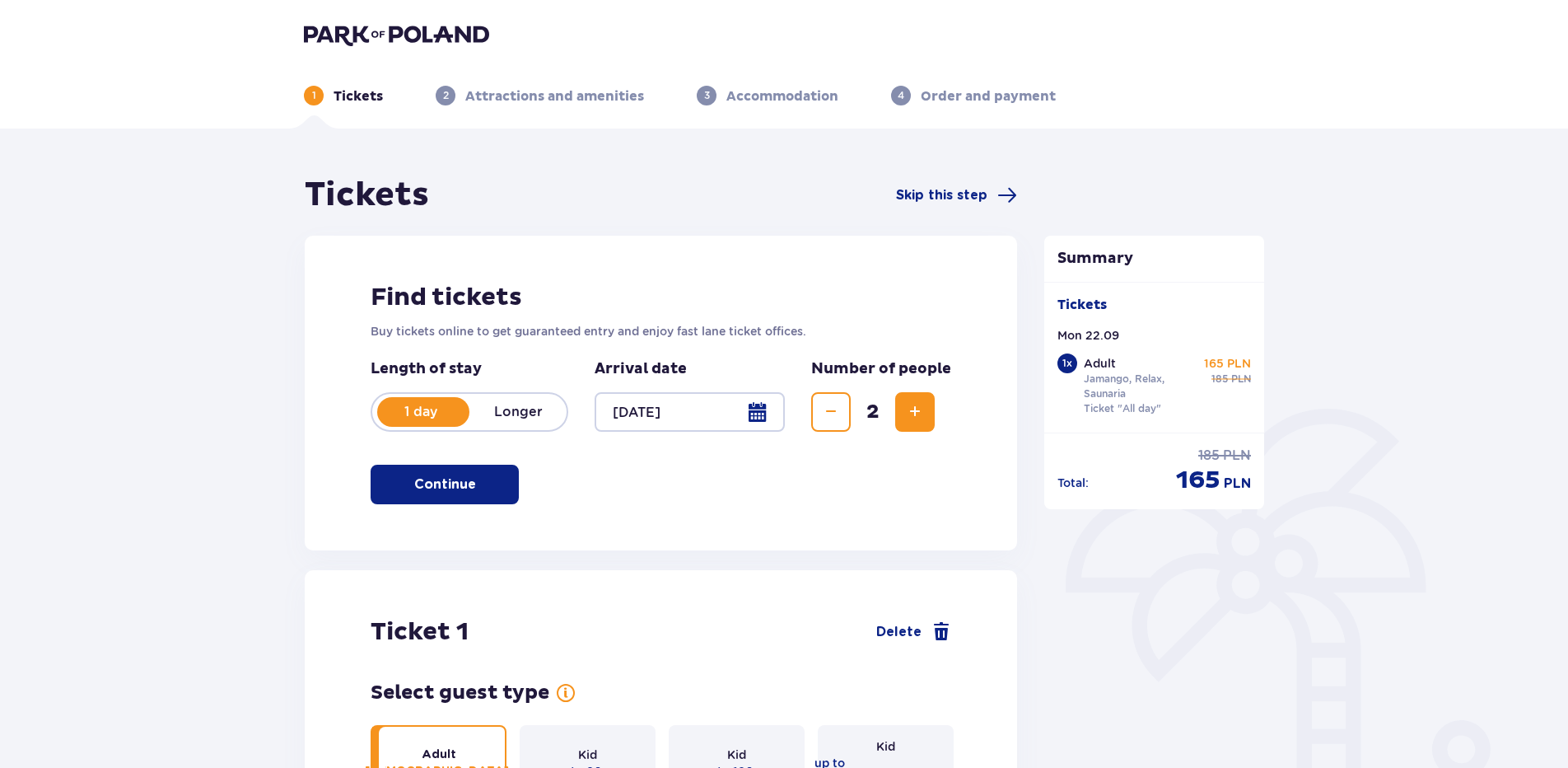
click at [912, 421] on span "Increase" at bounding box center [915, 412] width 20 height 20
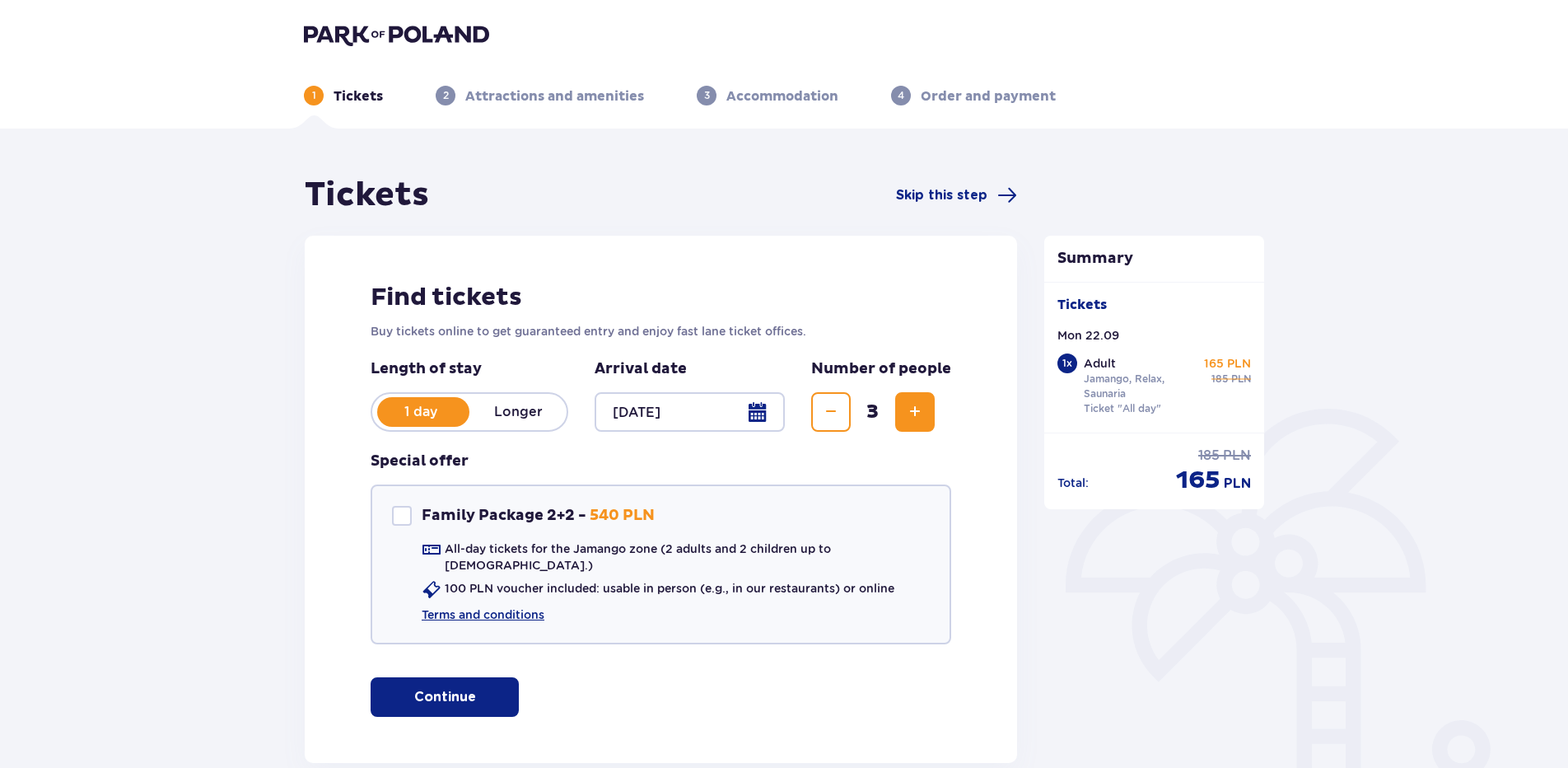
click at [901, 413] on button "Increase" at bounding box center [914, 411] width 39 height 39
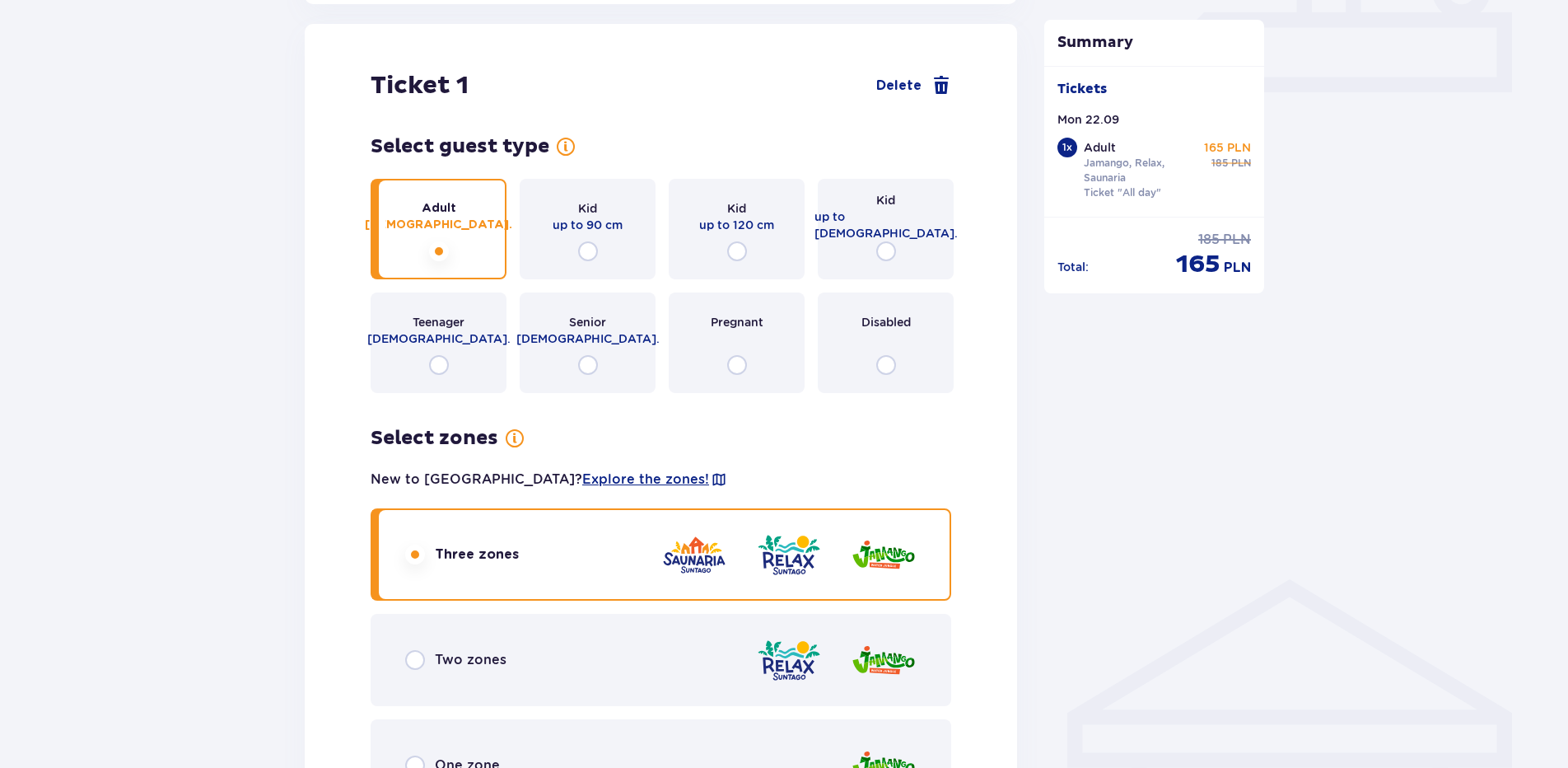
scroll to position [182, 0]
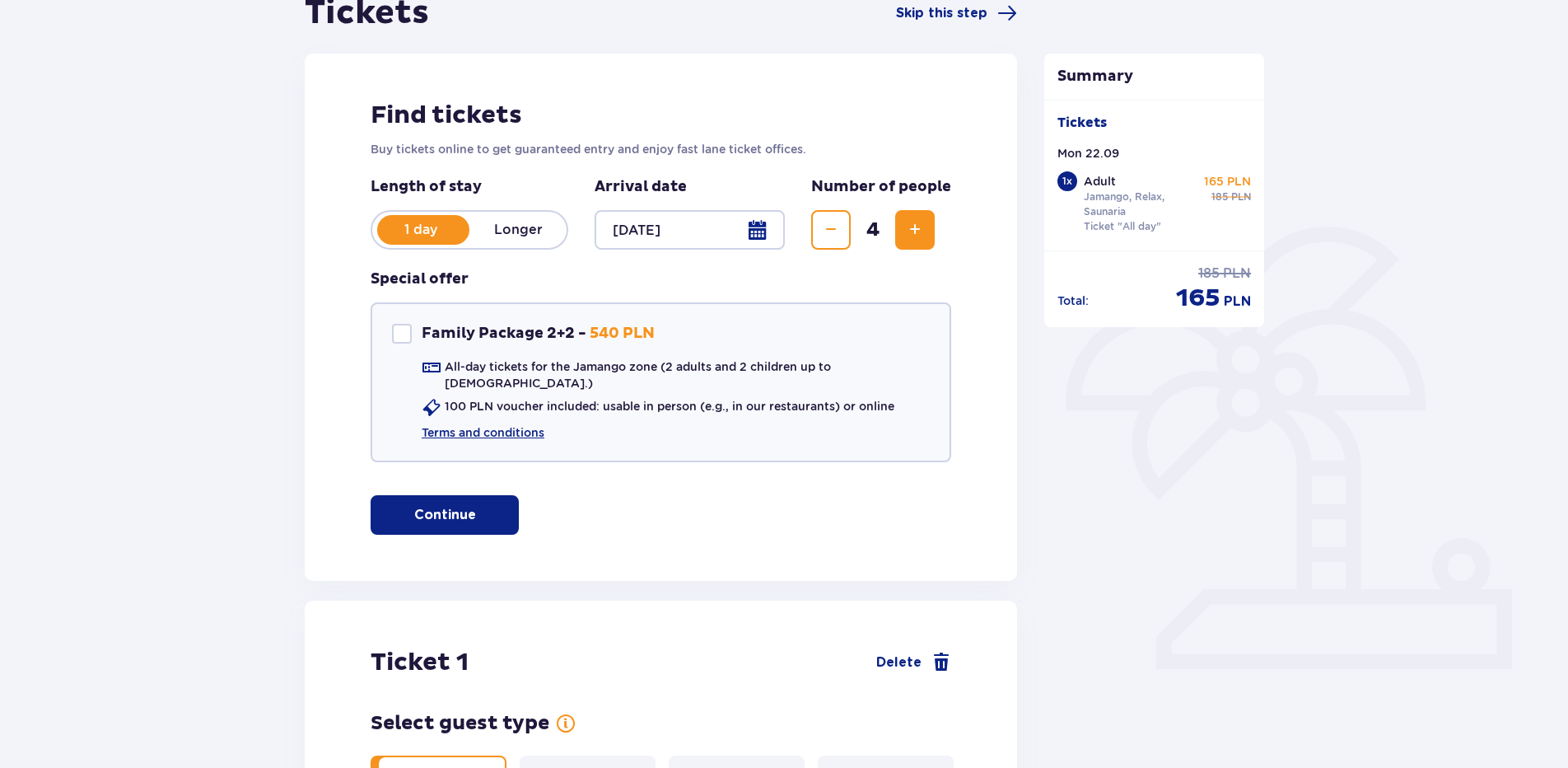
click at [916, 231] on span "Increase" at bounding box center [915, 230] width 20 height 20
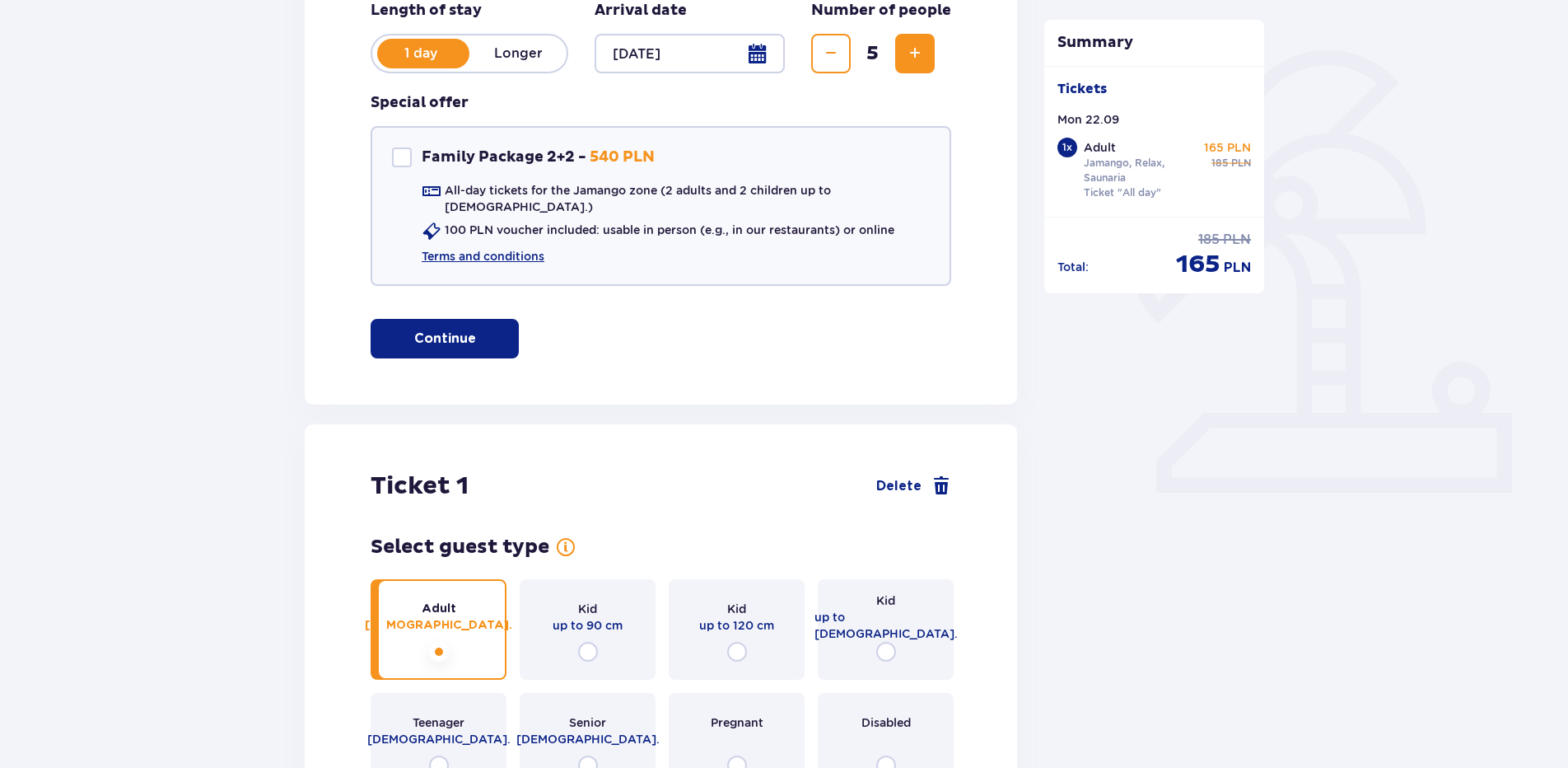
scroll to position [0, 0]
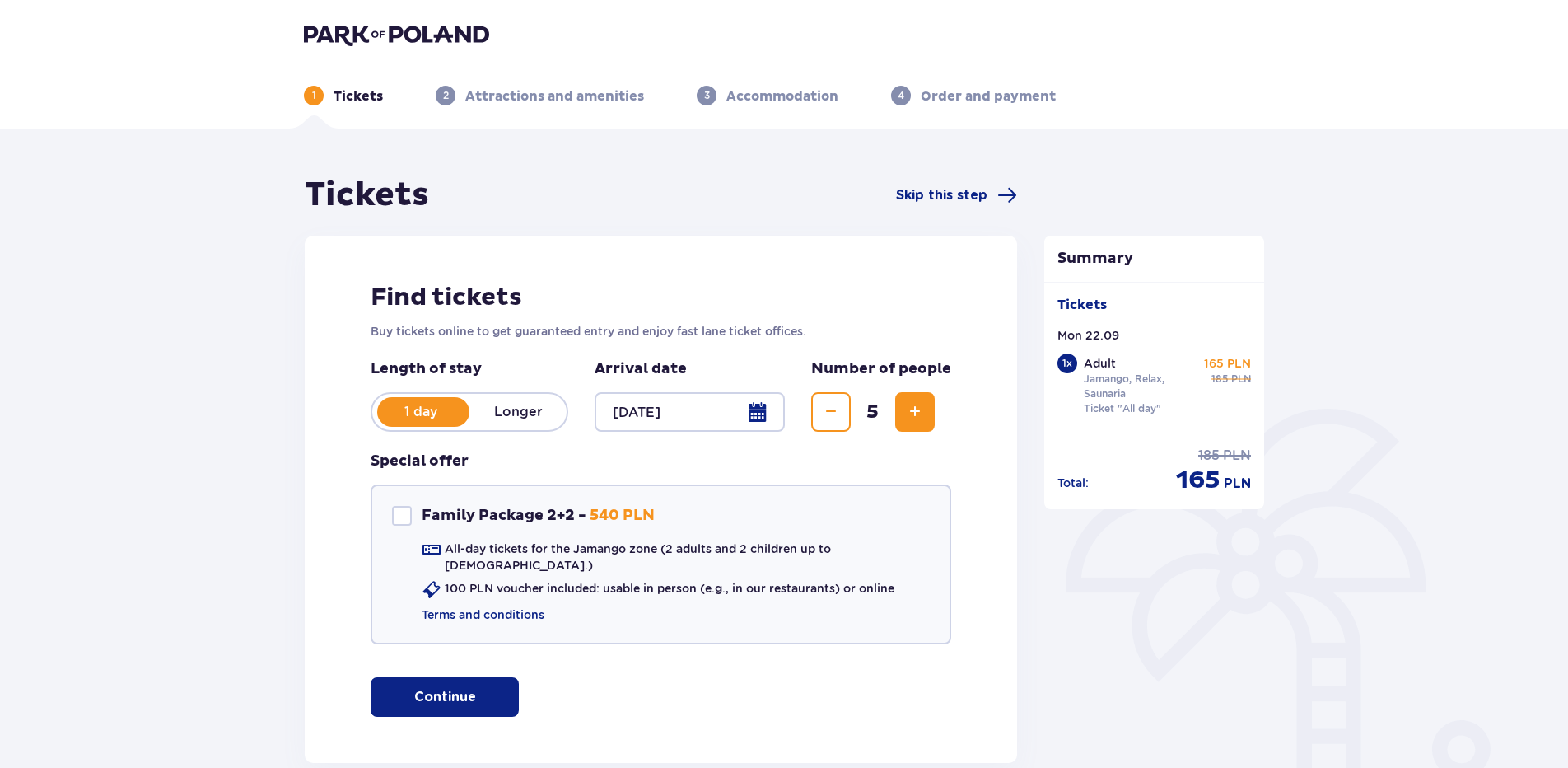
click at [916, 410] on span "Increase" at bounding box center [915, 412] width 20 height 20
click at [407, 517] on div at bounding box center [402, 516] width 20 height 20
checkbox input "true"
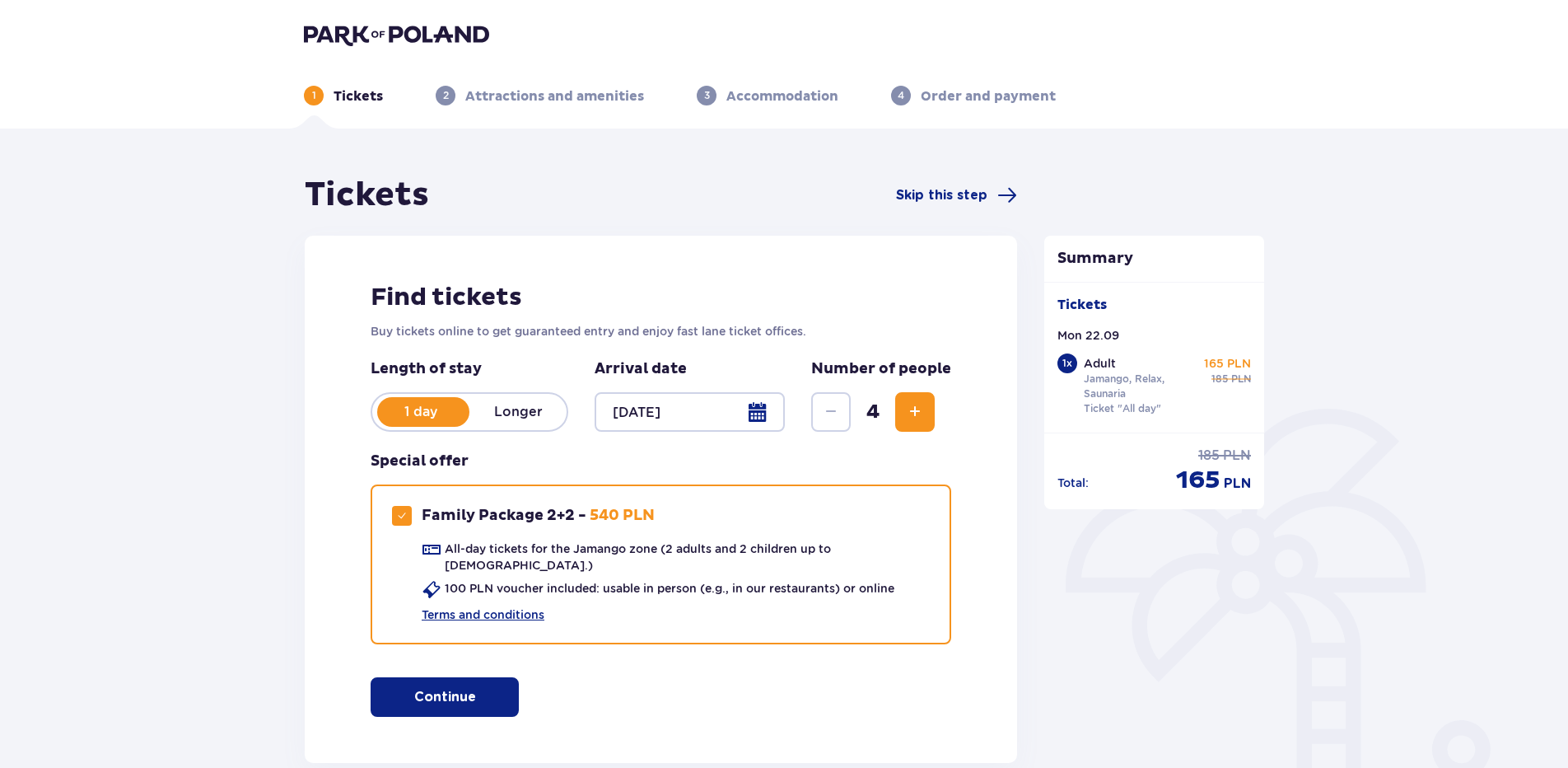
scroll to position [83, 0]
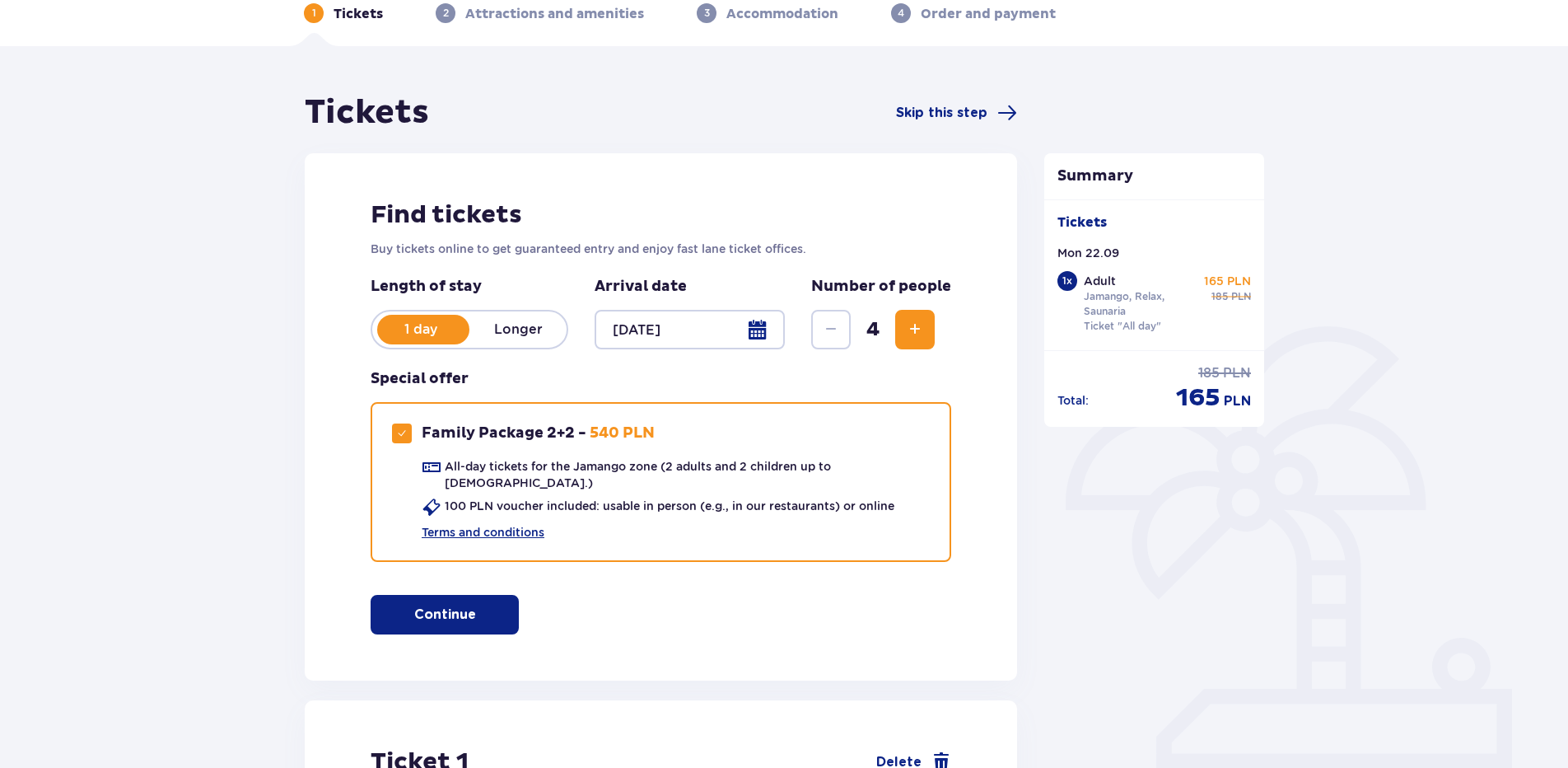
click at [484, 605] on span "button" at bounding box center [479, 615] width 20 height 20
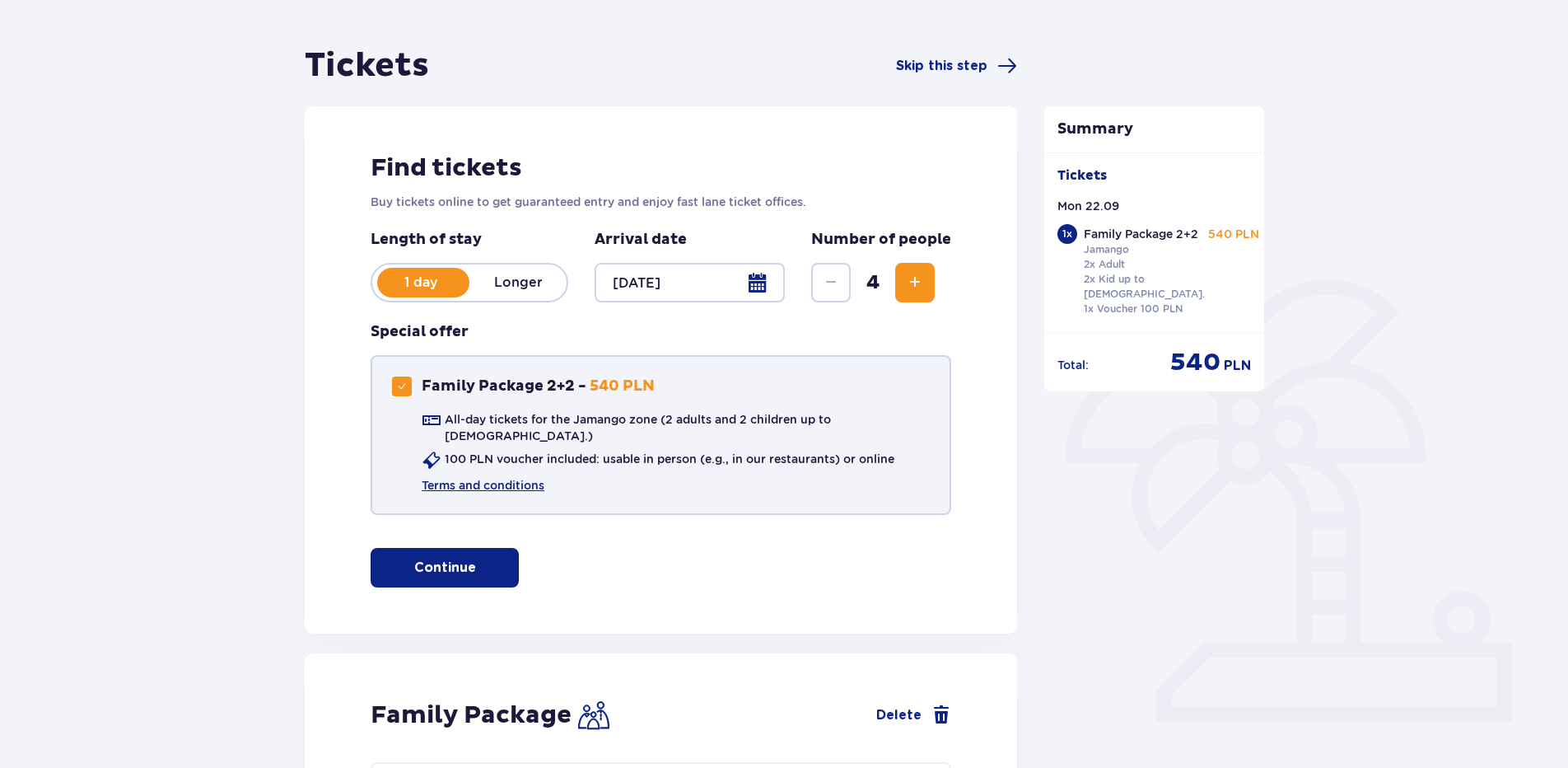
scroll to position [0, 0]
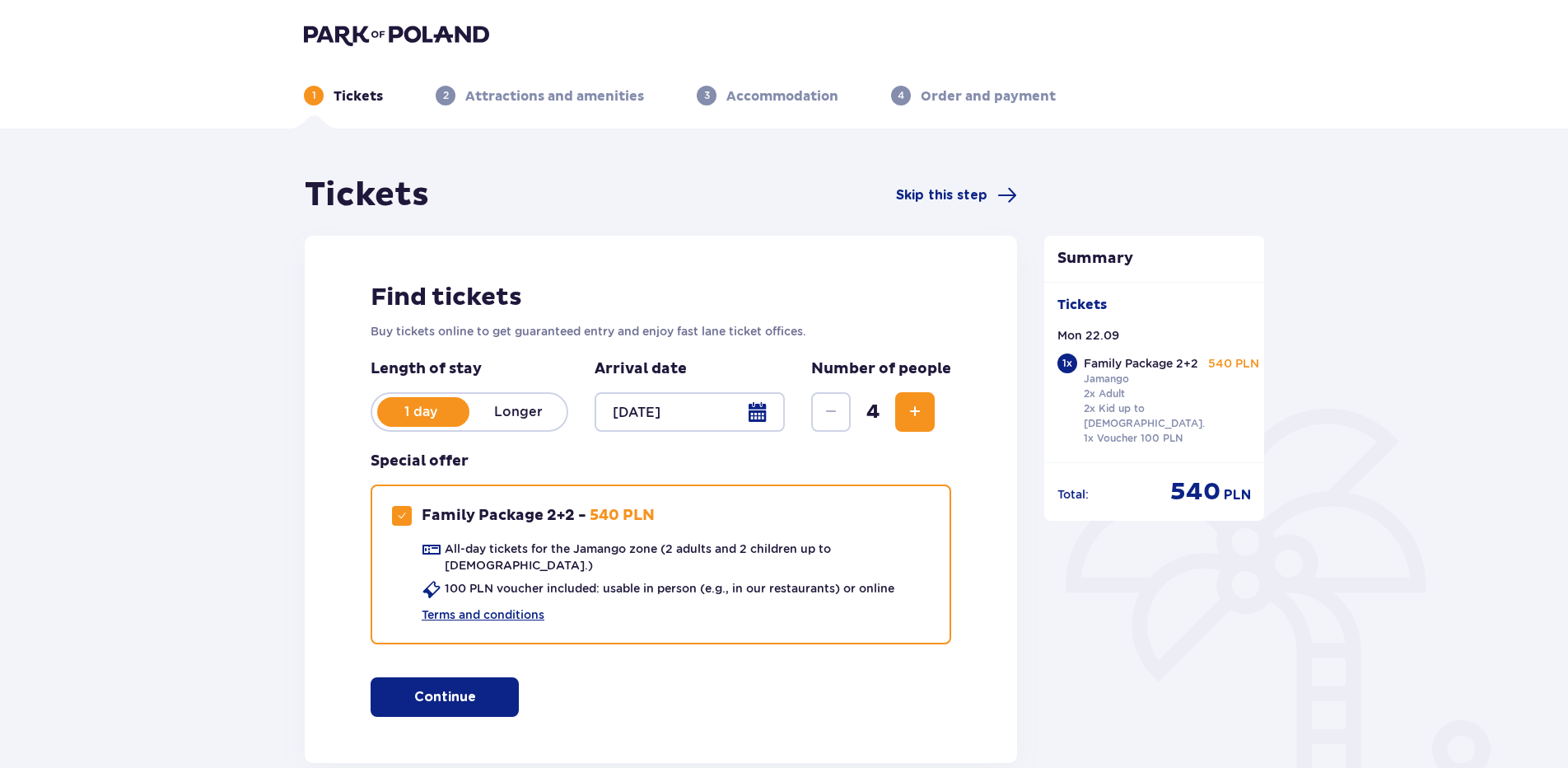
click at [924, 414] on span "Increase" at bounding box center [915, 412] width 20 height 20
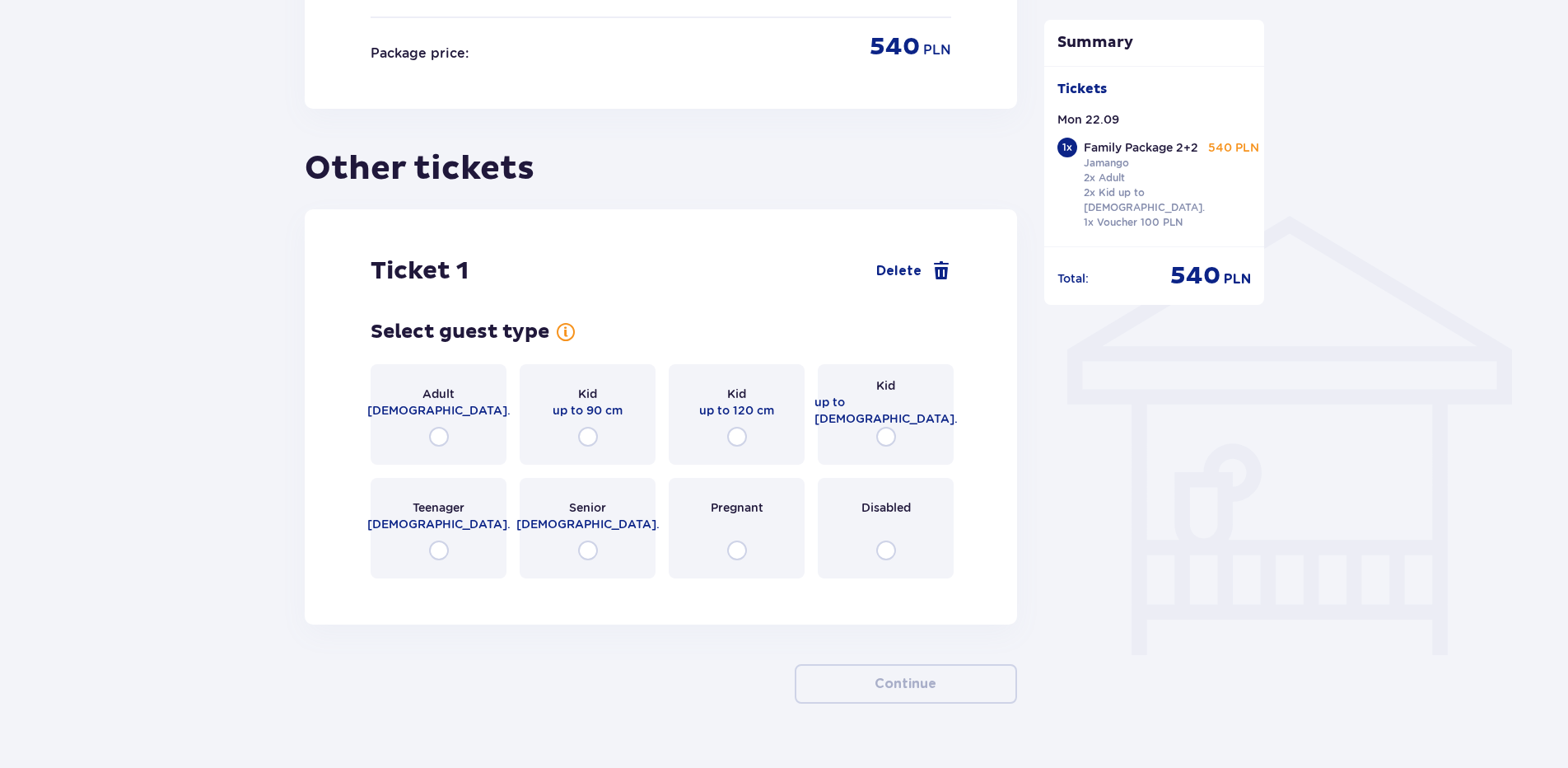
scroll to position [1144, 0]
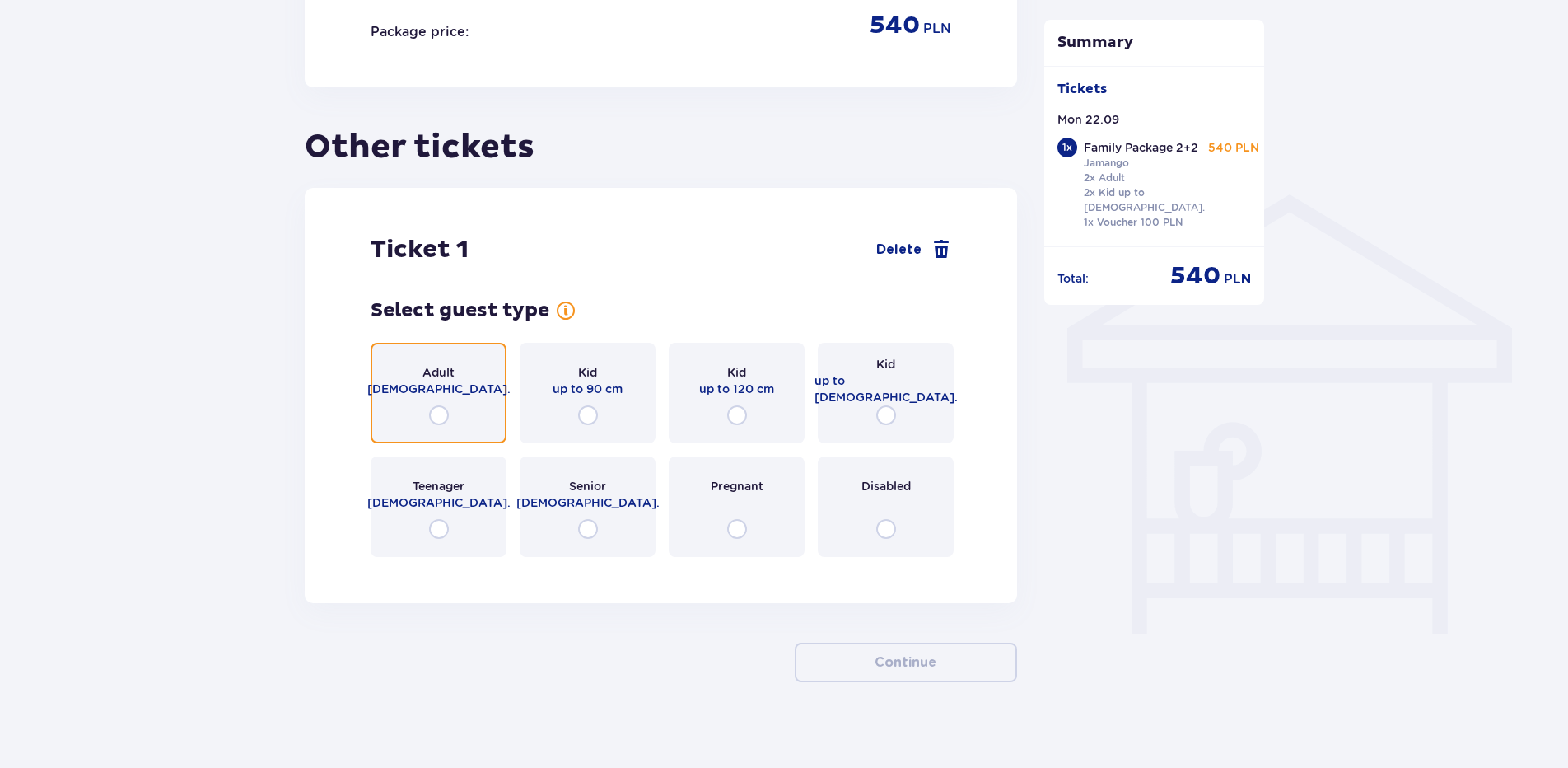
click at [440, 405] on input "radio" at bounding box center [439, 415] width 20 height 20
radio input "true"
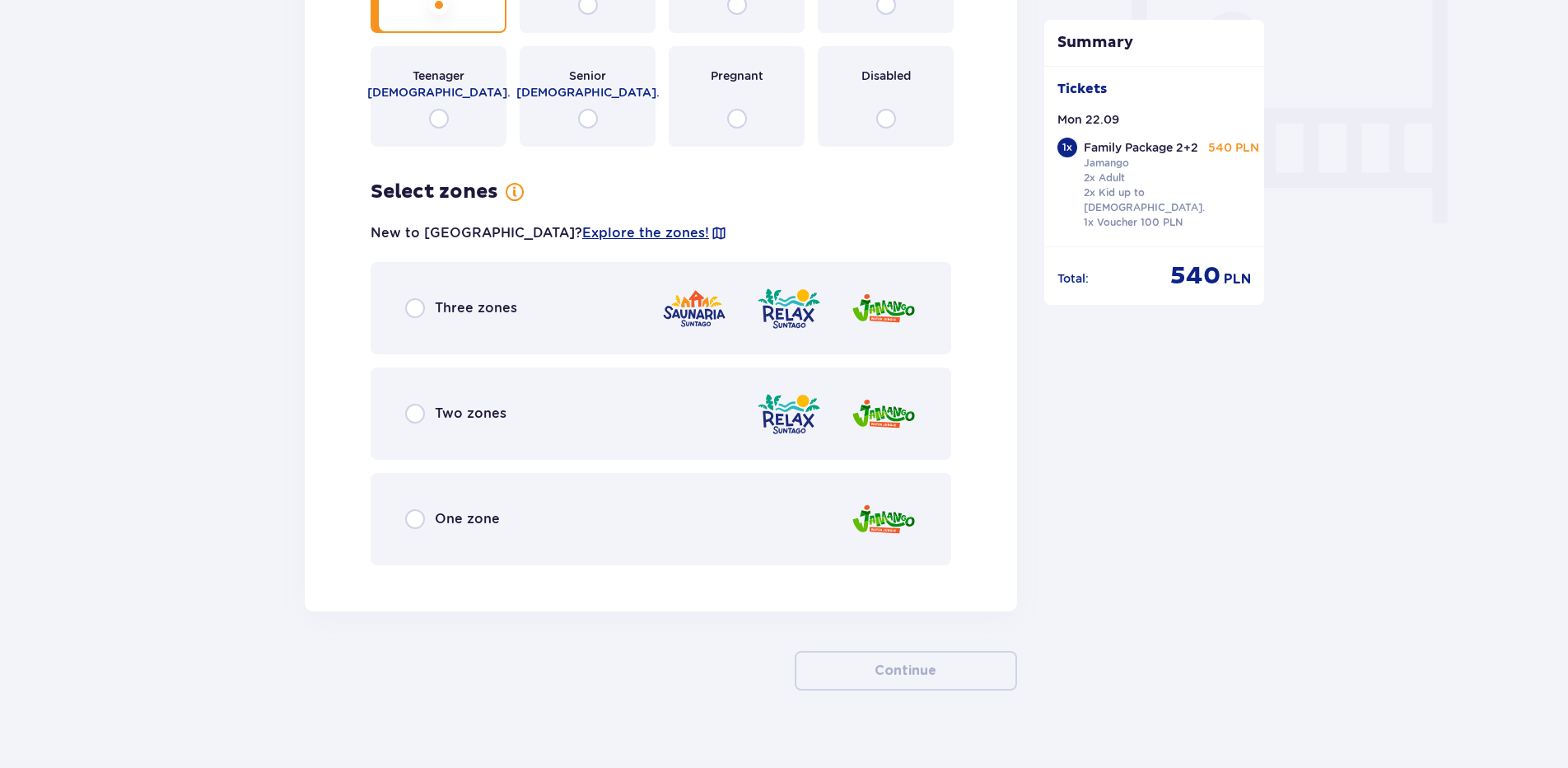
scroll to position [1562, 0]
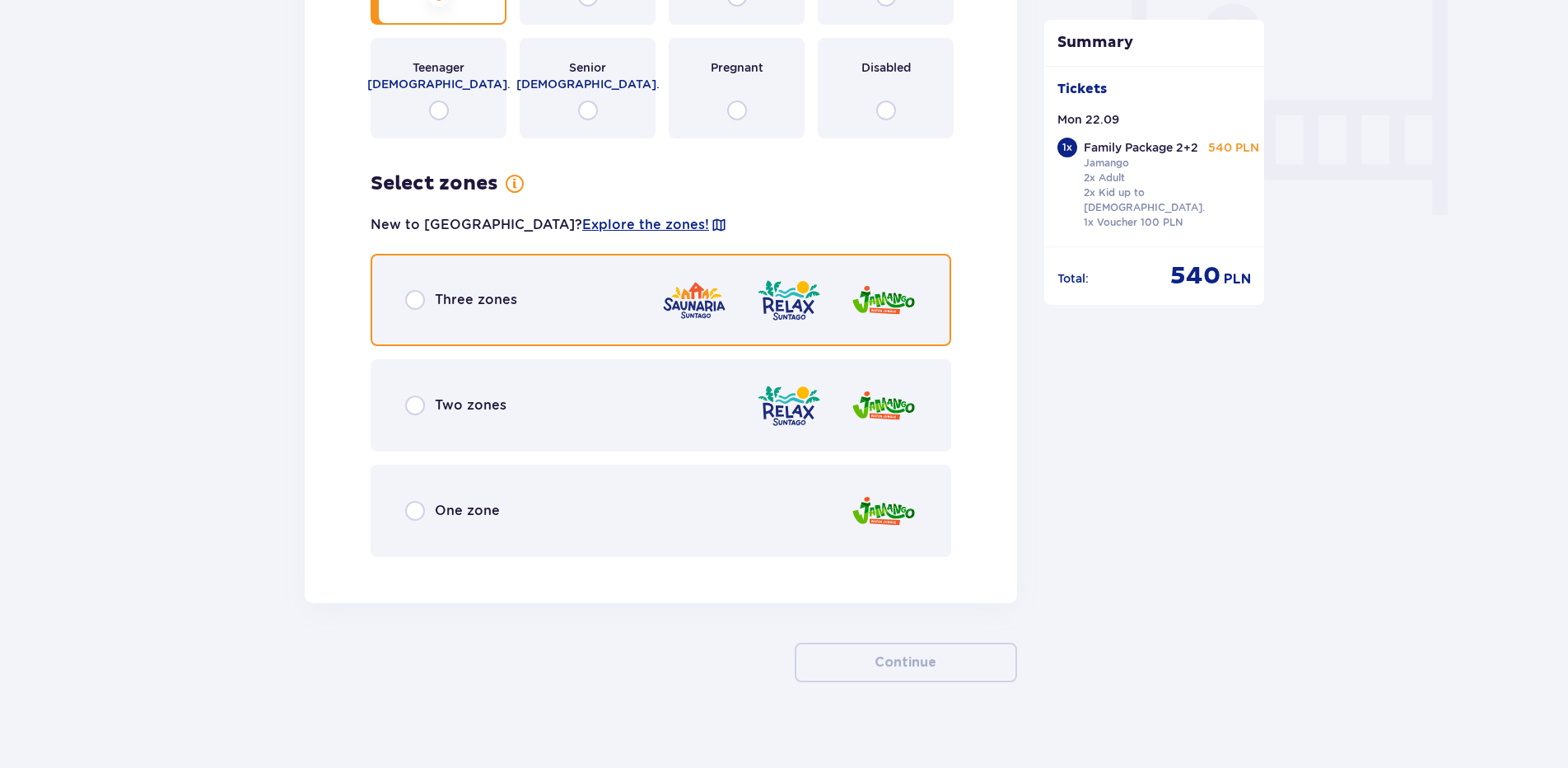
click at [410, 290] on input "radio" at bounding box center [415, 300] width 20 height 20
radio input "true"
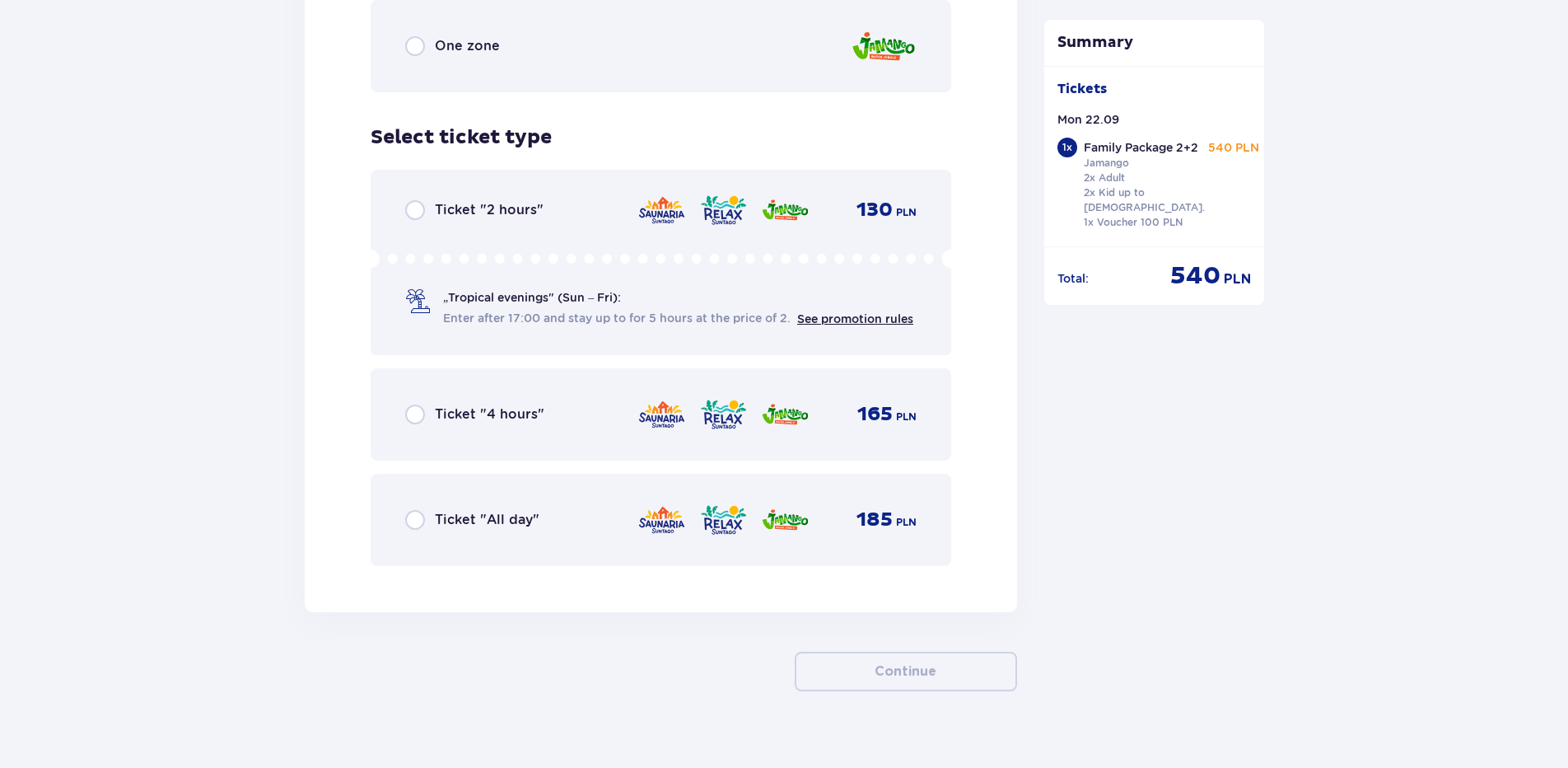
scroll to position [2036, 0]
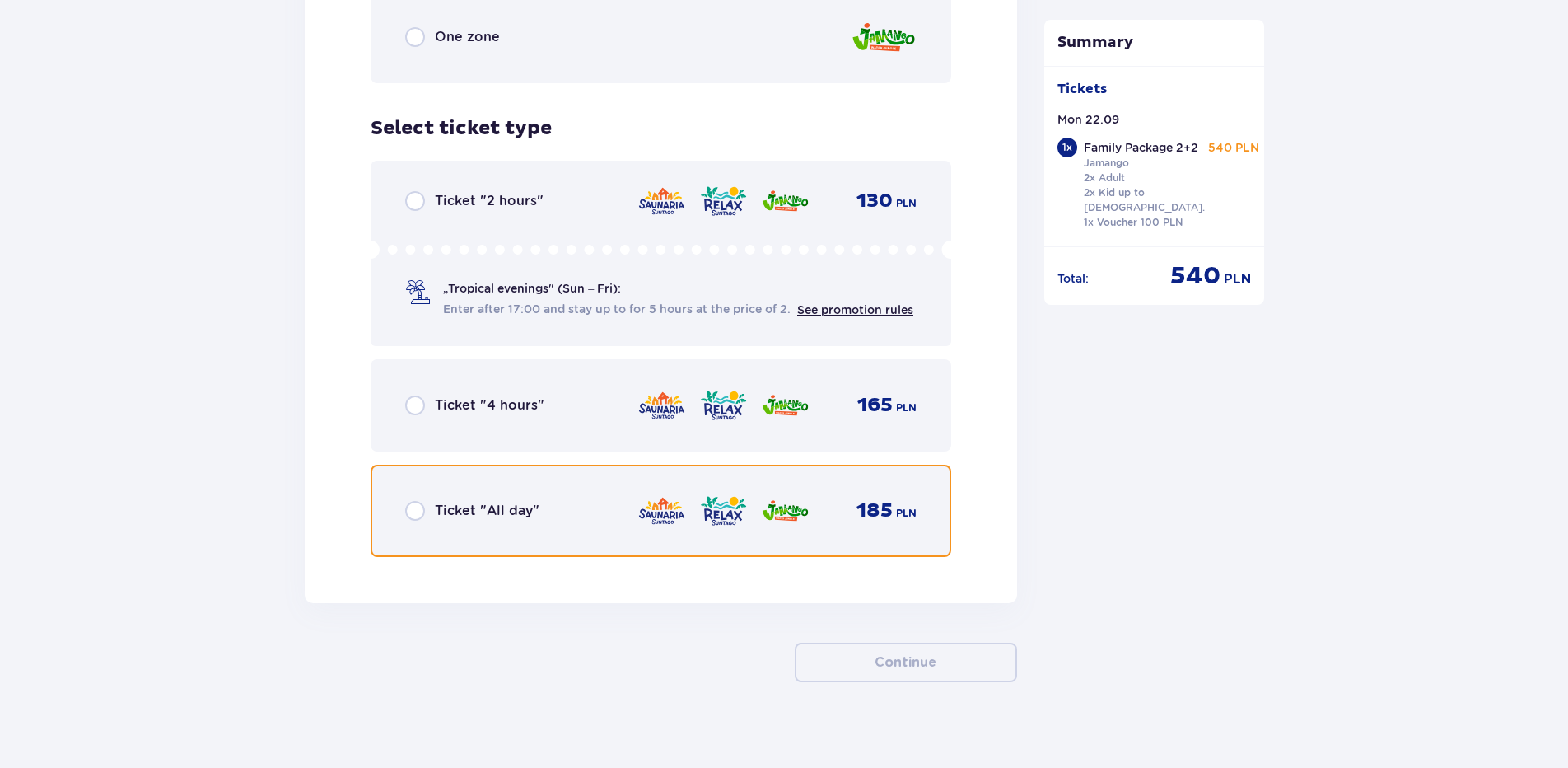
click at [418, 500] on input "radio" at bounding box center [415, 510] width 20 height 20
radio input "true"
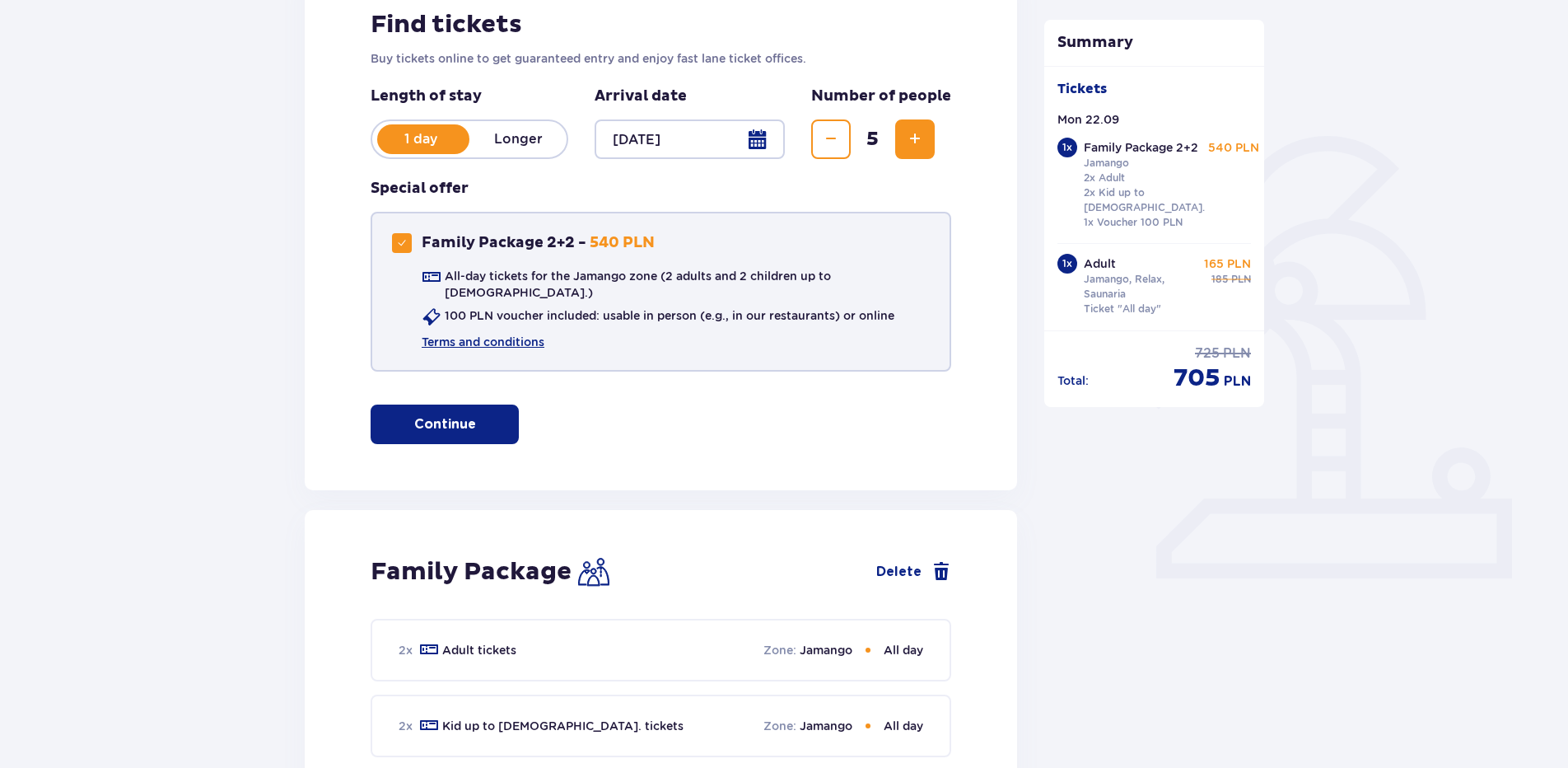
scroll to position [227, 0]
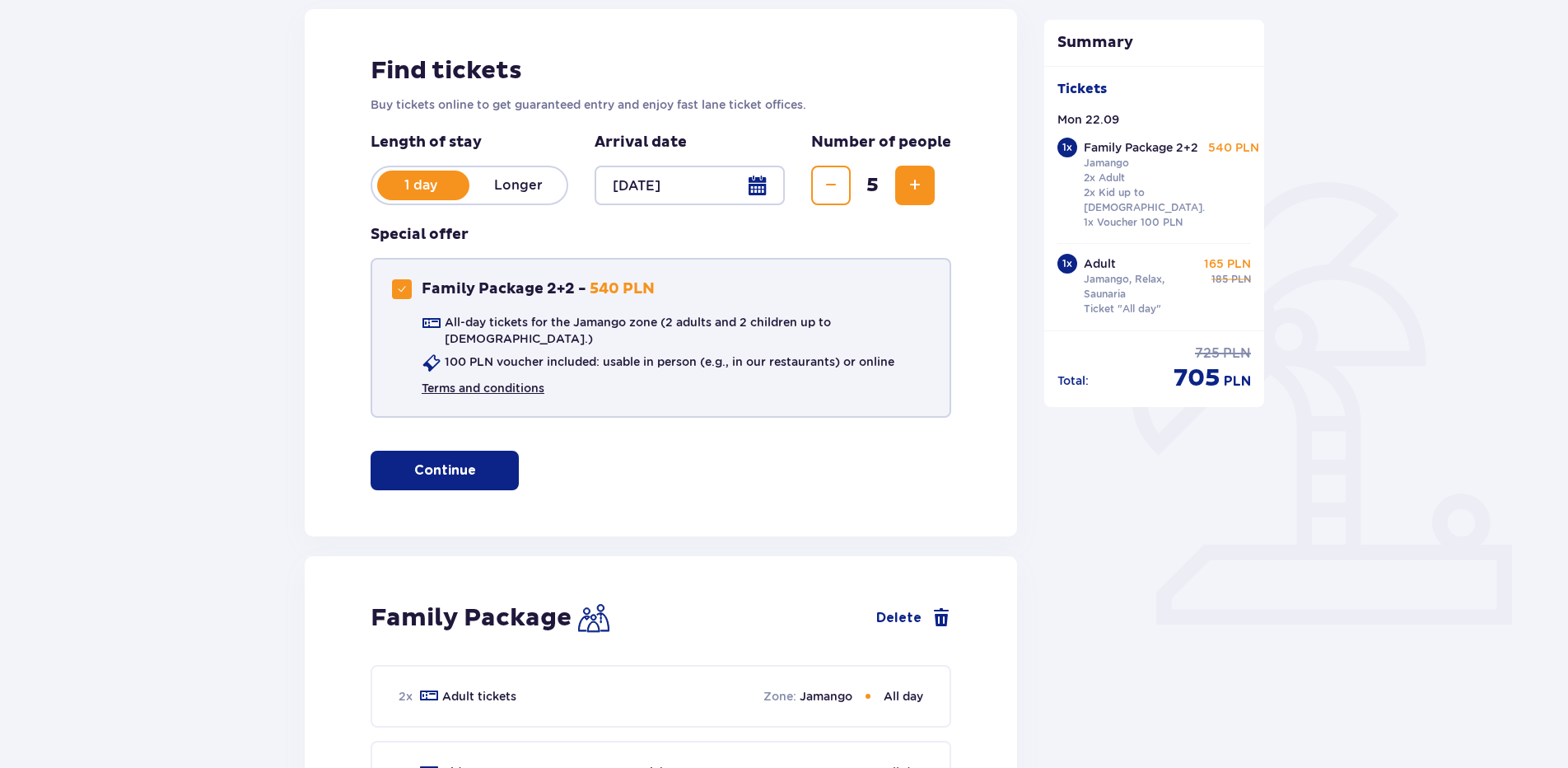
click at [470, 379] on link "Terms and conditions" at bounding box center [483, 388] width 123 height 16
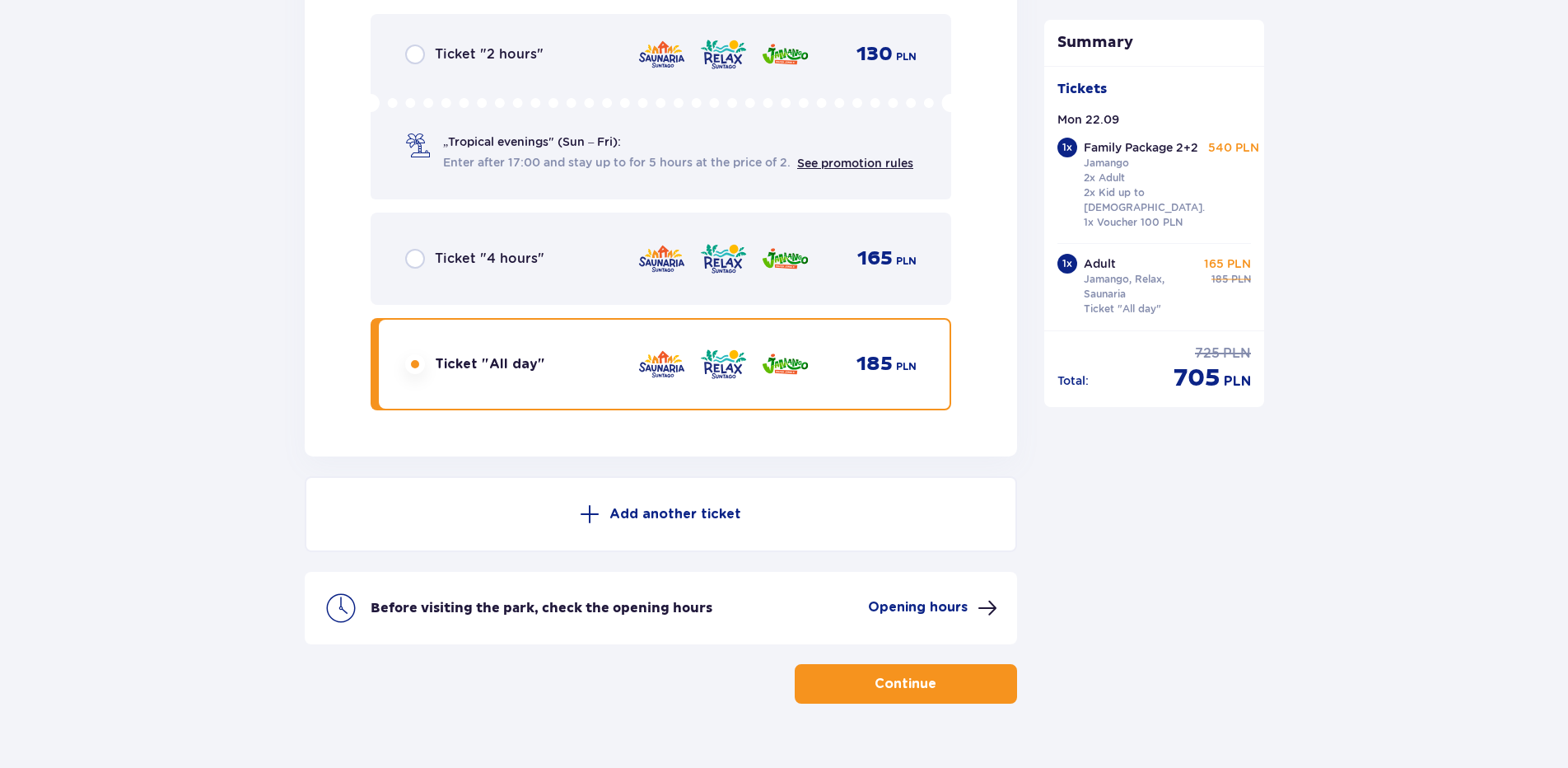
scroll to position [2204, 0]
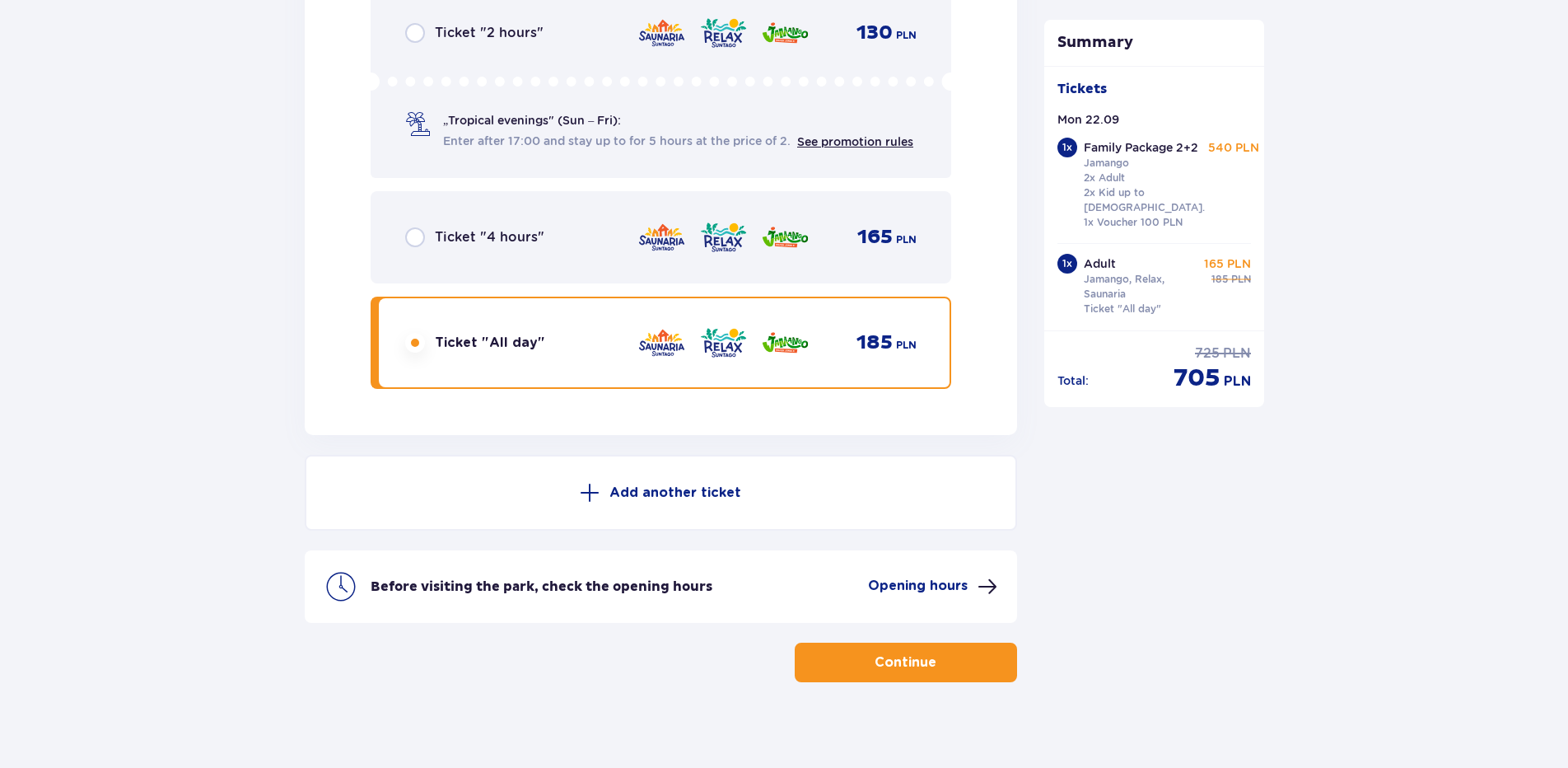
click at [704, 485] on p "Add another ticket" at bounding box center [675, 492] width 132 height 18
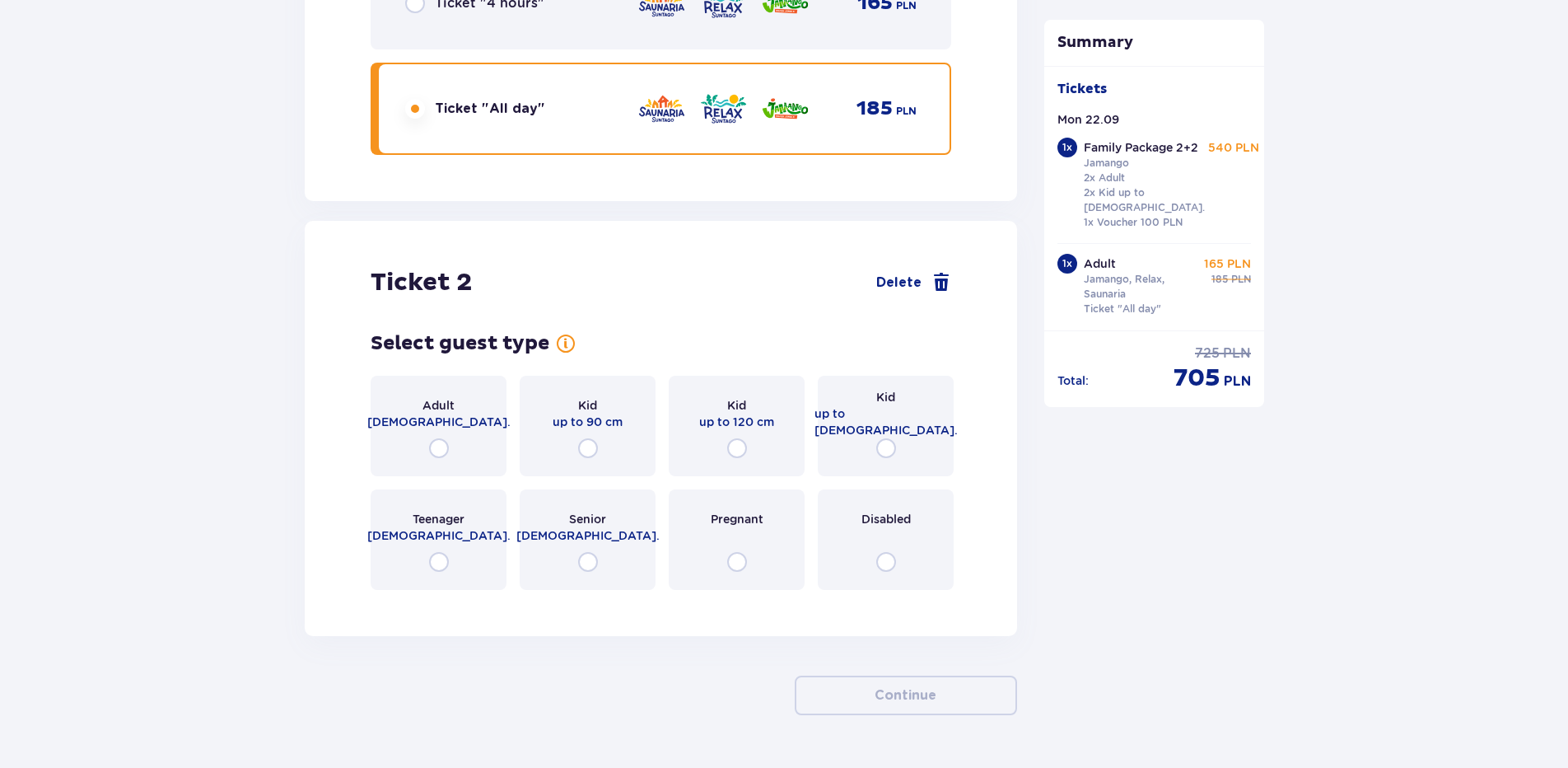
scroll to position [2471, 0]
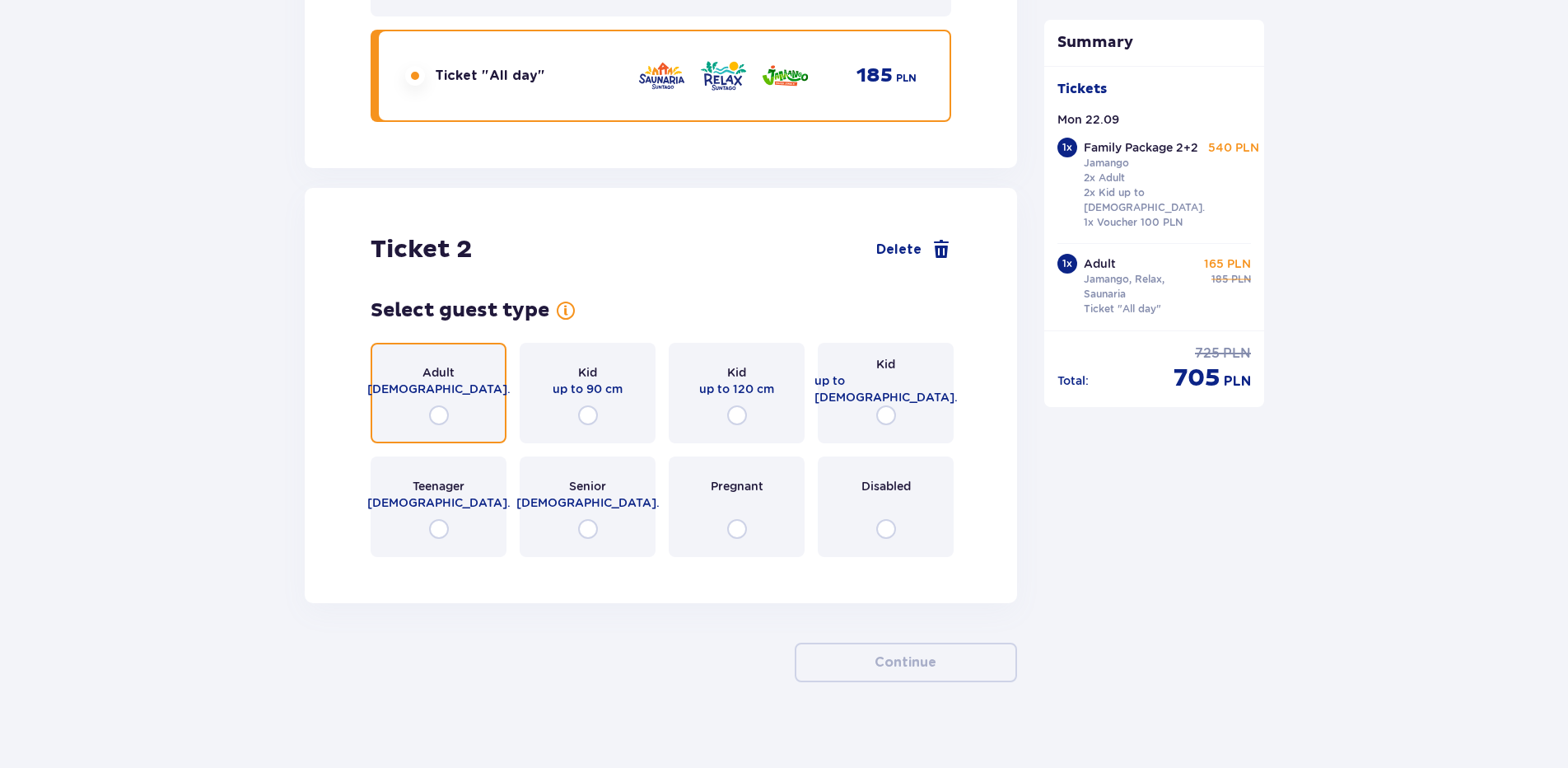
click at [440, 405] on input "radio" at bounding box center [439, 415] width 20 height 20
radio input "true"
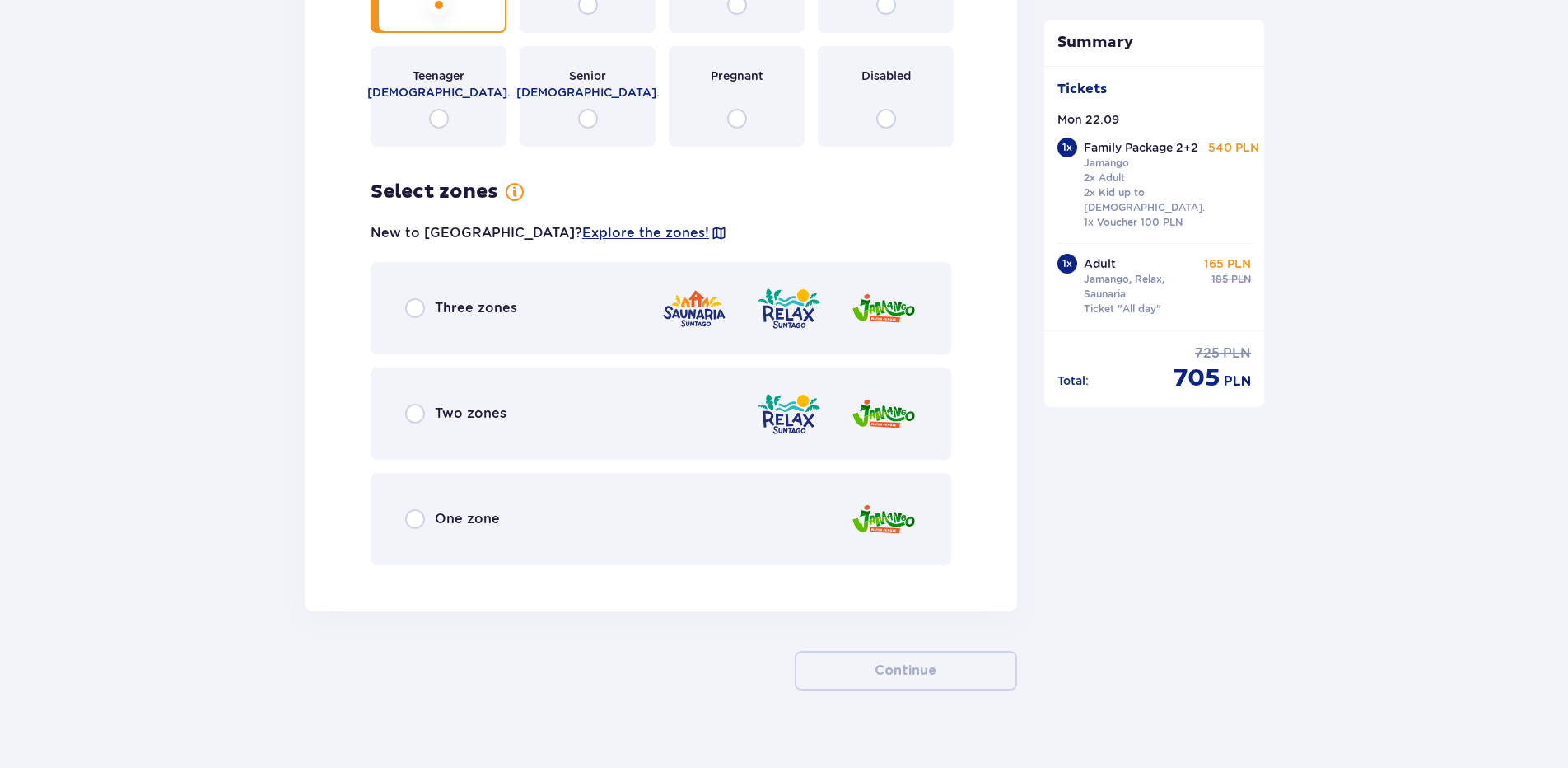
scroll to position [2889, 0]
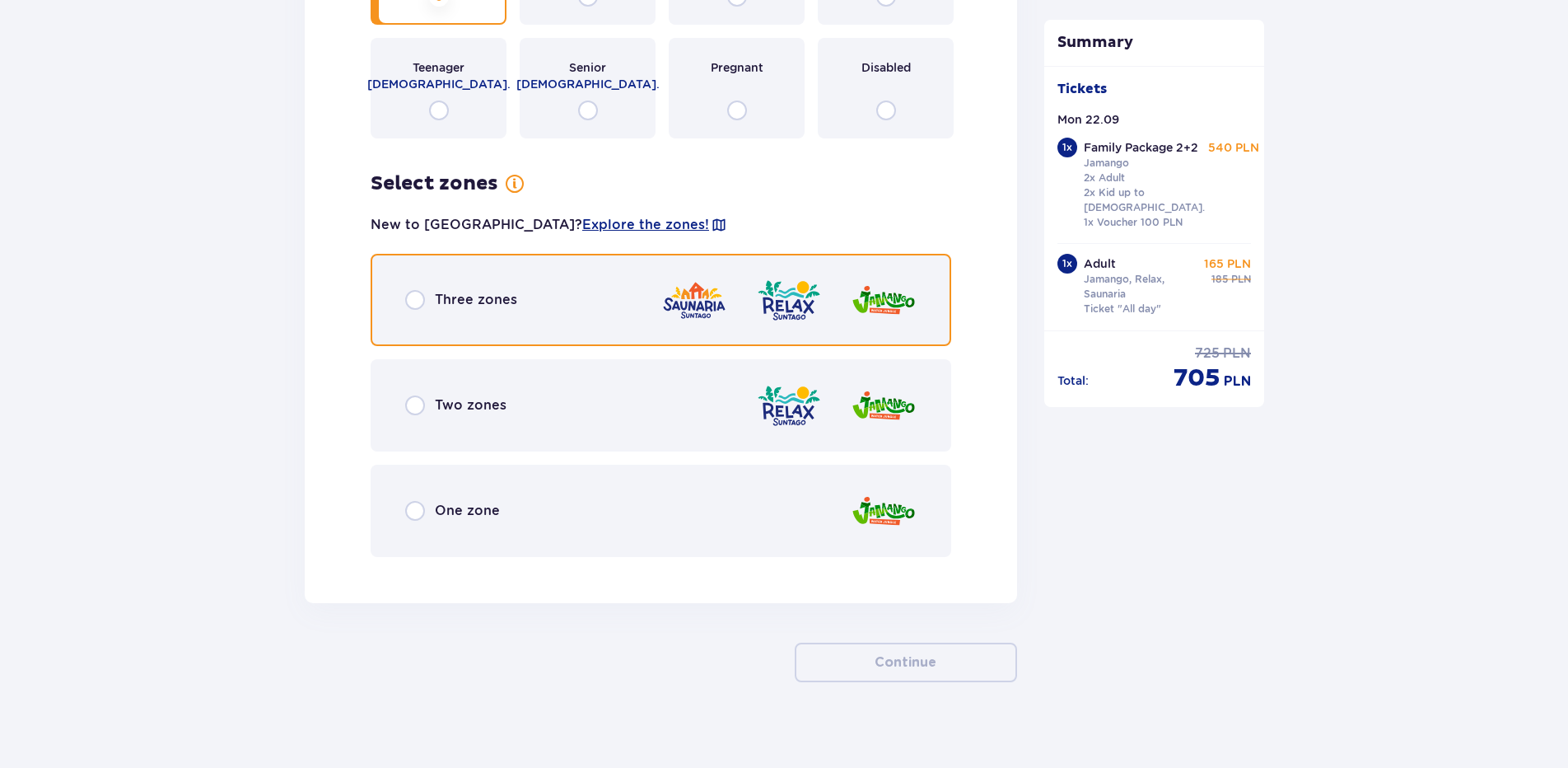
click at [417, 290] on input "radio" at bounding box center [415, 300] width 20 height 20
radio input "true"
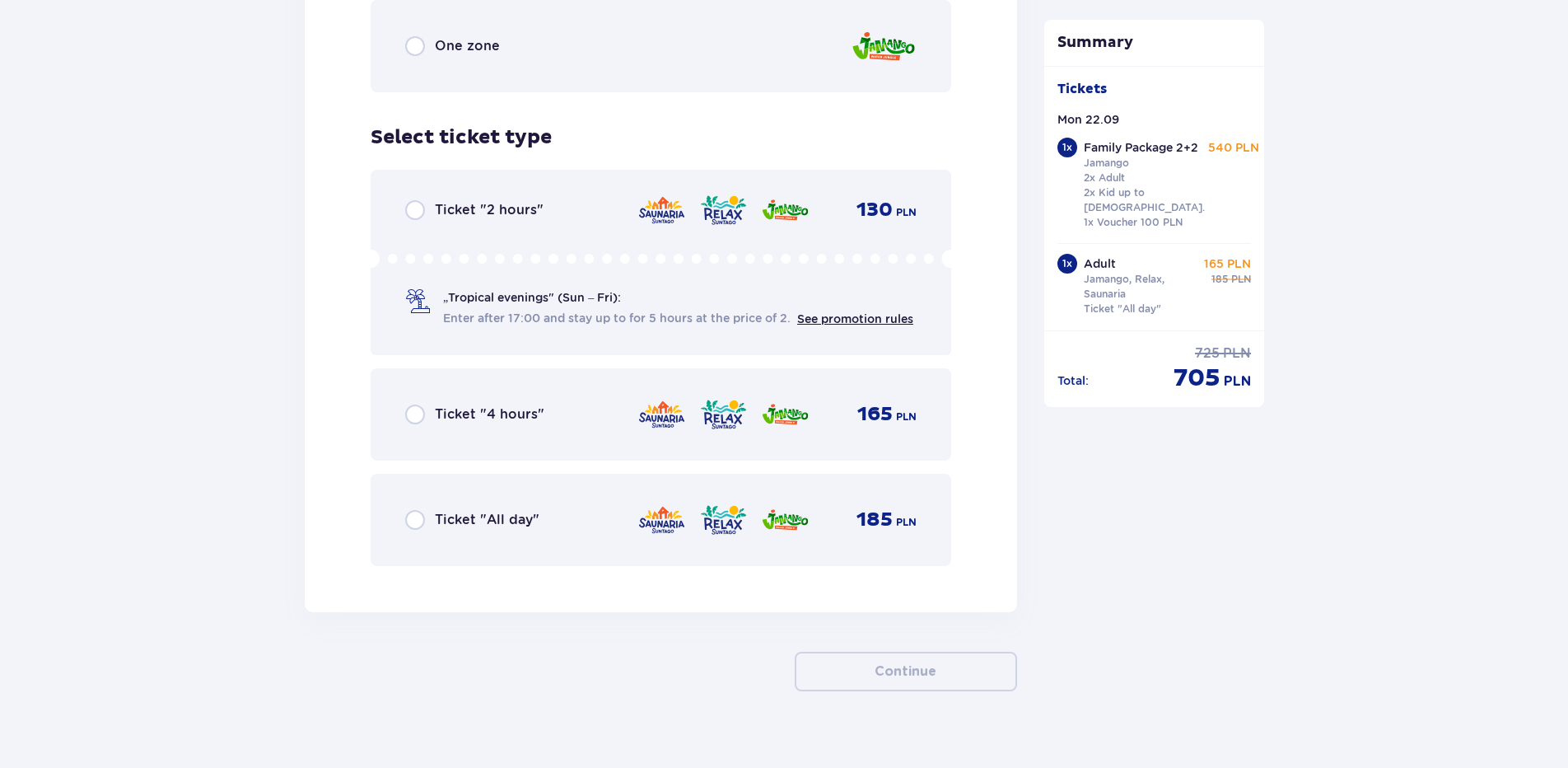
scroll to position [3363, 0]
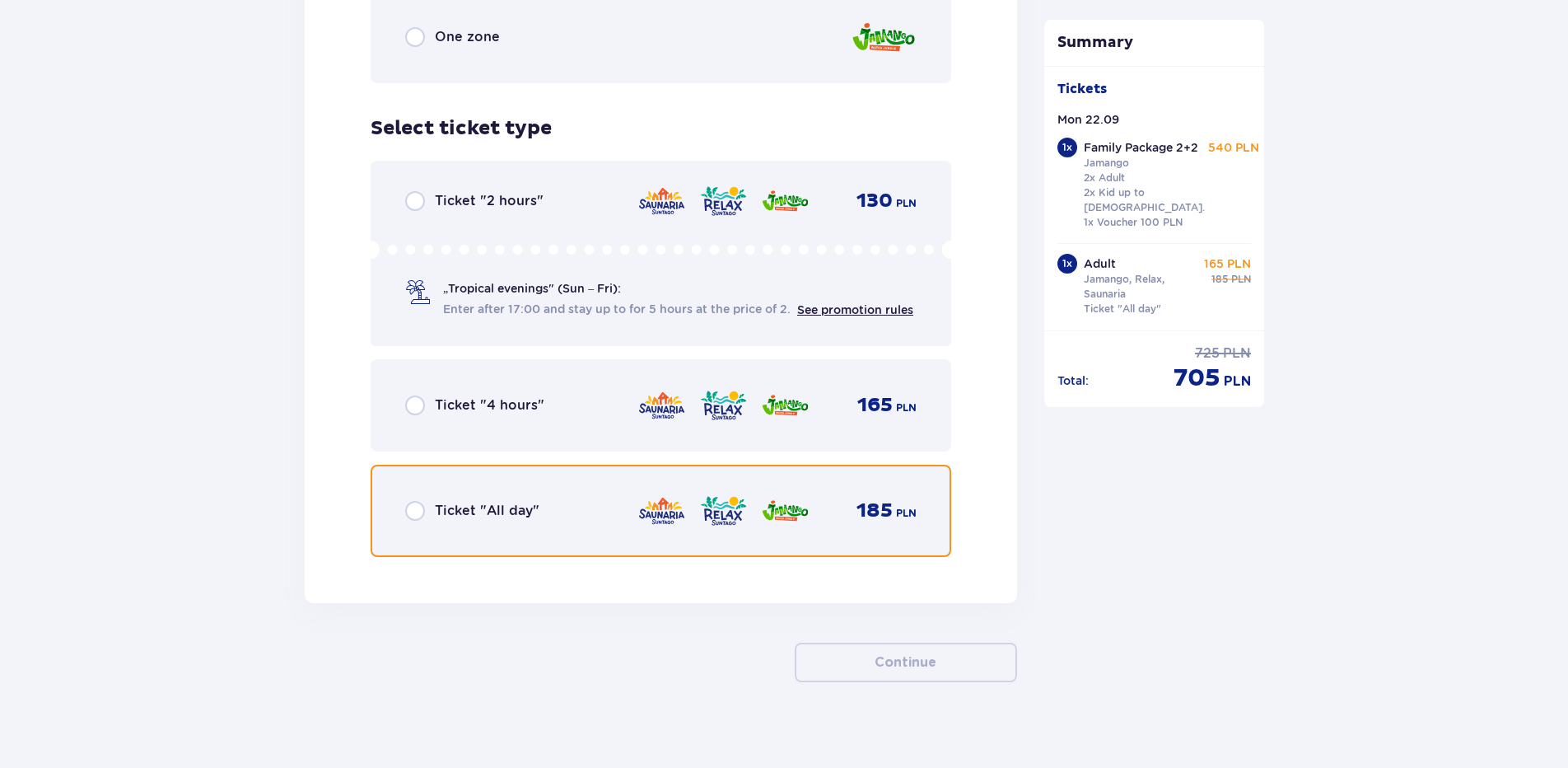
click at [420, 500] on input "radio" at bounding box center [415, 510] width 20 height 20
radio input "true"
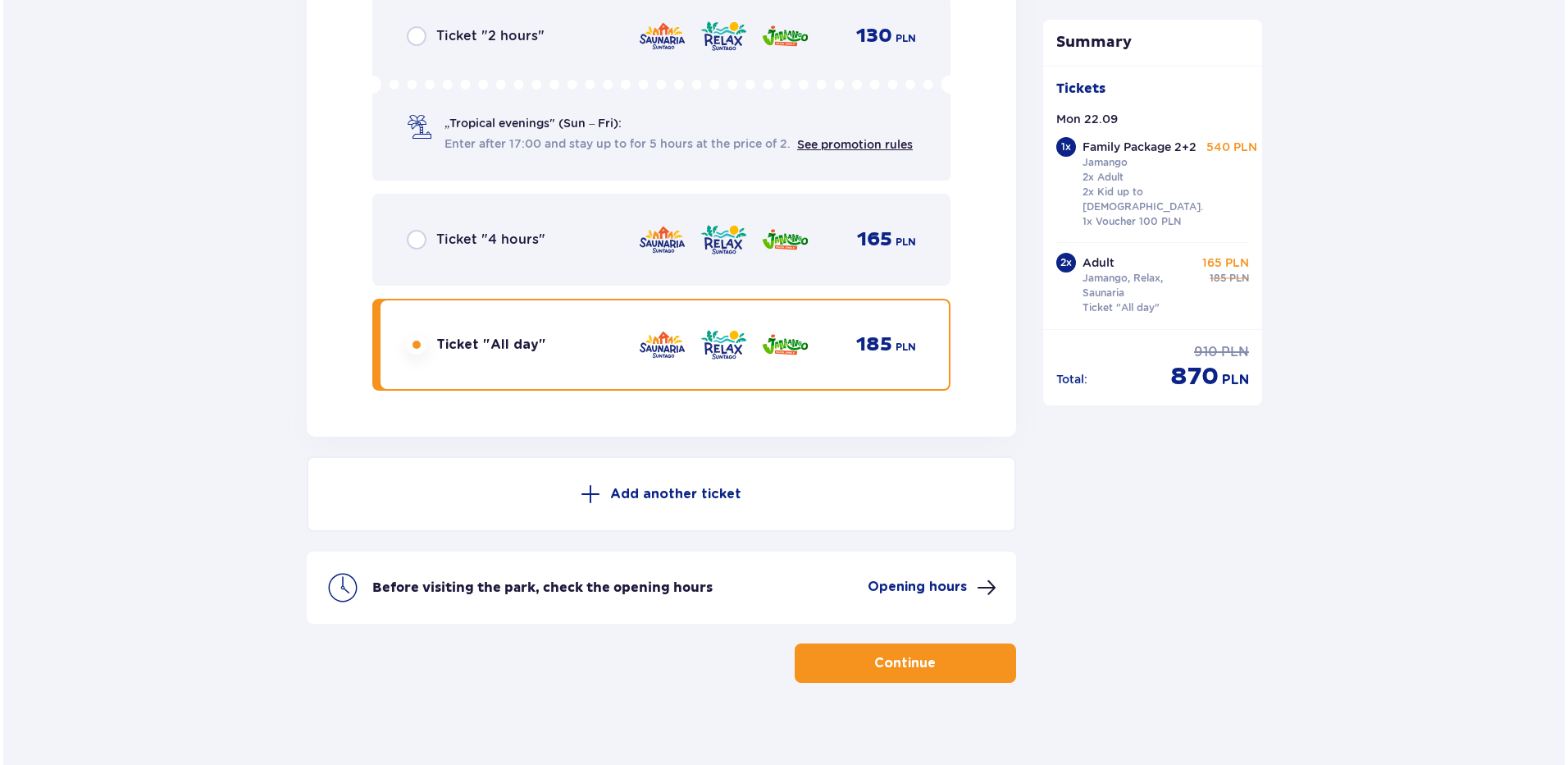
scroll to position [3517, 0]
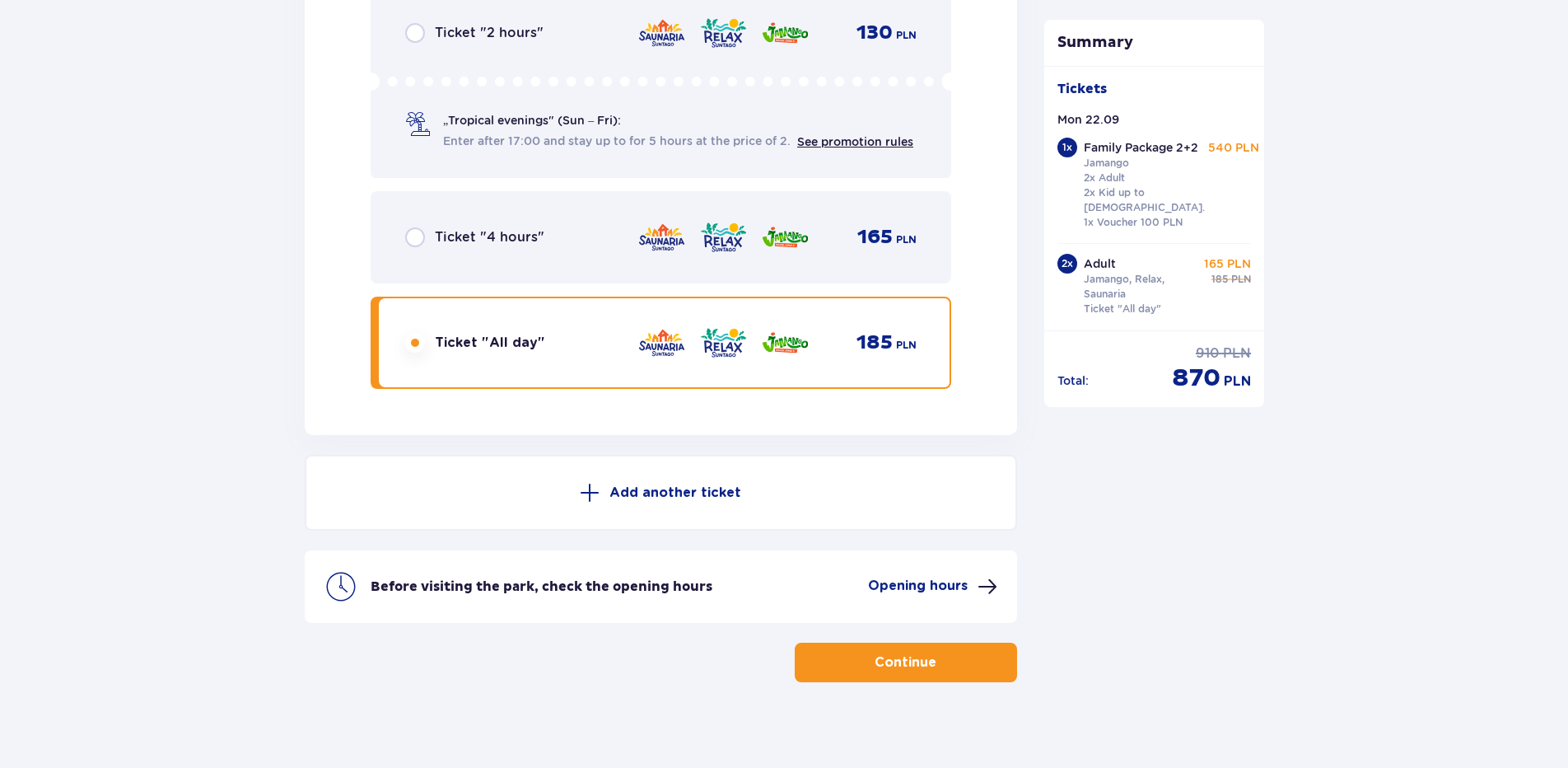
click at [960, 577] on p "Opening hours" at bounding box center [918, 586] width 100 height 18
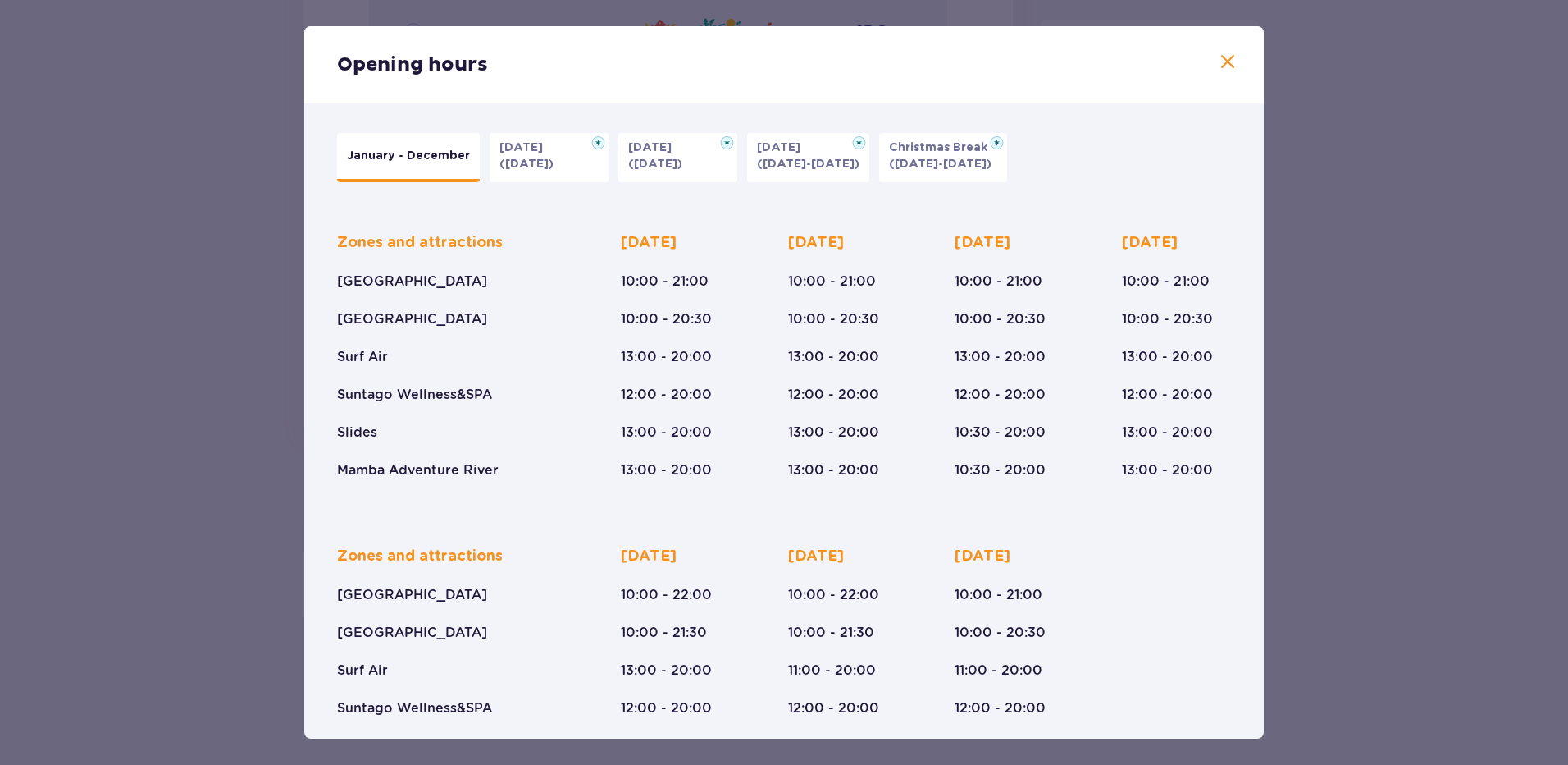
click at [1220, 56] on span at bounding box center [1227, 63] width 20 height 20
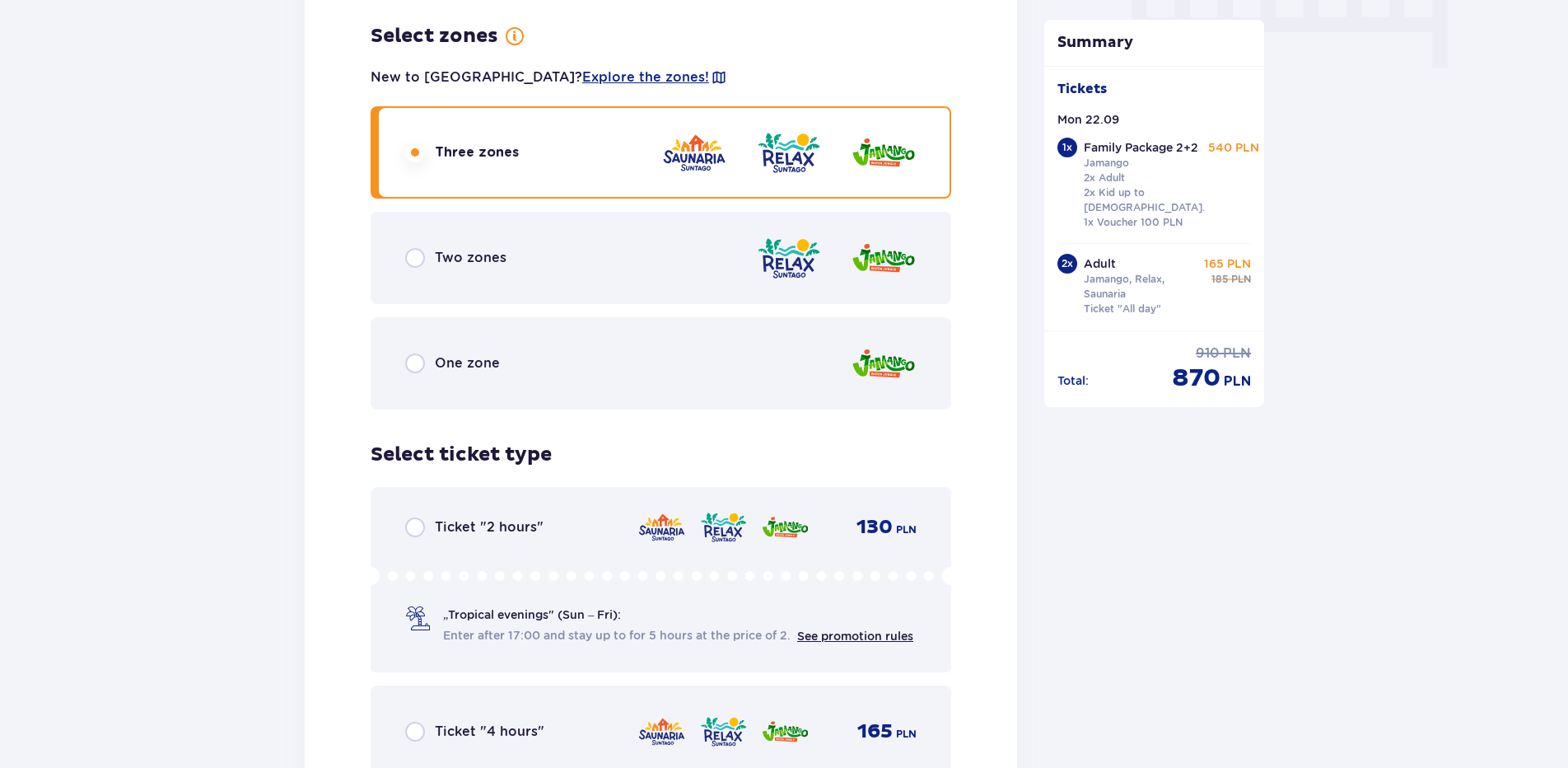
scroll to position [1471, 0]
